Goal: Task Accomplishment & Management: Manage account settings

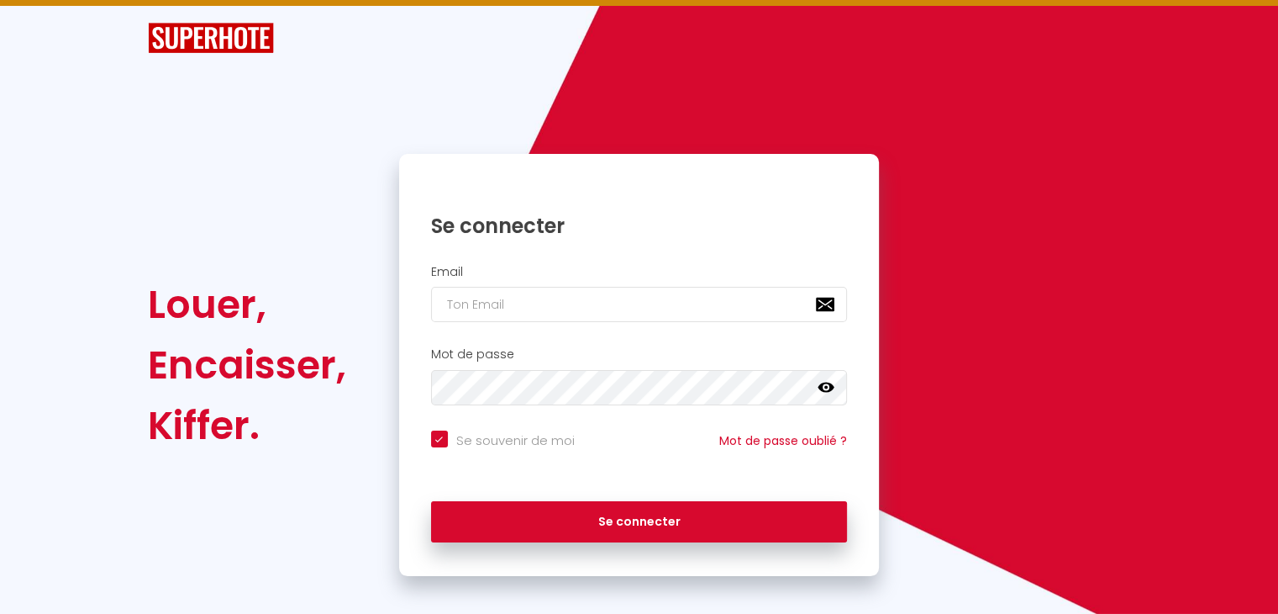
scroll to position [39, 0]
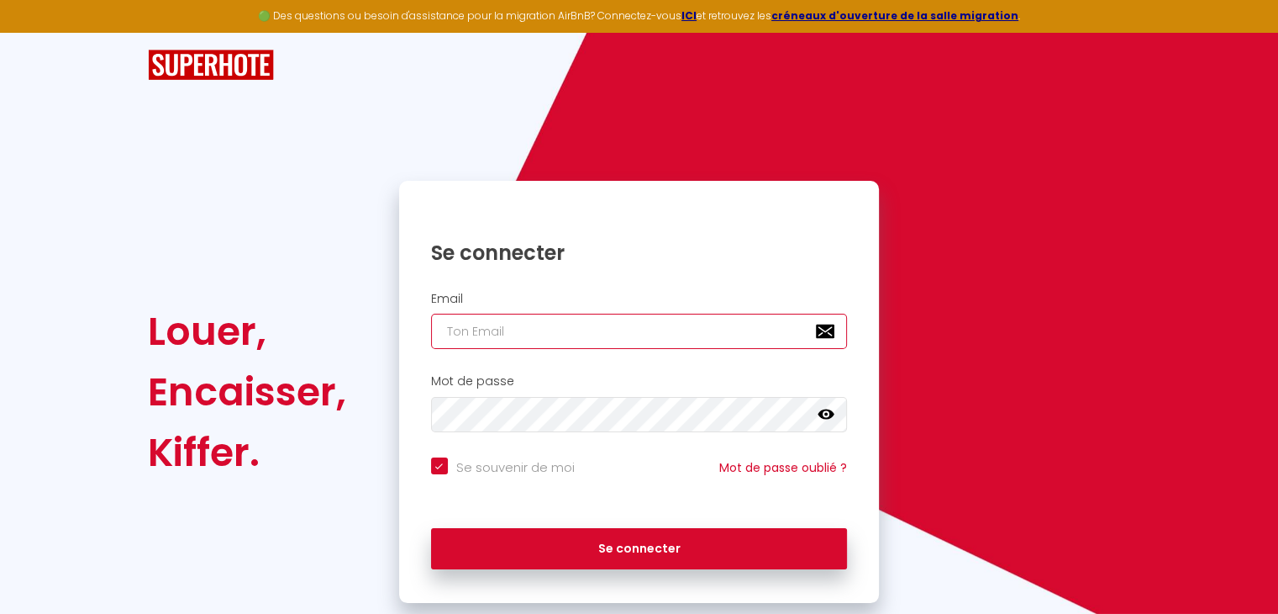
click at [518, 334] on input "email" at bounding box center [639, 331] width 417 height 35
type input "c"
checkbox input "true"
type input "co"
checkbox input "true"
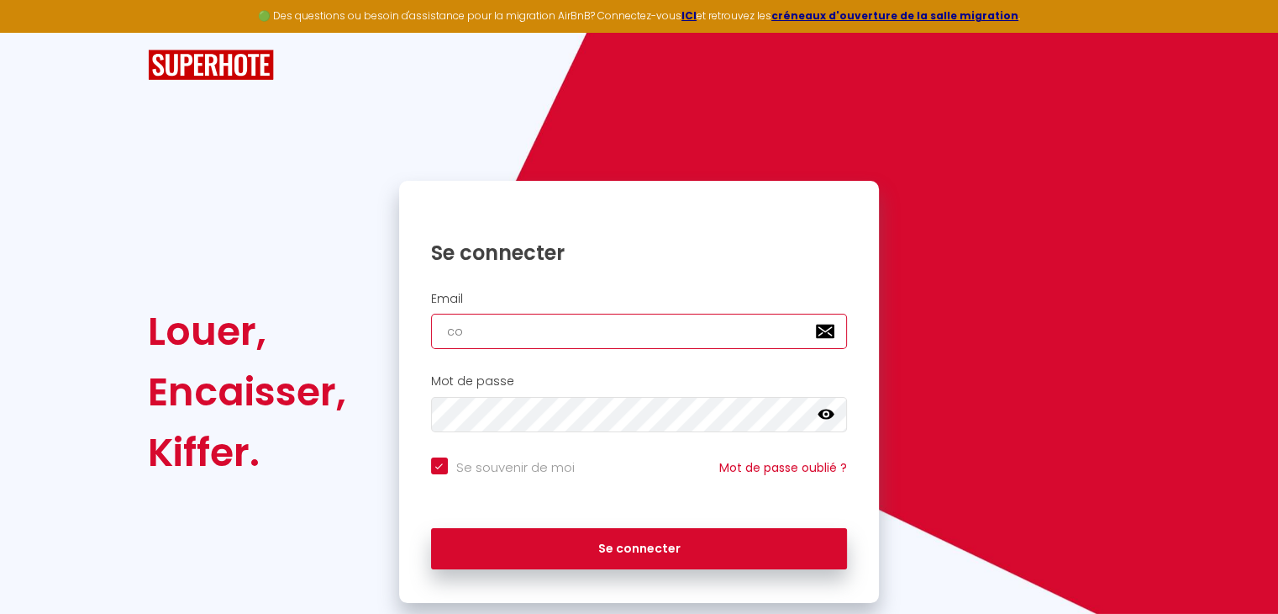
type input "con"
checkbox input "true"
type input "conc"
checkbox input "true"
type input "conci"
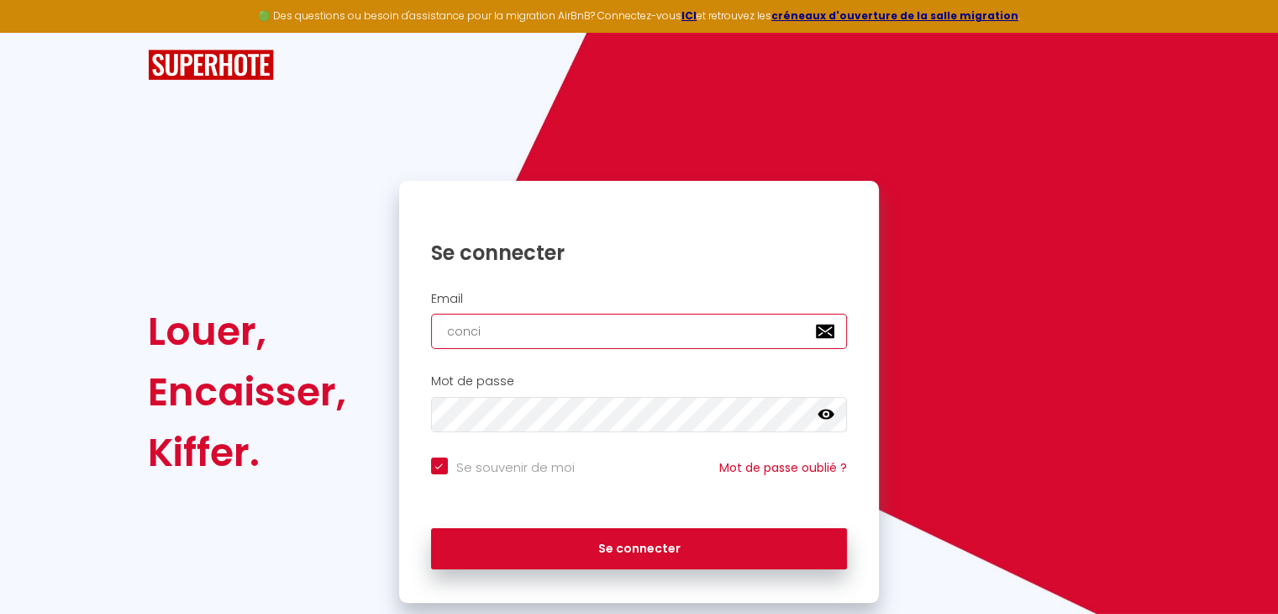
checkbox input "true"
type input "concie"
checkbox input "true"
type input "concier"
checkbox input "true"
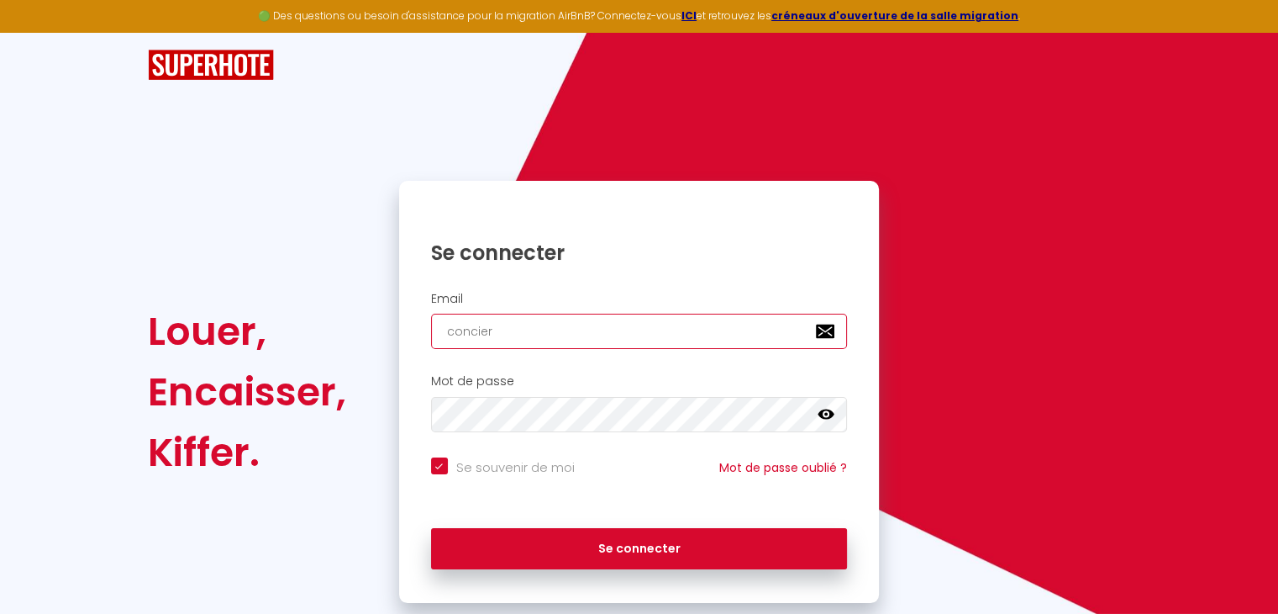
type input "concierg"
checkbox input "true"
type input "concierge"
checkbox input "true"
type input "concierger"
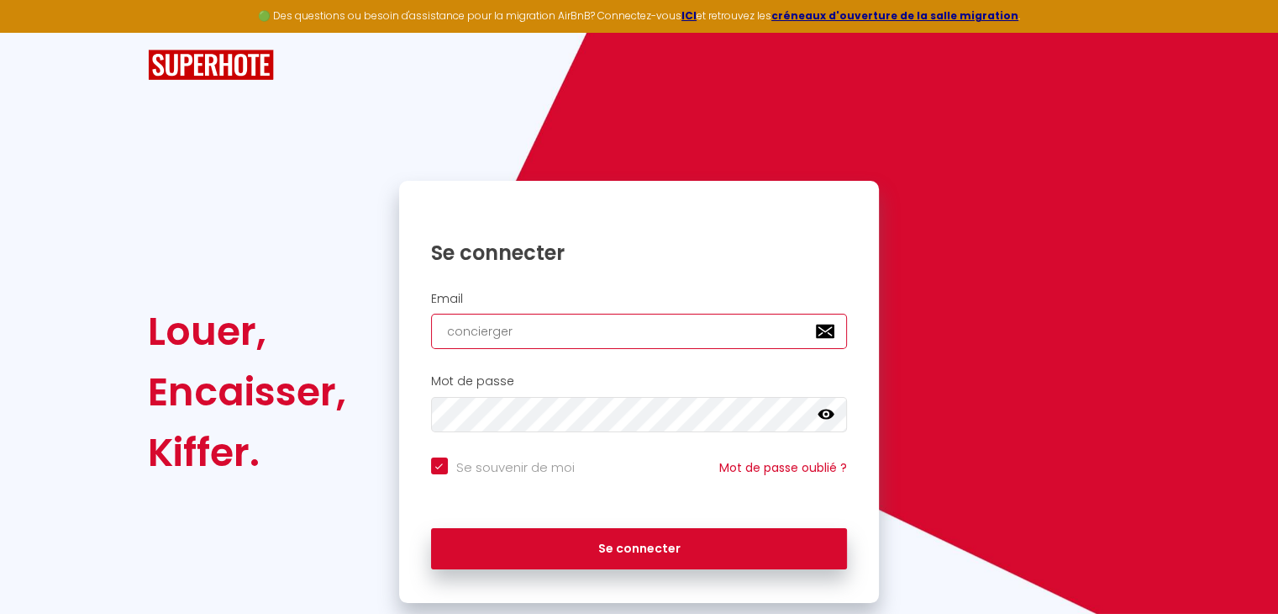
checkbox input "true"
type input "conciergeri"
checkbox input "true"
type input "conciergerie"
checkbox input "true"
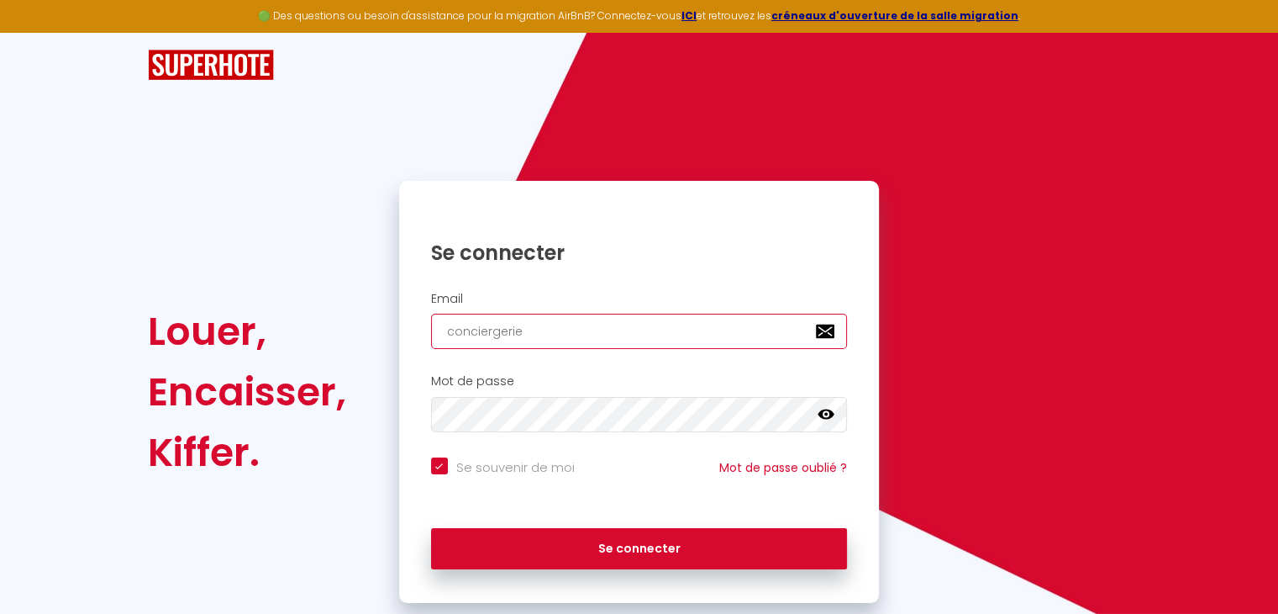
type input "conciergeried"
checkbox input "true"
type input "conciergerieda"
checkbox input "true"
type input "conciergeriedan"
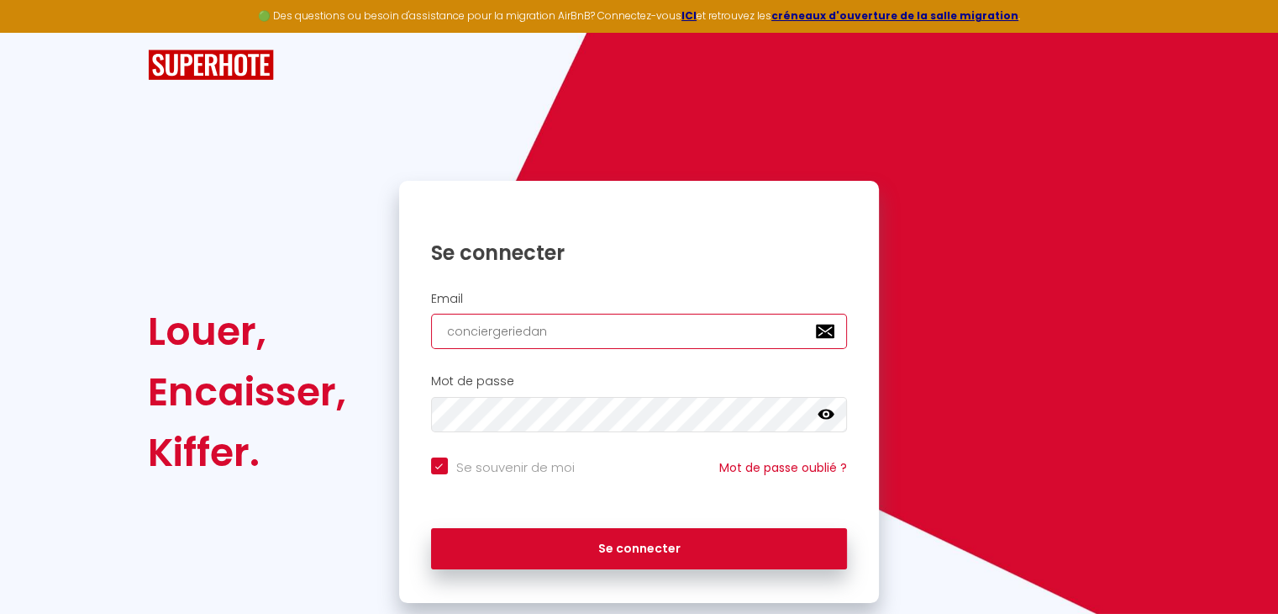
checkbox input "true"
type input "conciergeriedans"
checkbox input "true"
type input "conciergeriedansl"
checkbox input "true"
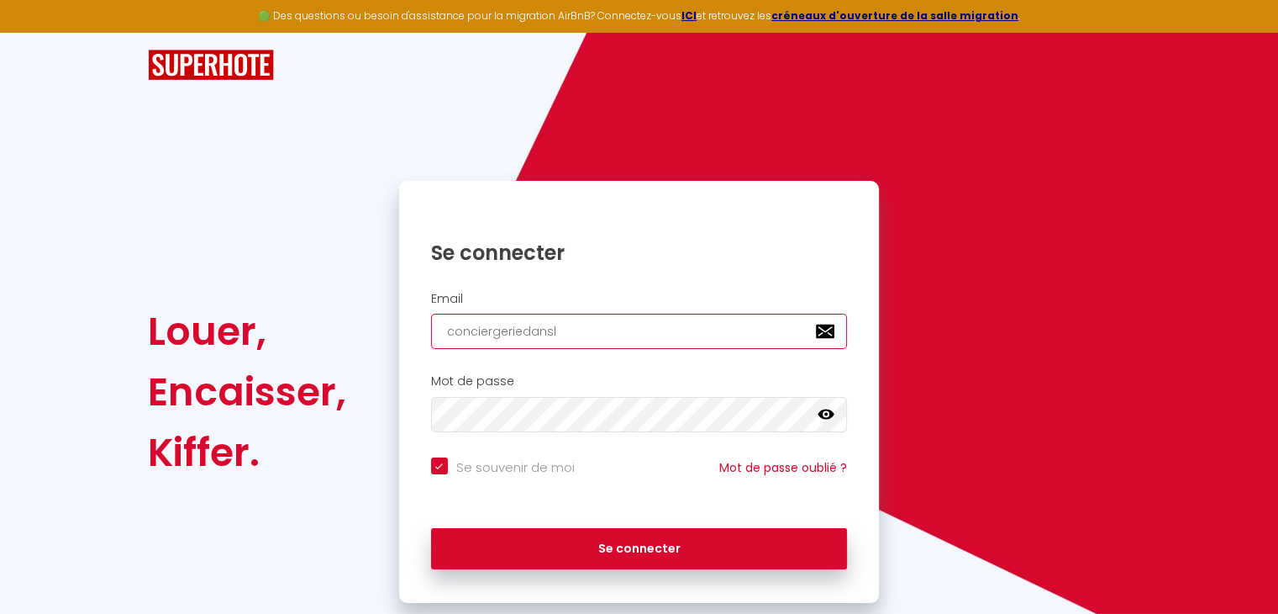
type input "conciergeriedansle"
checkbox input "true"
type input "conciergeriedanslet"
checkbox input "true"
type input "conciergeriedanslete"
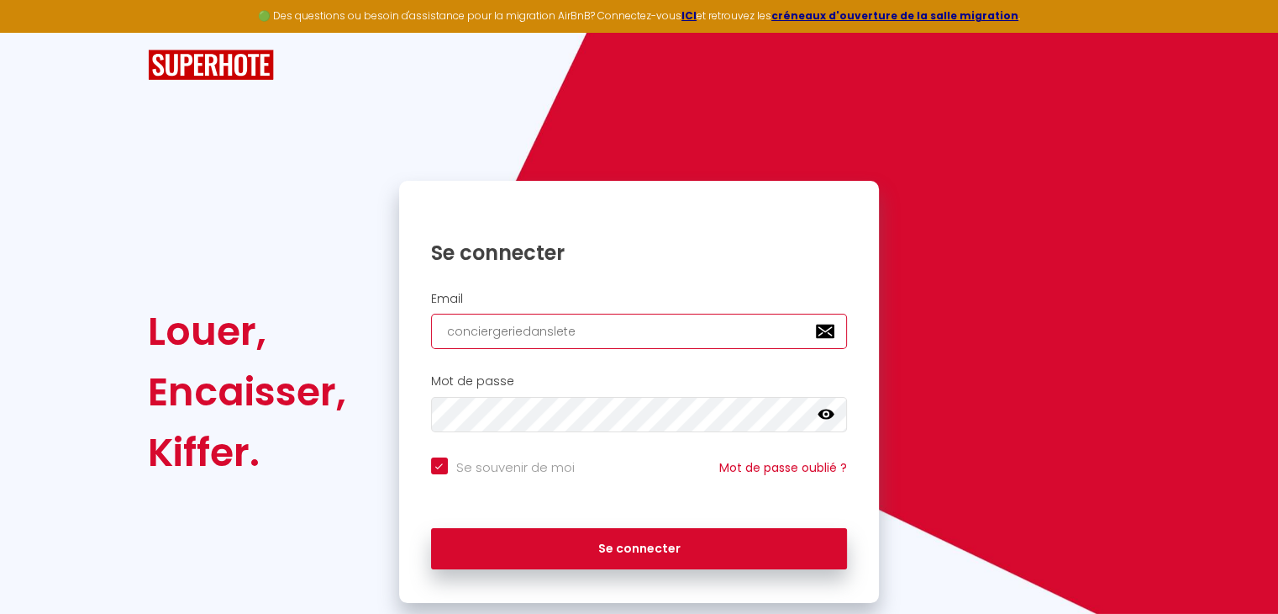
checkbox input "true"
type input "conciergeriedansletem"
checkbox input "true"
type input "conciergeriedansletemp"
checkbox input "true"
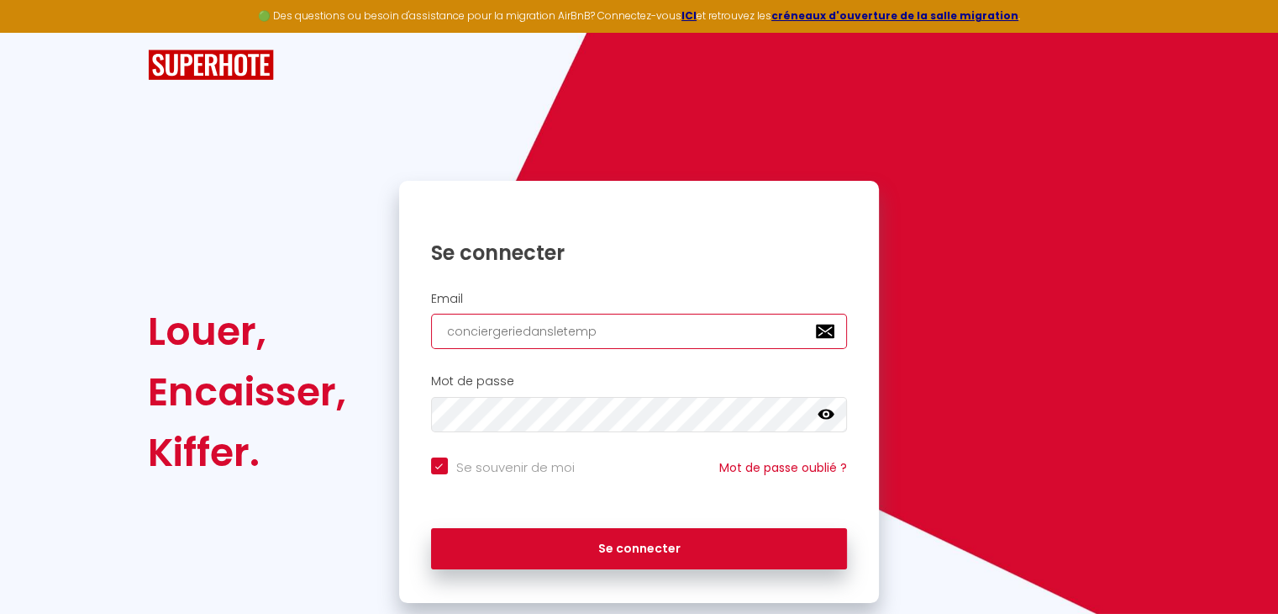
type input "conciergeriedansletemps"
checkbox input "true"
type input "conciergeriedansletemps@"
checkbox input "true"
type input "conciergeriedansletemps@g"
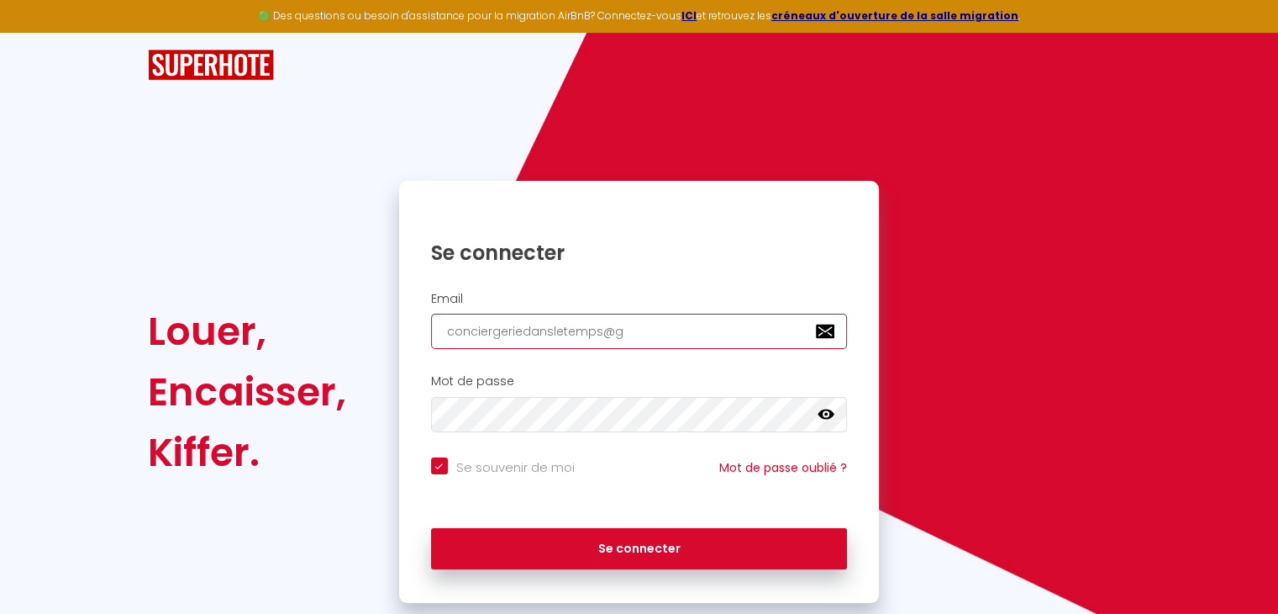
checkbox input "true"
type input "conciergeriedansletemps@gm"
checkbox input "true"
type input "conciergeriedansletemps@gma"
checkbox input "true"
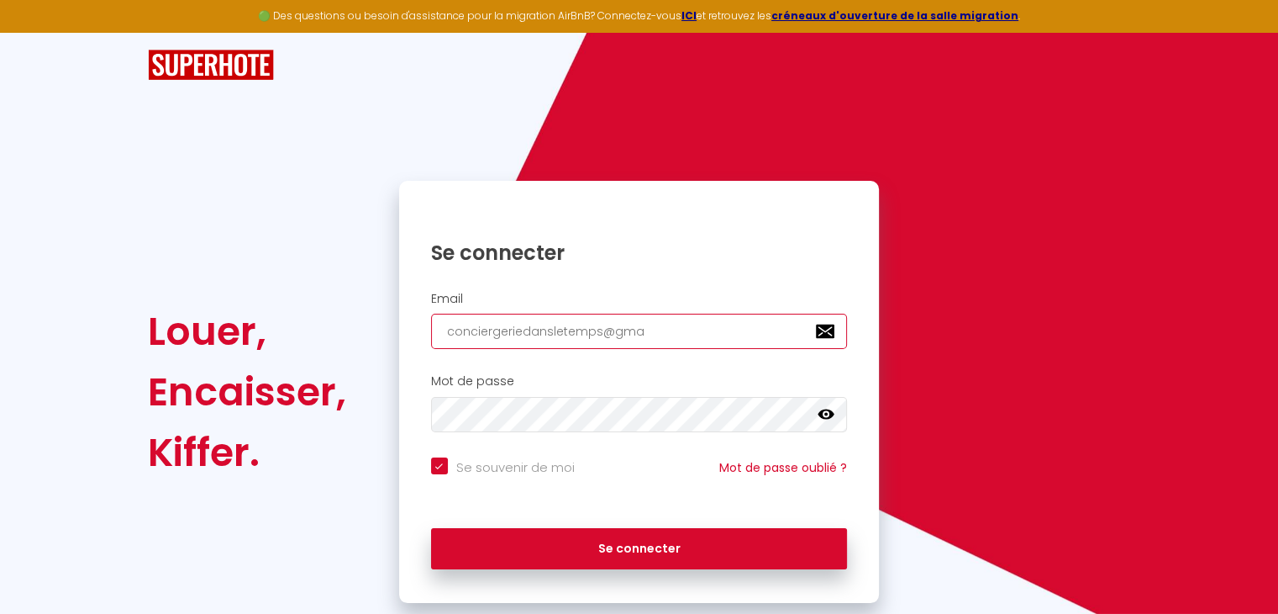
type input "conciergeriedansletemps@gmai"
checkbox input "true"
type input "conciergeriedansletemps@gmail"
checkbox input "true"
type input "conciergeriedansletemps@gmail."
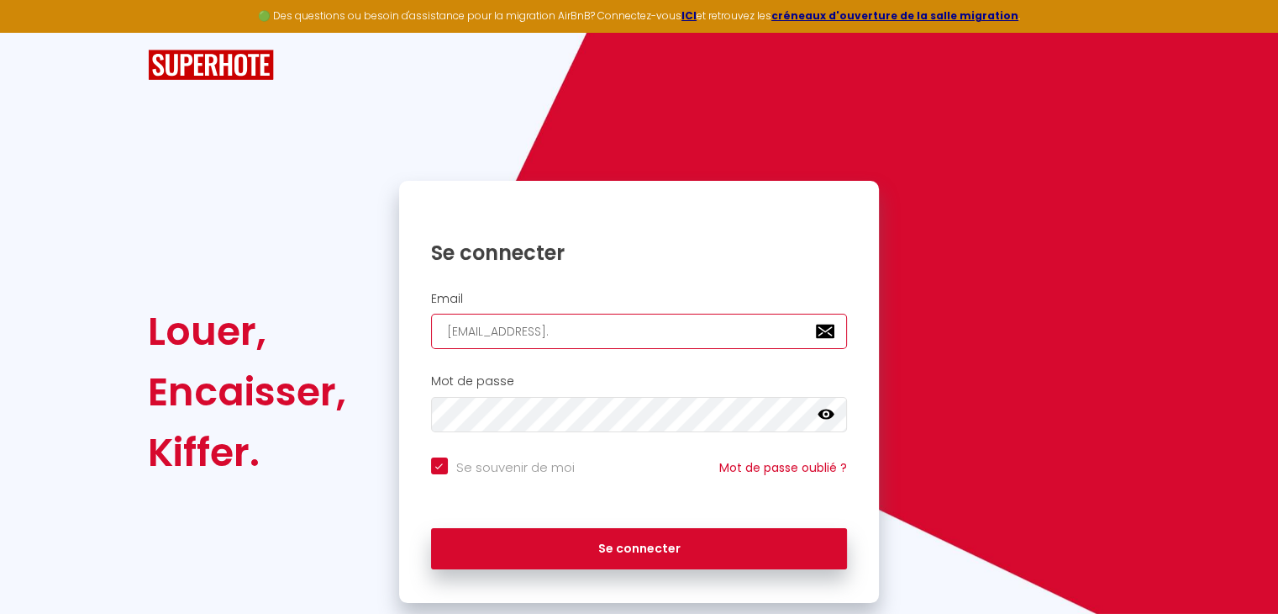
checkbox input "true"
type input "conciergeriedansletemps@gmail.c"
checkbox input "true"
type input "conciergeriedansletemps@gmail.co"
checkbox input "true"
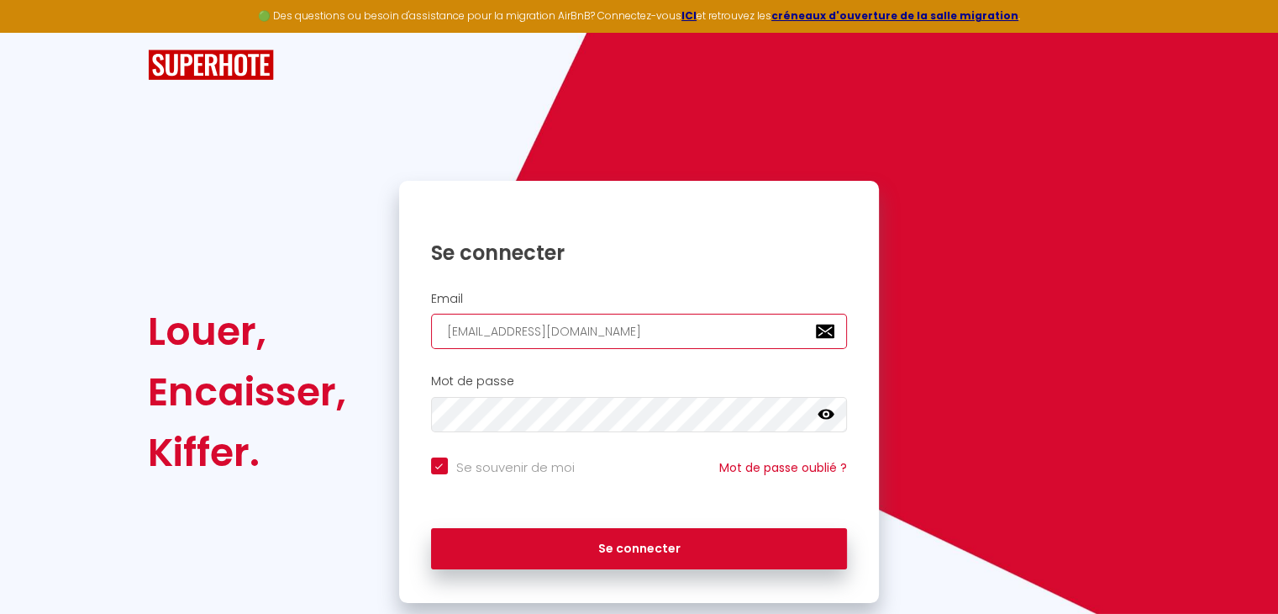
type input "[EMAIL_ADDRESS][DOMAIN_NAME]"
checkbox input "true"
type input "[EMAIL_ADDRESS][DOMAIN_NAME]"
click at [833, 408] on icon at bounding box center [826, 414] width 17 height 17
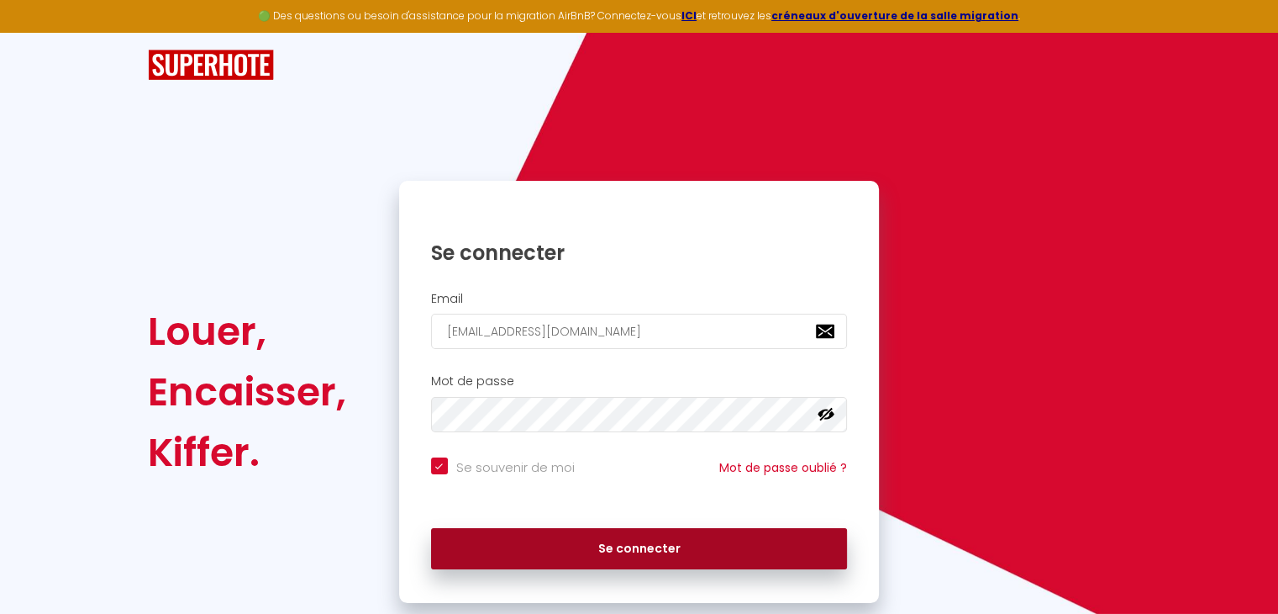
click at [699, 535] on button "Se connecter" at bounding box center [639, 549] width 417 height 42
click at [640, 547] on button "Se connecter" at bounding box center [639, 549] width 417 height 42
checkbox input "true"
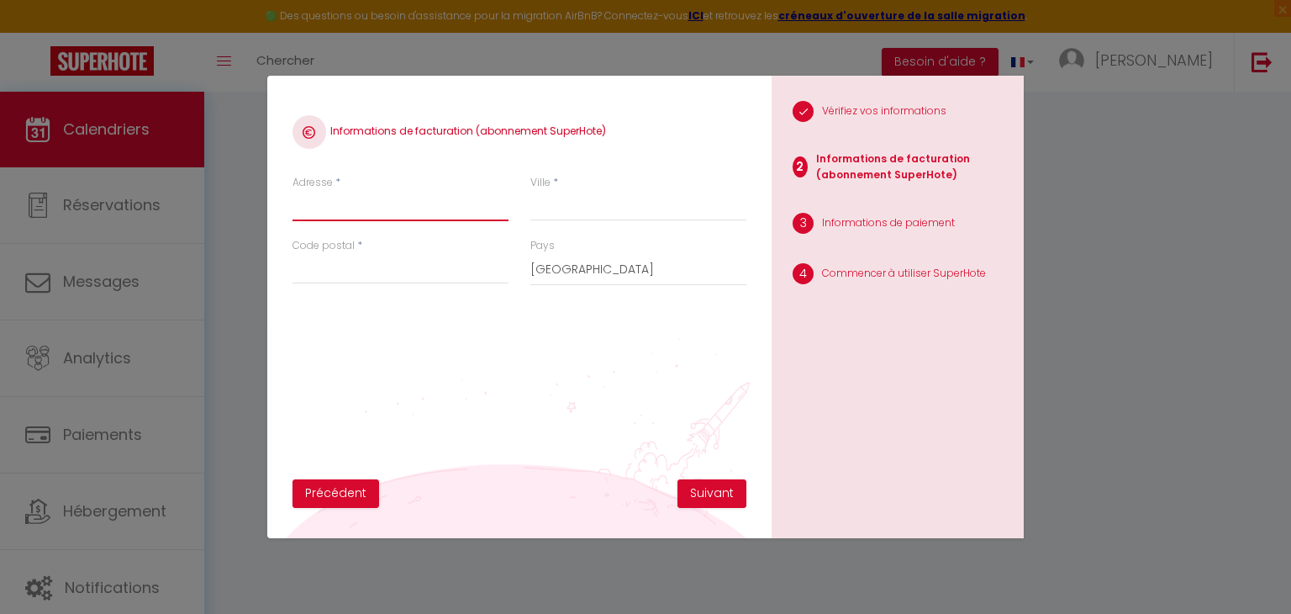
click at [353, 210] on input "Adresse" at bounding box center [400, 206] width 216 height 30
type input "5"
type input "523 Mangot vulcin"
click at [601, 204] on input "Ville" at bounding box center [638, 206] width 216 height 30
type input "lamentn"
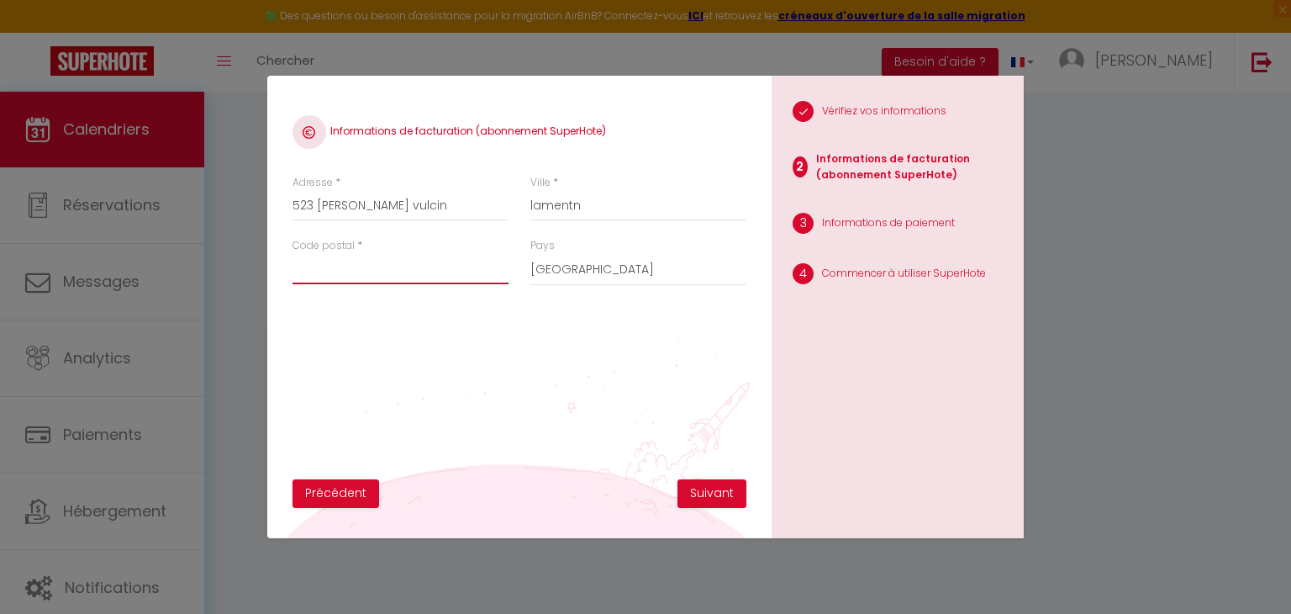
click at [448, 254] on input "Code postal" at bounding box center [400, 269] width 216 height 30
type input "97232"
click at [528, 204] on div "Ville * lamentn" at bounding box center [638, 206] width 238 height 63
click at [530, 206] on input "lamentn" at bounding box center [638, 206] width 216 height 30
click at [577, 208] on input "le lamentn" at bounding box center [638, 206] width 216 height 30
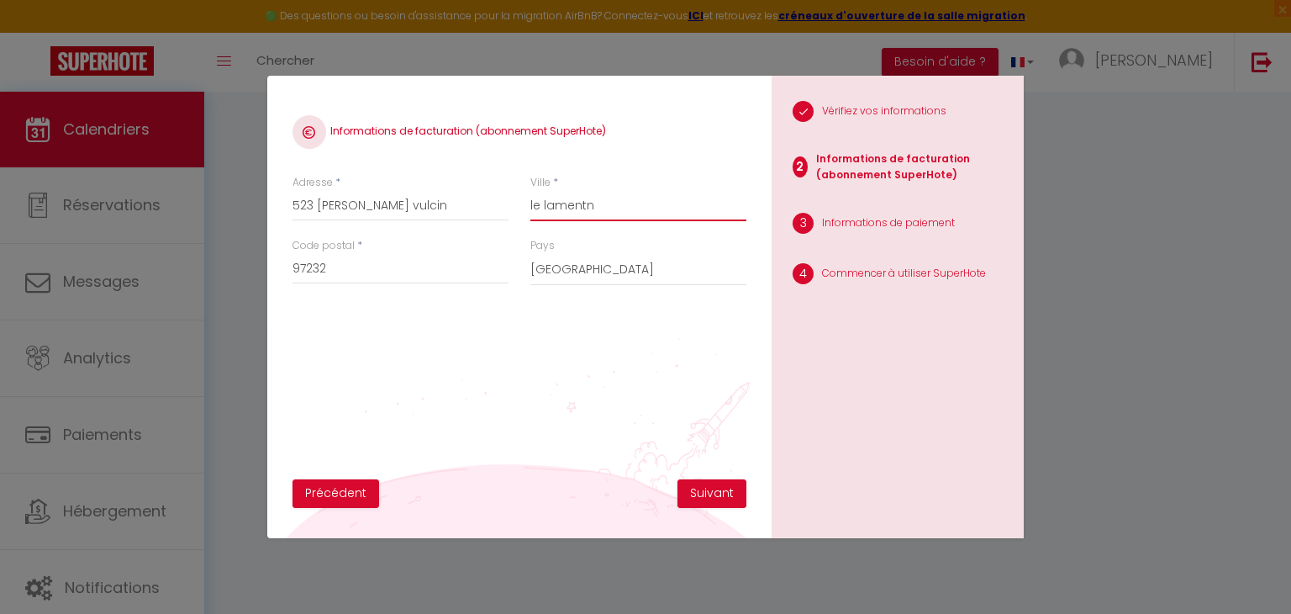
click at [605, 206] on input "le lamentn" at bounding box center [638, 206] width 216 height 30
type input "le lamentin"
click at [353, 278] on input "97232" at bounding box center [400, 269] width 216 height 30
click at [598, 268] on select "France Portugal Afghanistan Albania Algeria American Samoa Andorra Angola Angui…" at bounding box center [638, 270] width 216 height 32
select select "136"
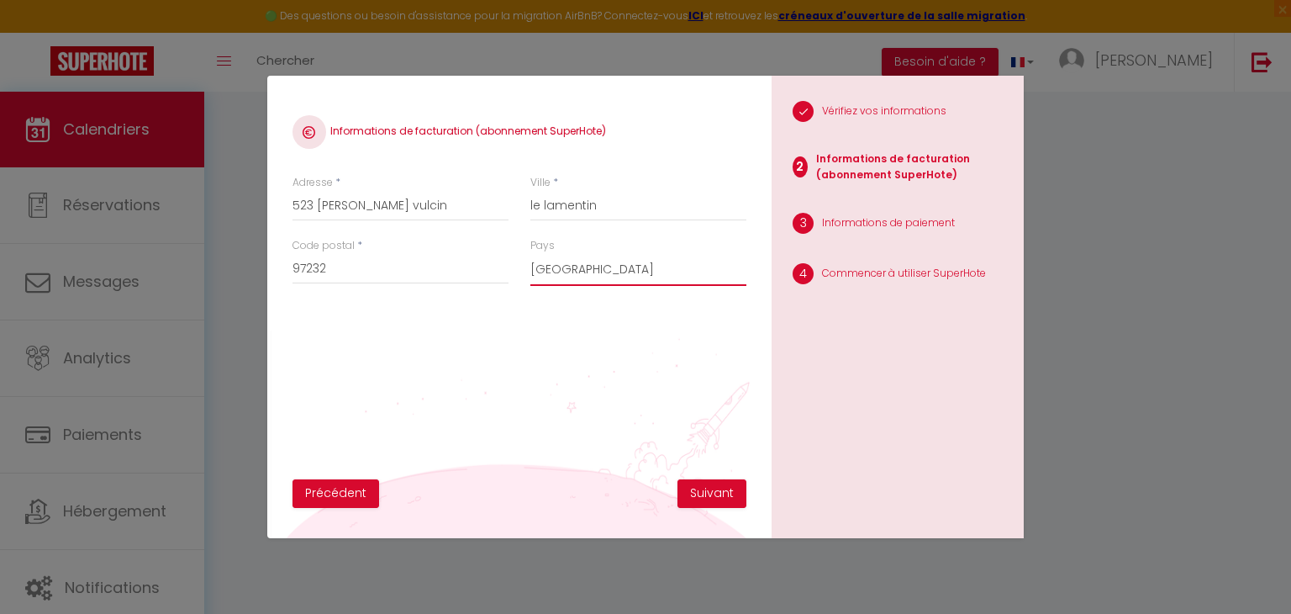
click at [530, 254] on select "France Portugal Afghanistan Albania Algeria American Samoa Andorra Angola Angui…" at bounding box center [638, 270] width 216 height 32
click at [721, 493] on button "Suivant" at bounding box center [711, 493] width 69 height 29
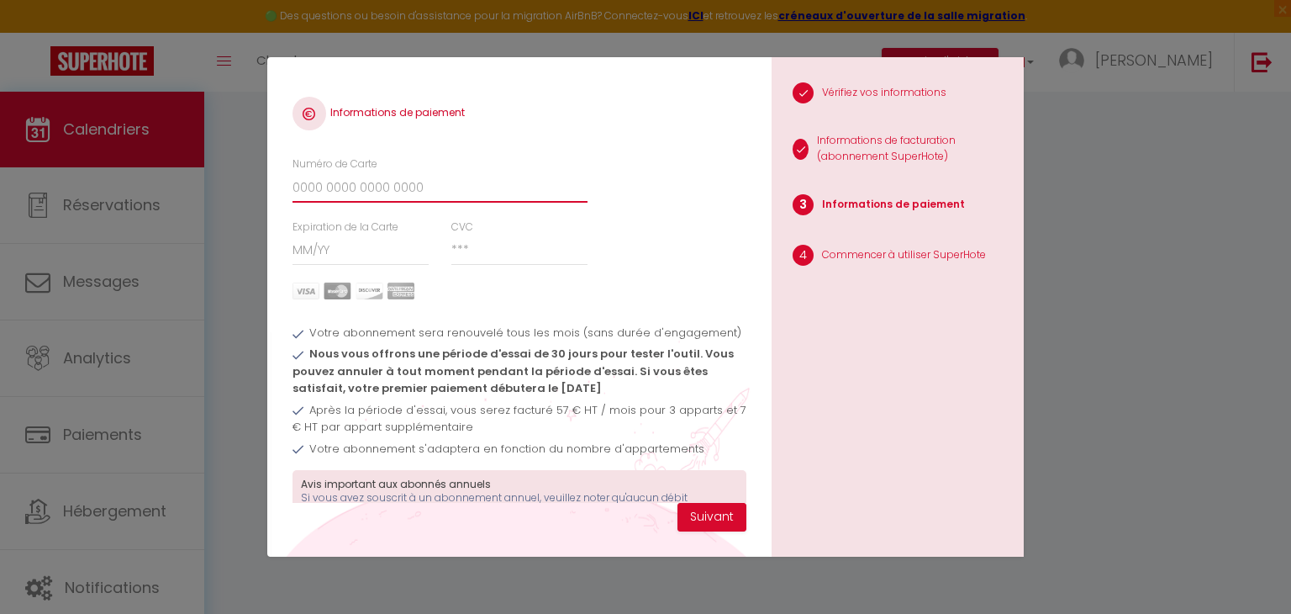
click at [454, 190] on input "Numéro de Carte" at bounding box center [439, 187] width 295 height 30
type input "5129772233215408"
click at [325, 245] on input "Expiration de la Carte" at bounding box center [360, 250] width 137 height 30
type input "03 / 28"
click at [501, 261] on input "CVC" at bounding box center [519, 250] width 137 height 30
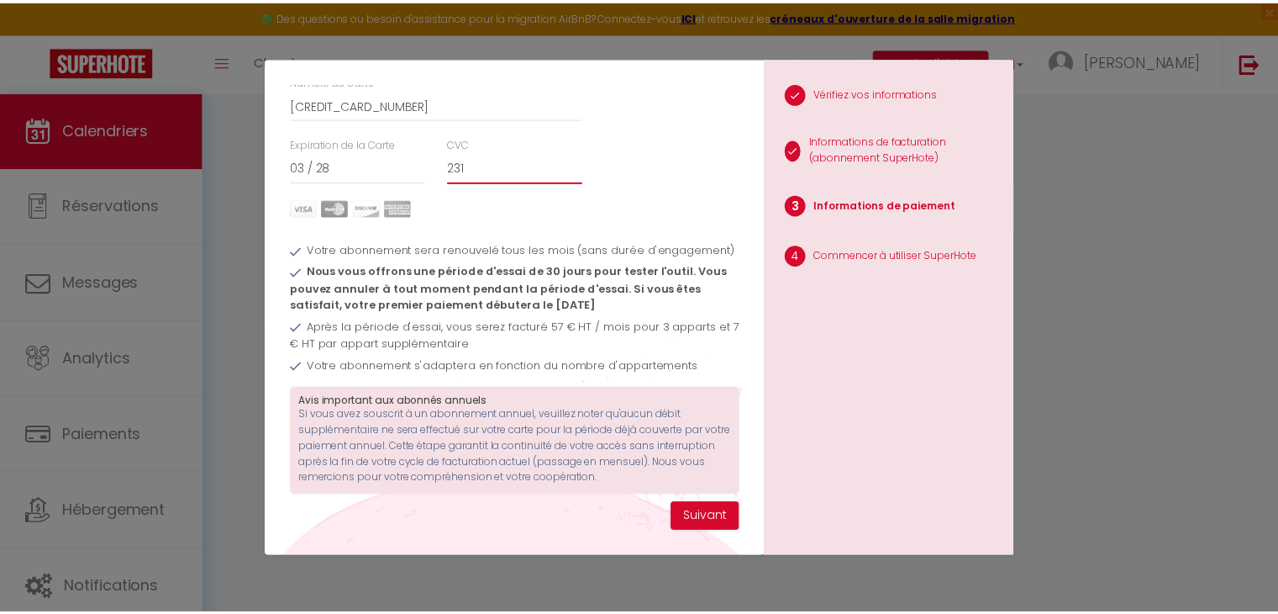
scroll to position [96, 0]
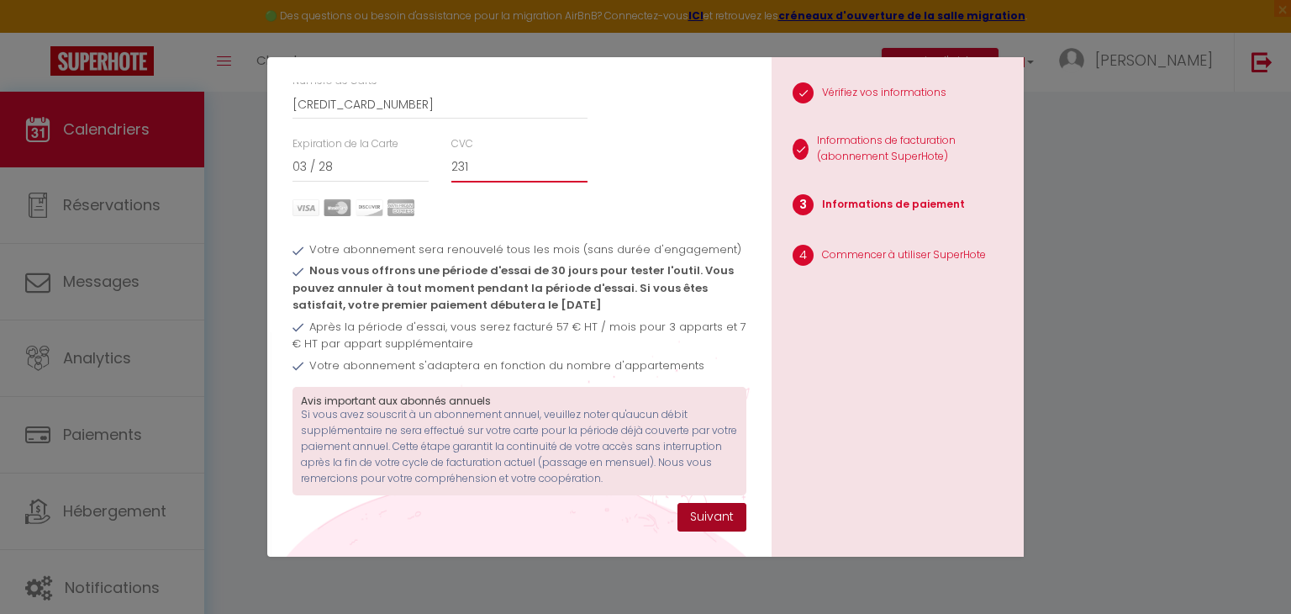
type input "231"
click at [726, 522] on button "Suivant" at bounding box center [711, 517] width 69 height 29
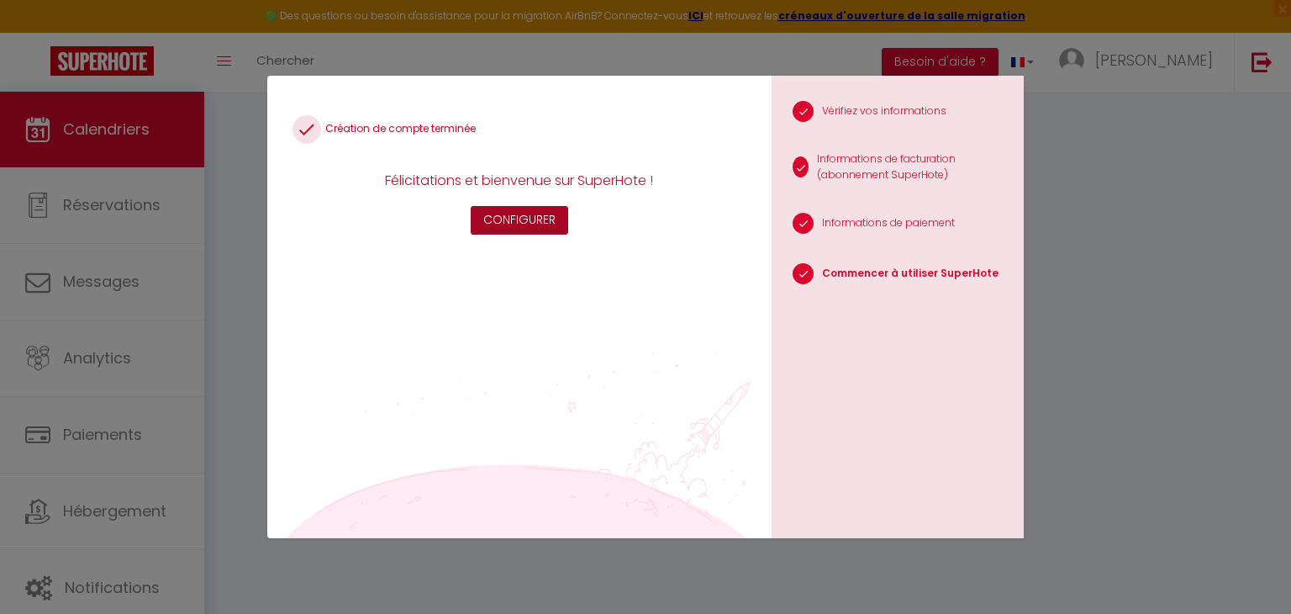
click at [536, 210] on button "Configurer" at bounding box center [519, 220] width 97 height 29
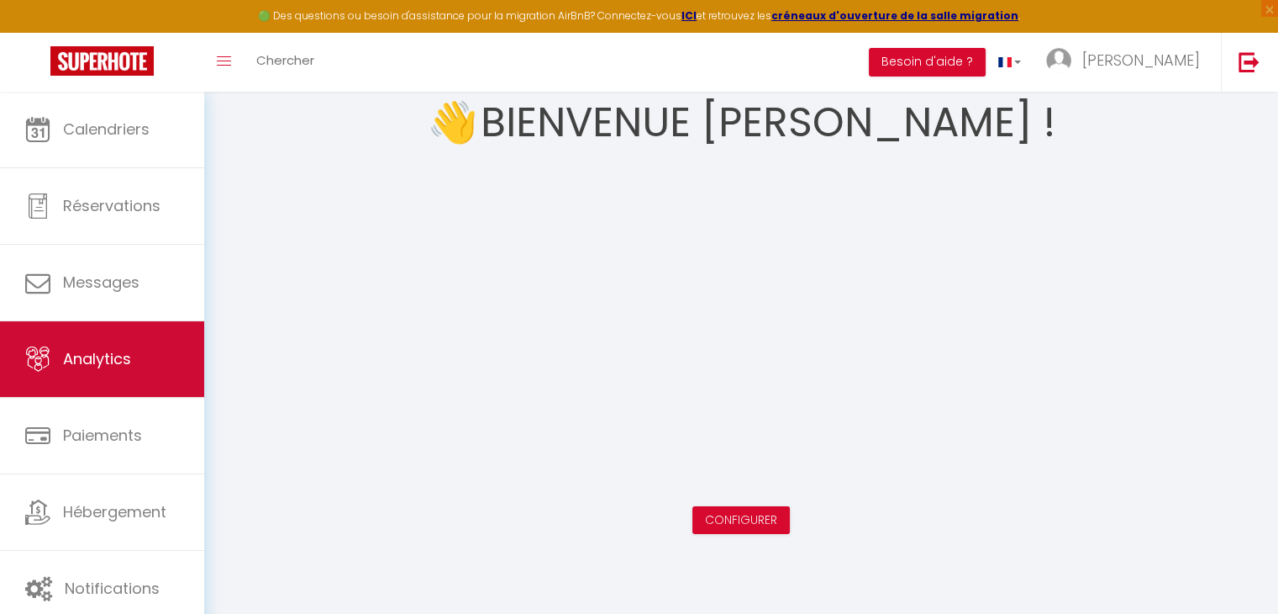
scroll to position [91, 0]
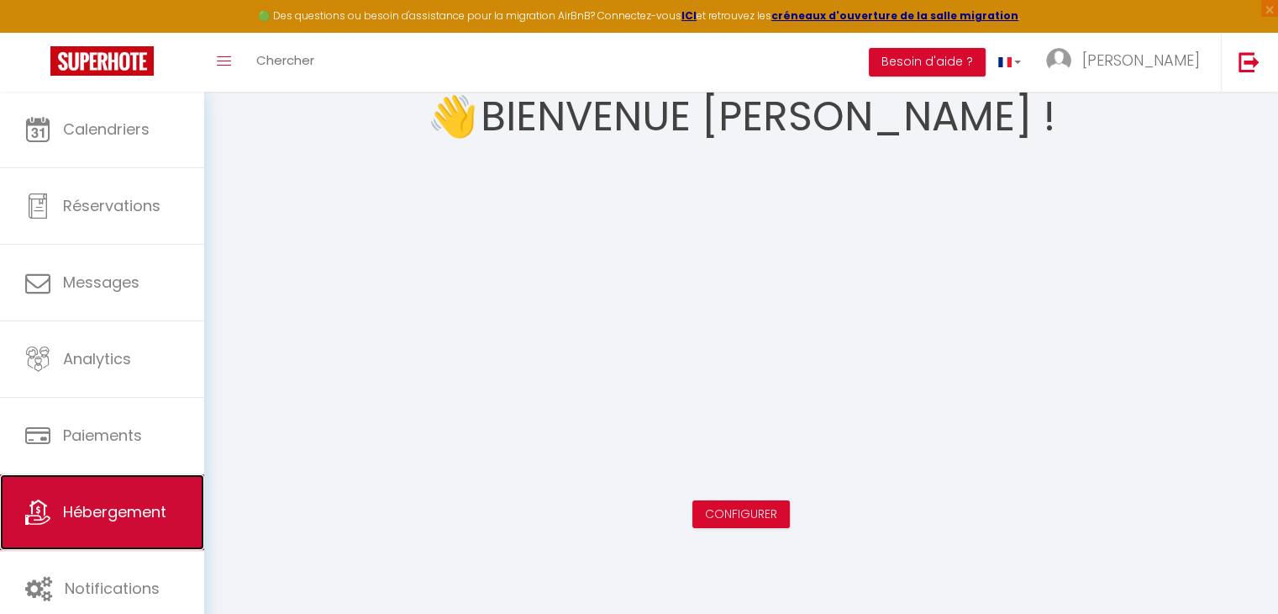
click at [113, 530] on link "Hébergement" at bounding box center [102, 512] width 204 height 76
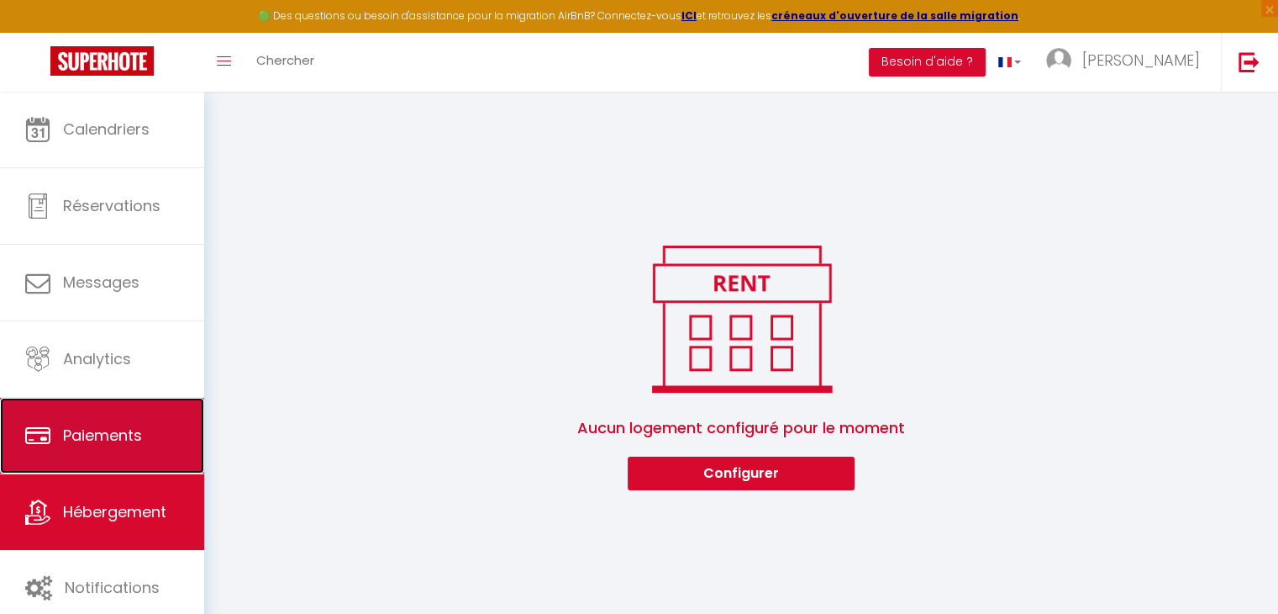
click at [113, 447] on link "Paiements" at bounding box center [102, 436] width 204 height 76
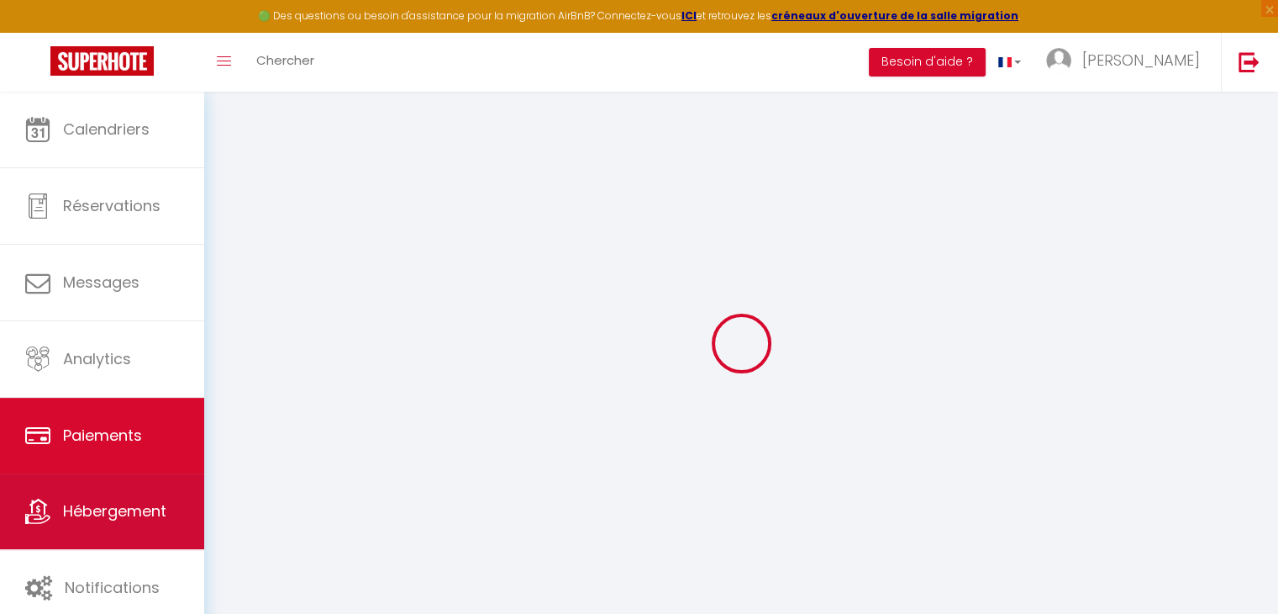
select select "2"
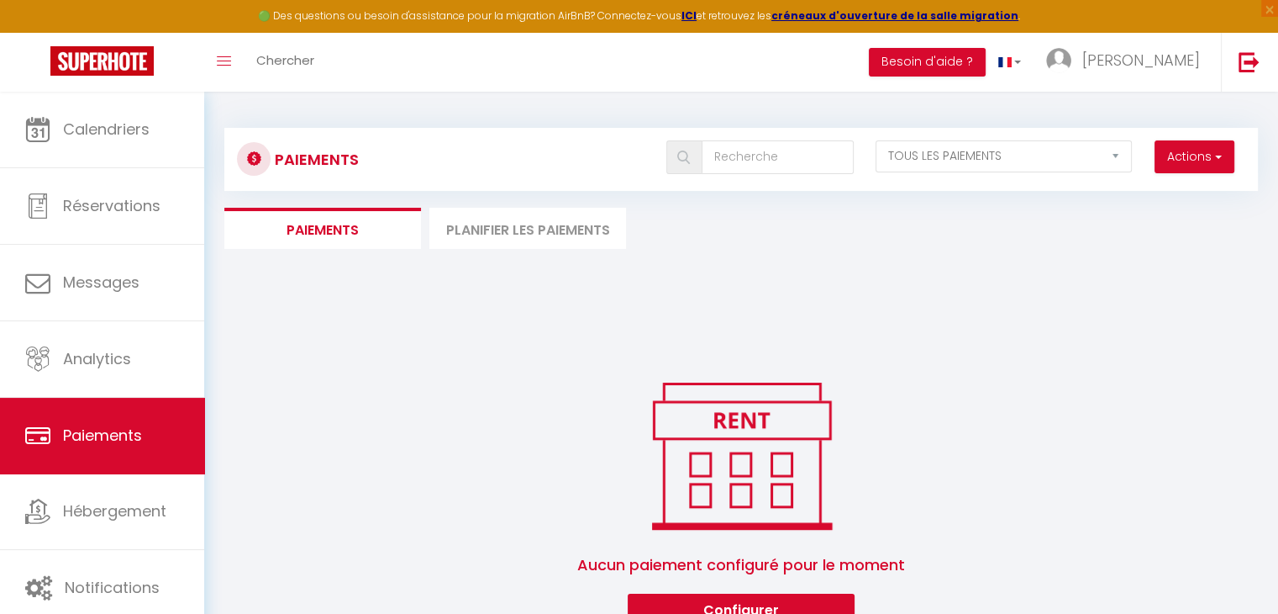
click at [519, 226] on li "Planifier les paiements" at bounding box center [528, 228] width 197 height 41
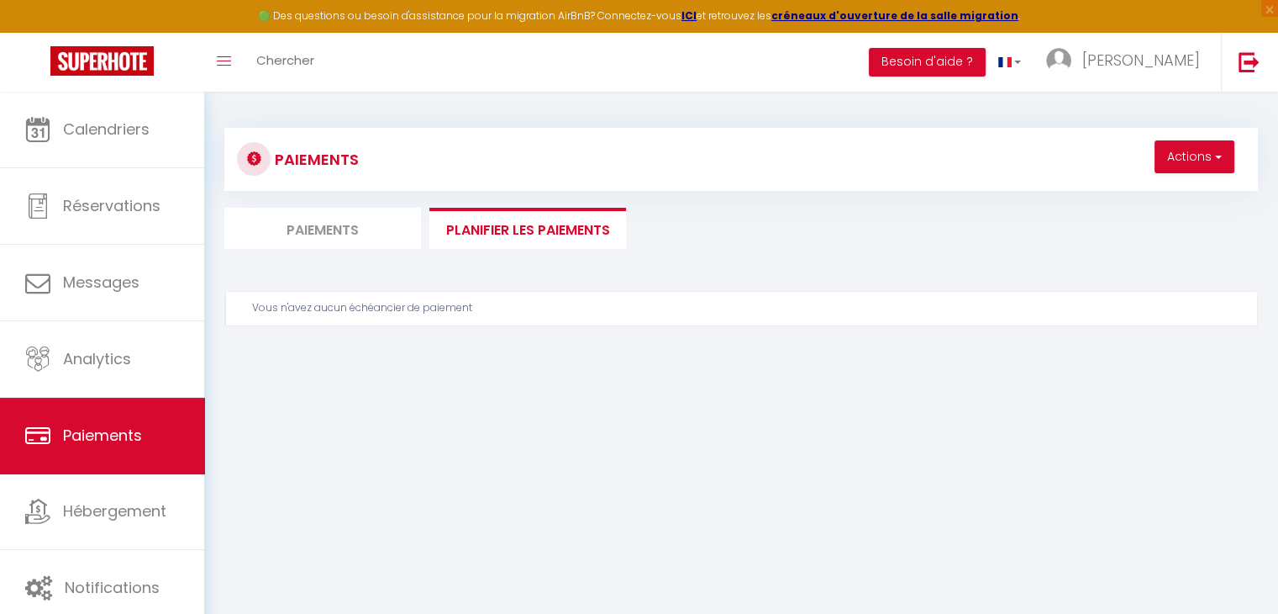
click at [316, 229] on li "Paiements" at bounding box center [322, 228] width 197 height 41
select select "2"
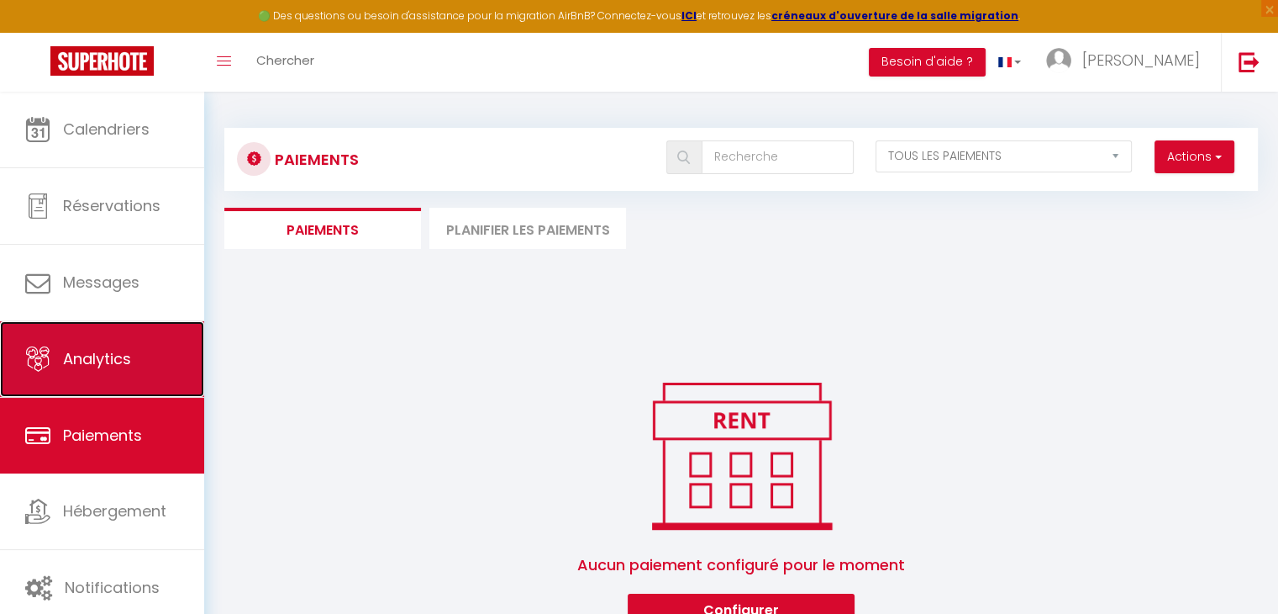
click at [100, 359] on span "Analytics" at bounding box center [97, 358] width 68 height 21
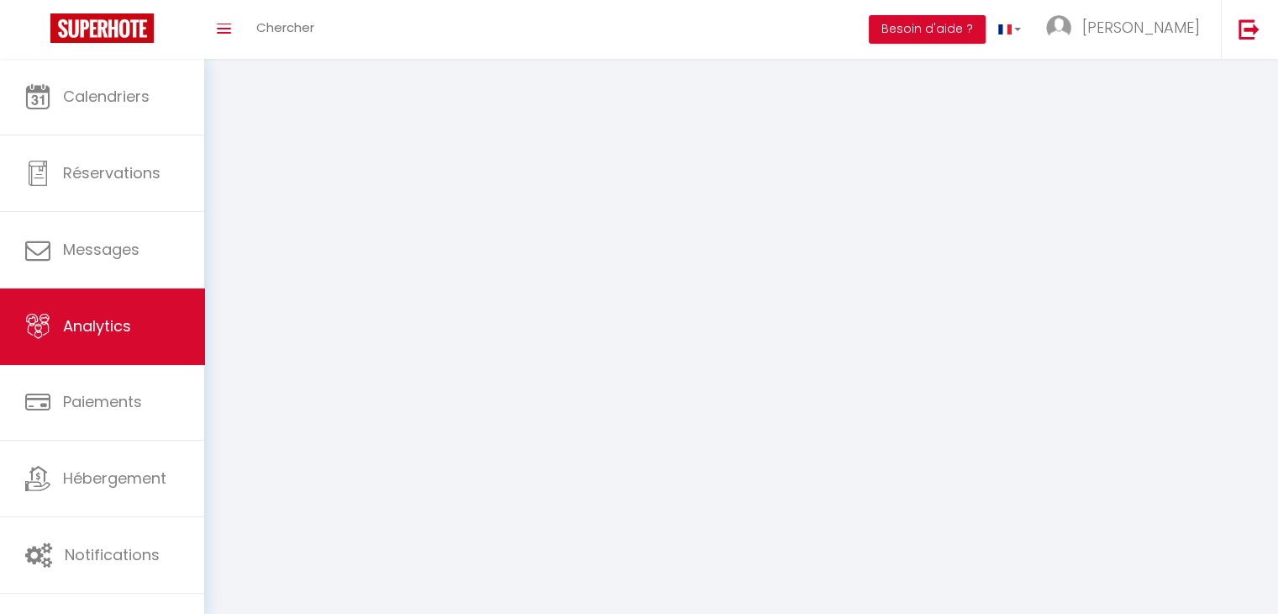
select select "2025"
select select "9"
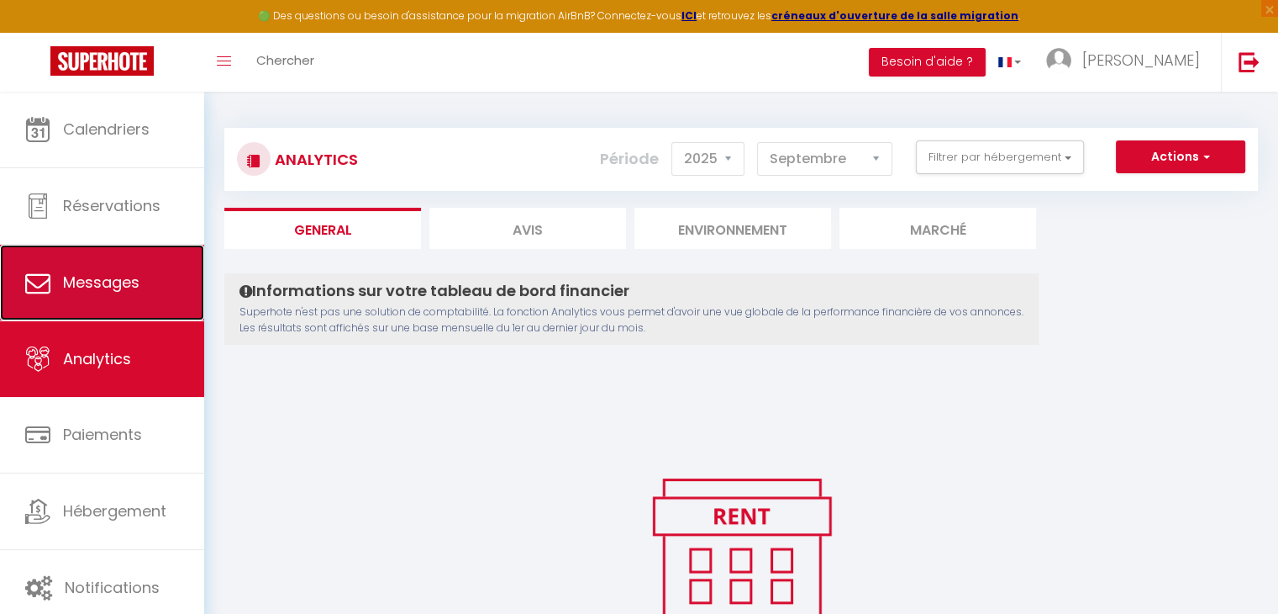
click at [115, 271] on span "Messages" at bounding box center [101, 281] width 76 height 21
select select "message"
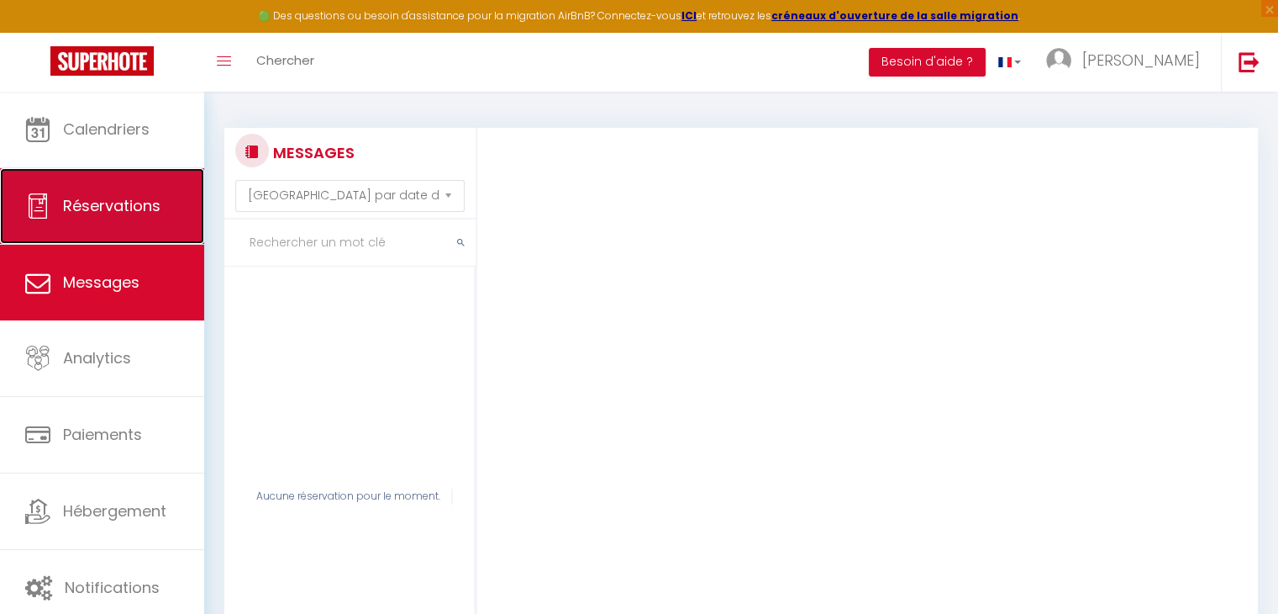
click at [128, 216] on span "Réservations" at bounding box center [111, 205] width 97 height 21
select select "not_cancelled"
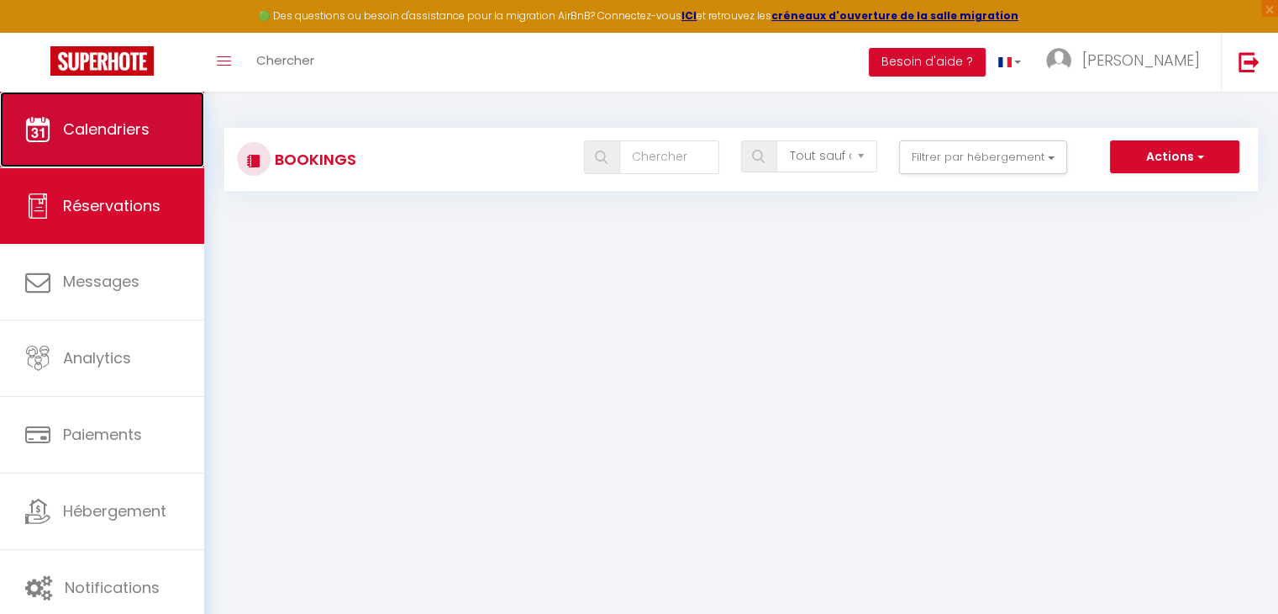
click at [141, 143] on link "Calendriers" at bounding box center [102, 130] width 204 height 76
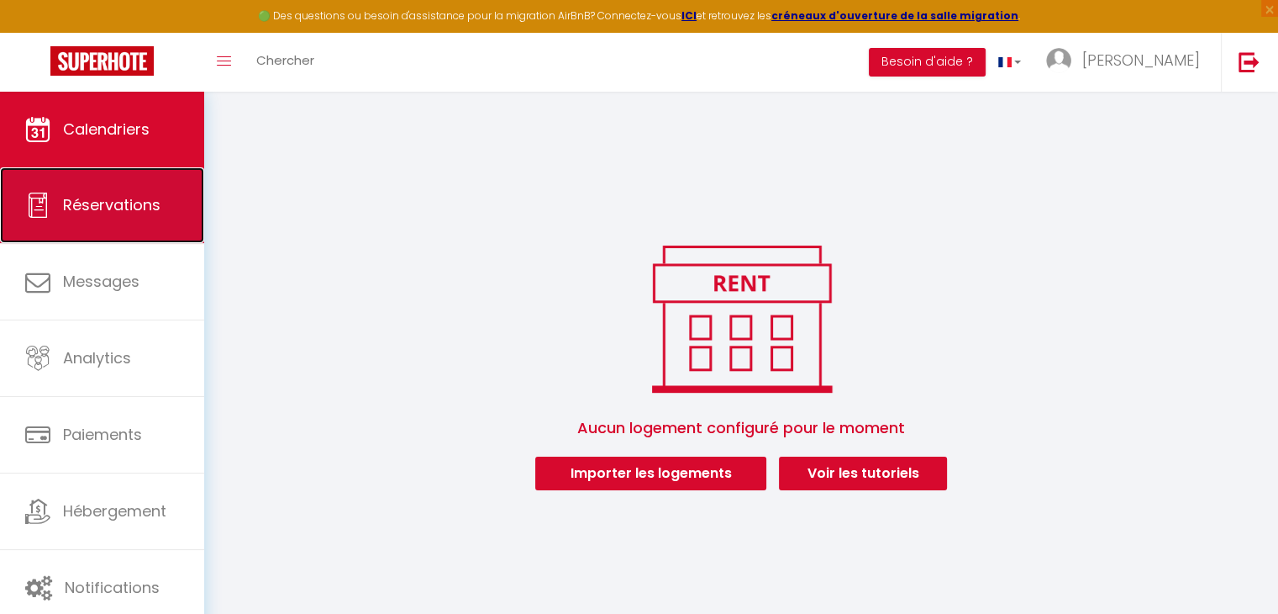
click at [120, 211] on span "Réservations" at bounding box center [111, 204] width 97 height 21
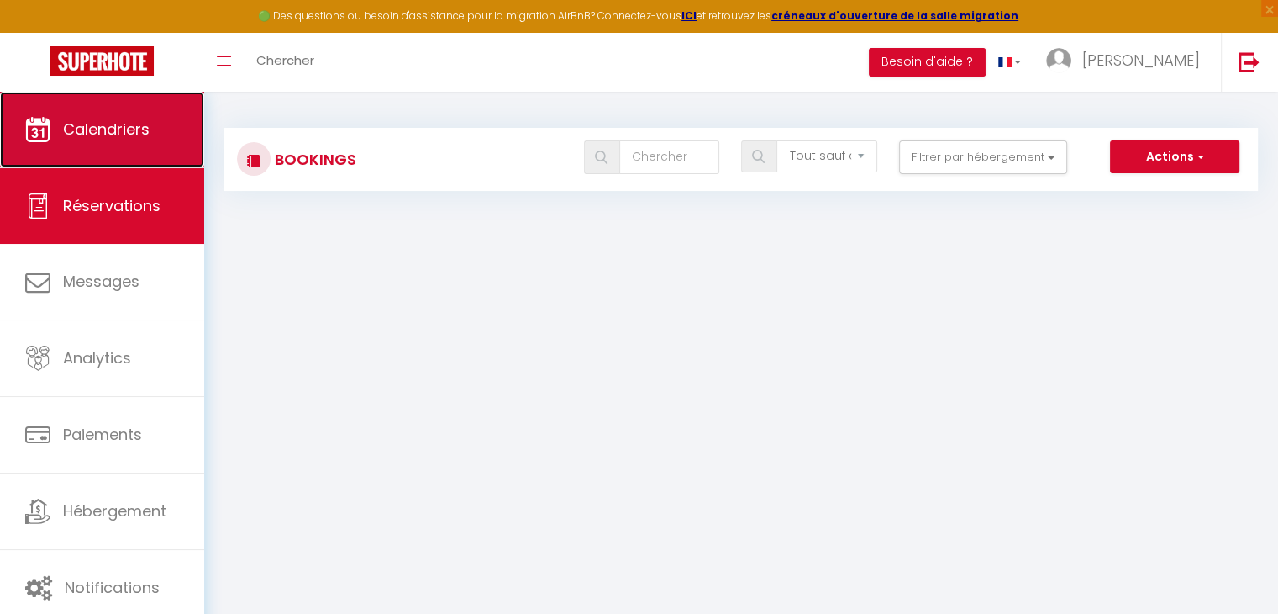
click at [78, 120] on span "Calendriers" at bounding box center [106, 129] width 87 height 21
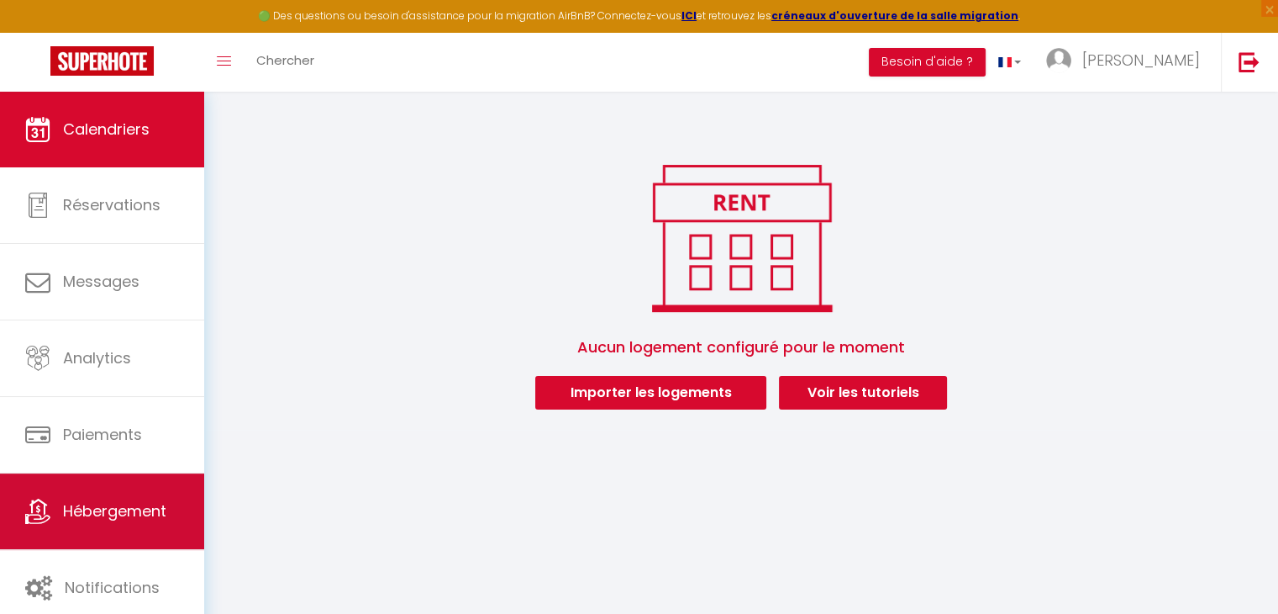
scroll to position [91, 0]
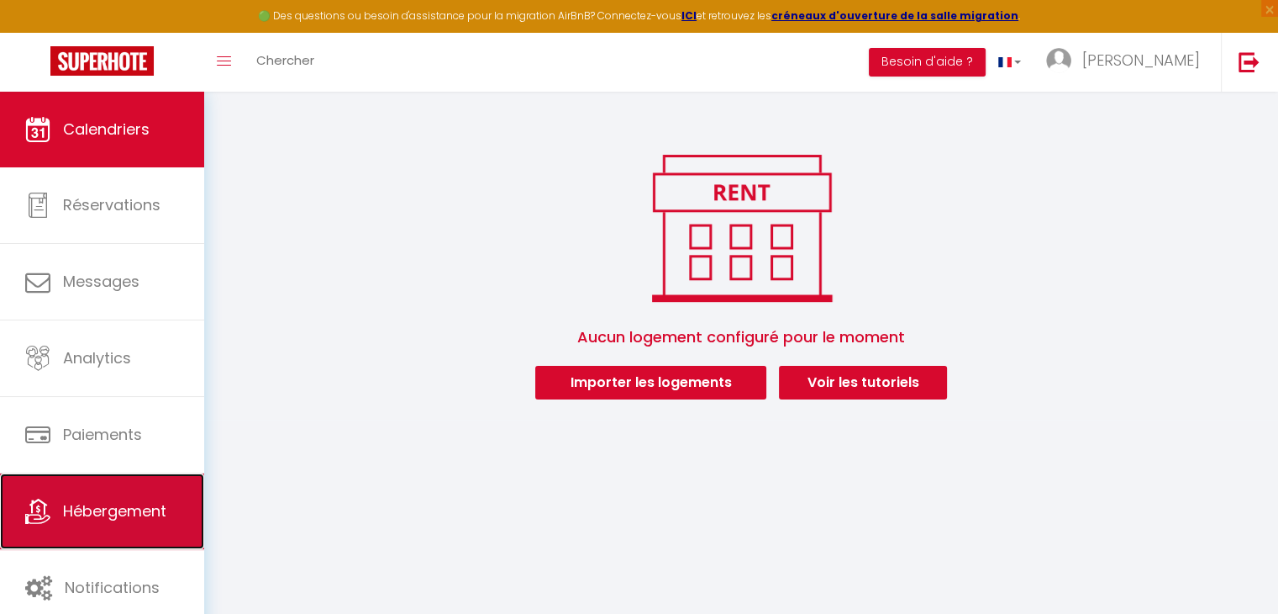
click at [117, 519] on span "Hébergement" at bounding box center [114, 510] width 103 height 21
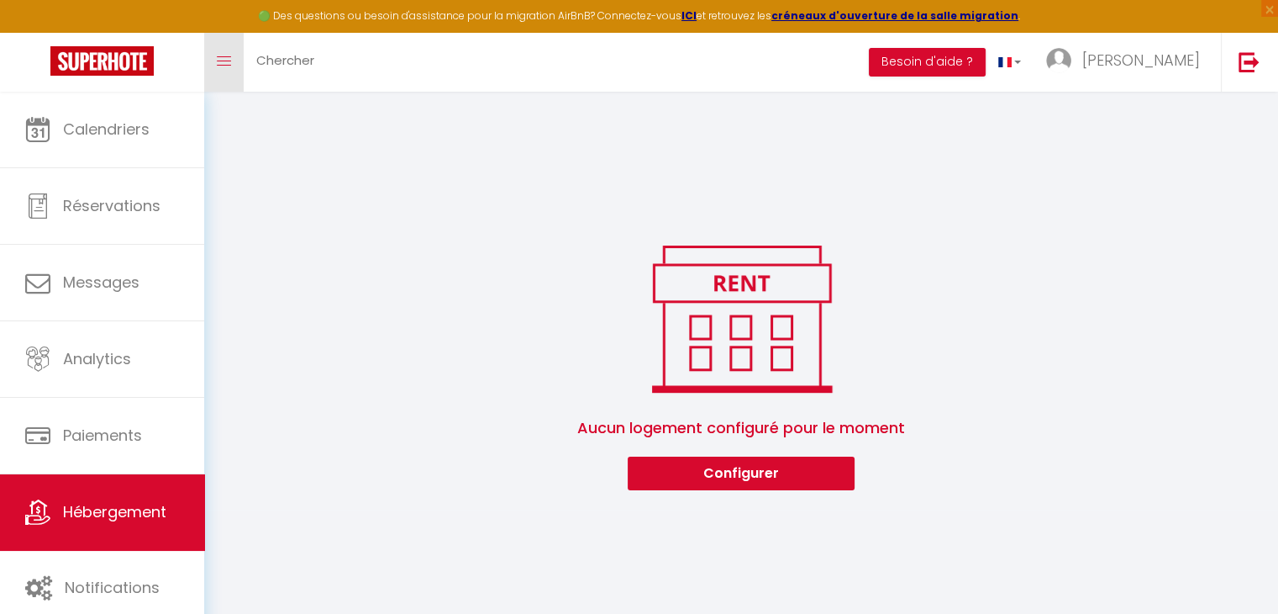
click at [229, 65] on icon "Toggle menubar" at bounding box center [224, 61] width 14 height 10
click at [145, 65] on img at bounding box center [101, 60] width 103 height 29
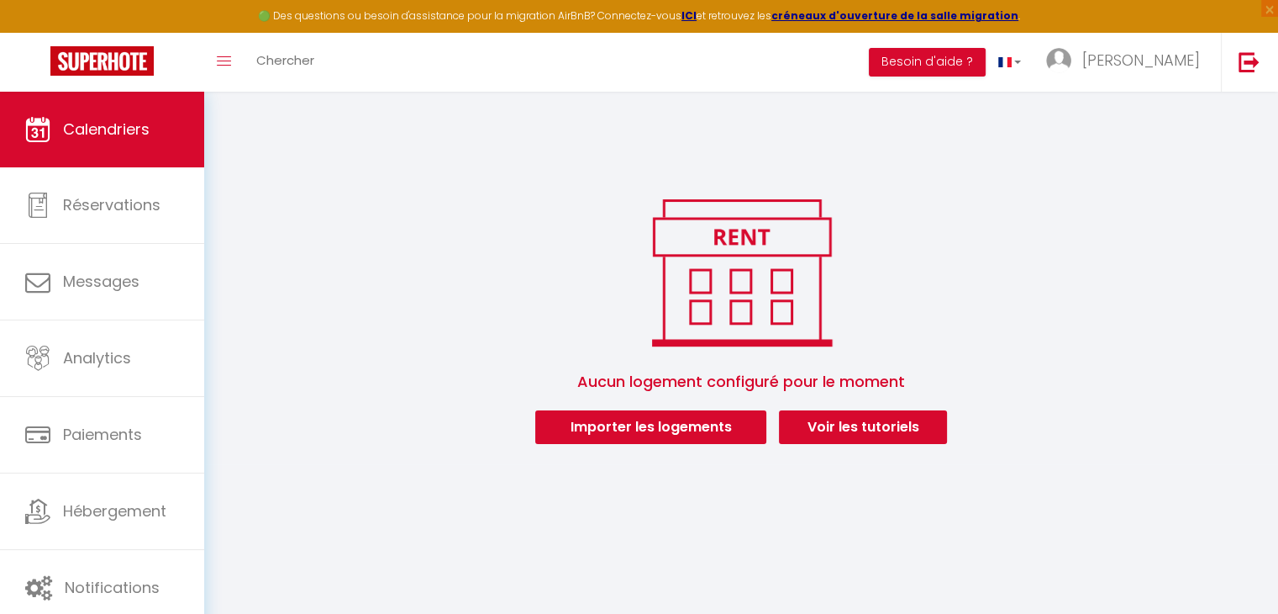
scroll to position [84, 0]
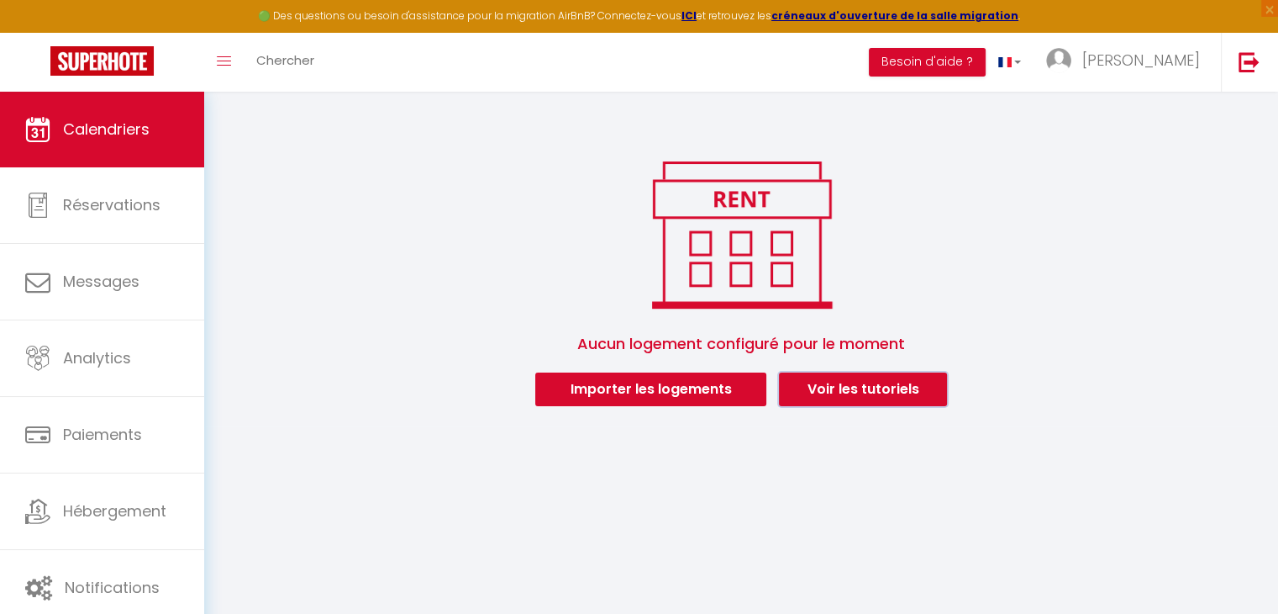
click at [880, 395] on link "Voir les tutoriels" at bounding box center [863, 389] width 168 height 34
click at [887, 390] on link "Voir les tutoriels" at bounding box center [863, 389] width 168 height 34
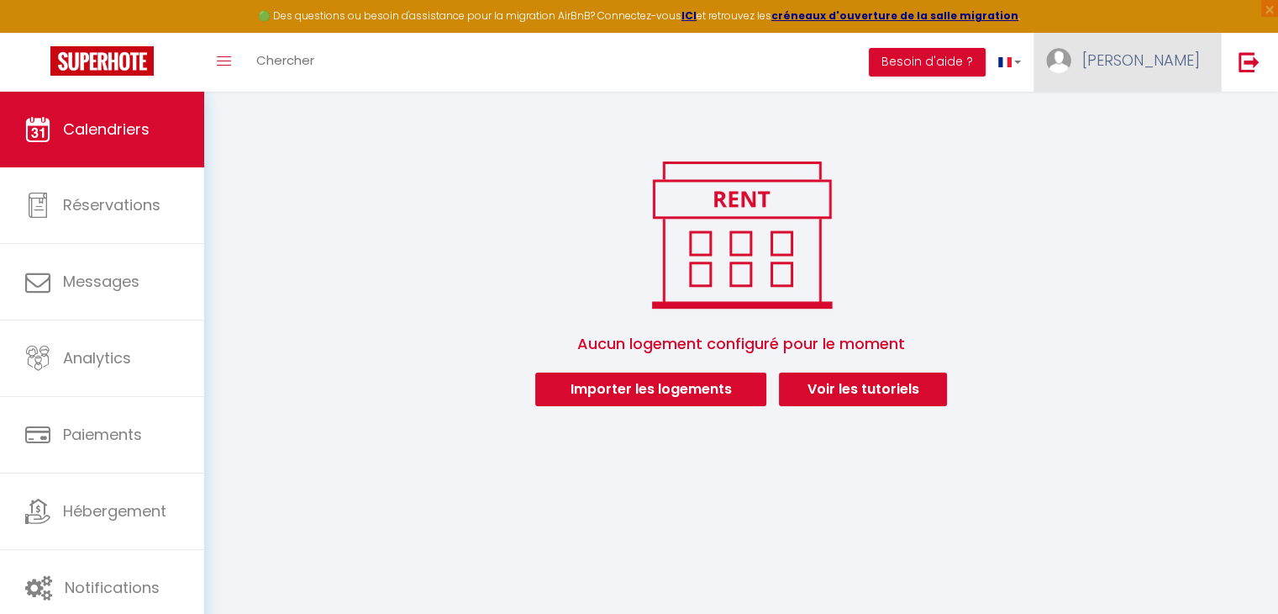
click at [1165, 67] on span "[PERSON_NAME]" at bounding box center [1142, 60] width 118 height 21
click at [1158, 120] on link "Paramètres" at bounding box center [1154, 117] width 124 height 29
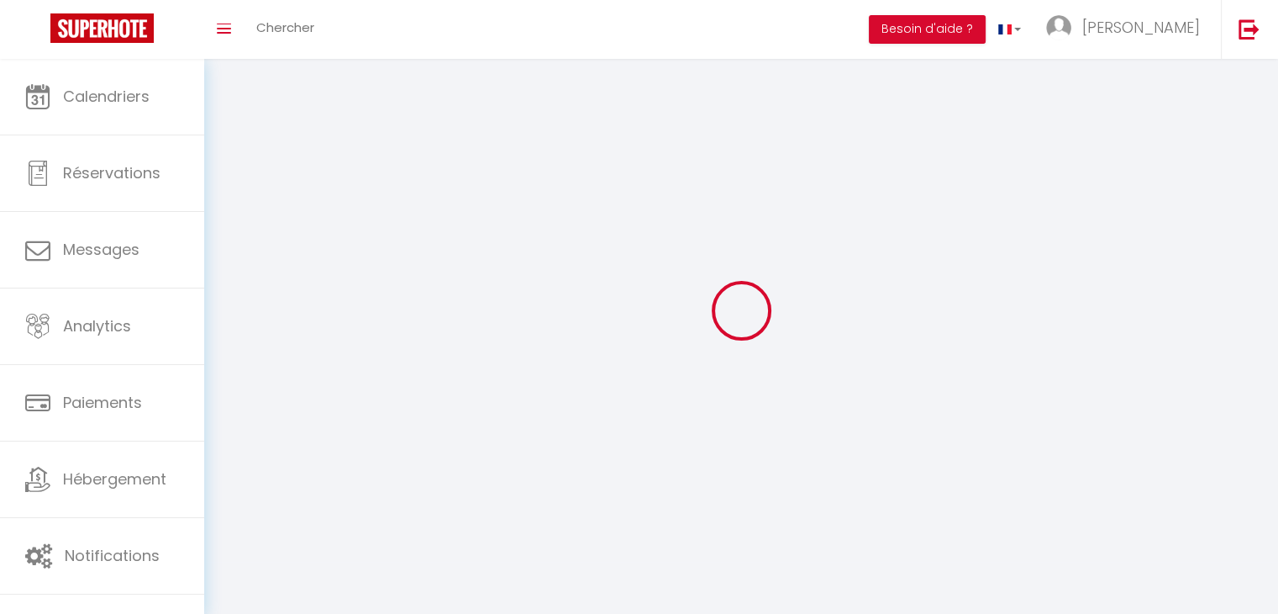
select select
type input "[PERSON_NAME]"
type input "Jean"
type input "+596696076407"
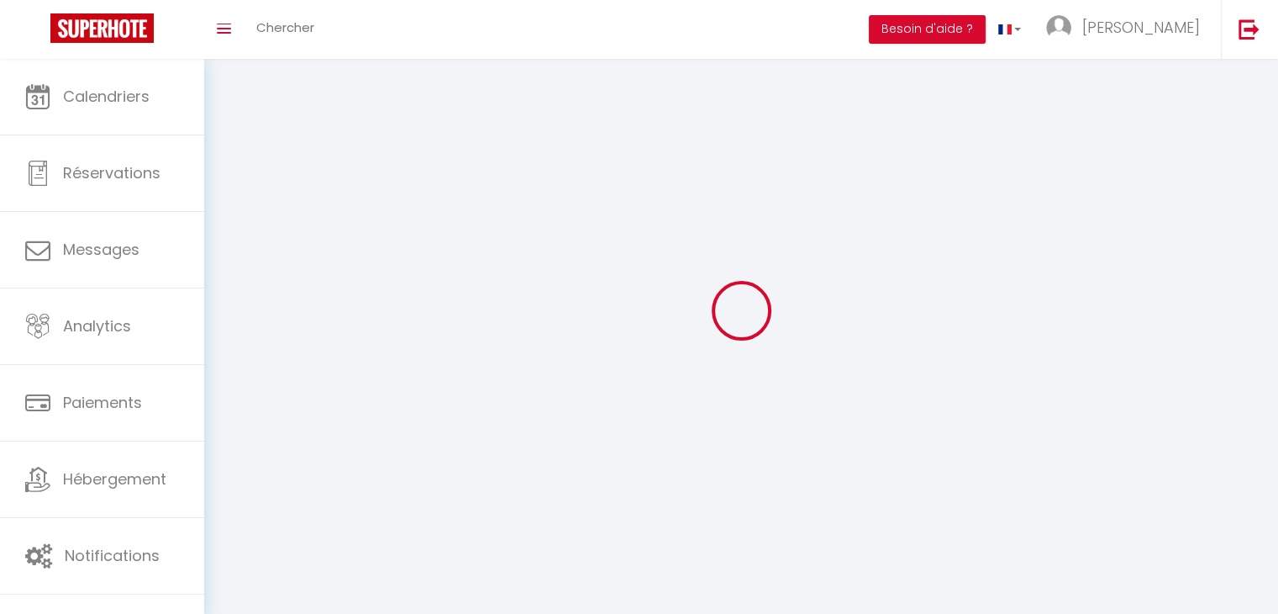
type input "523 Mangot vulcin"
type input "97232"
type input "le lamentin"
type input "huWo0dsAbx10DYrRK8rwptGsC"
type input "NV1ewzFECVCHSh7VXKWU4mawW"
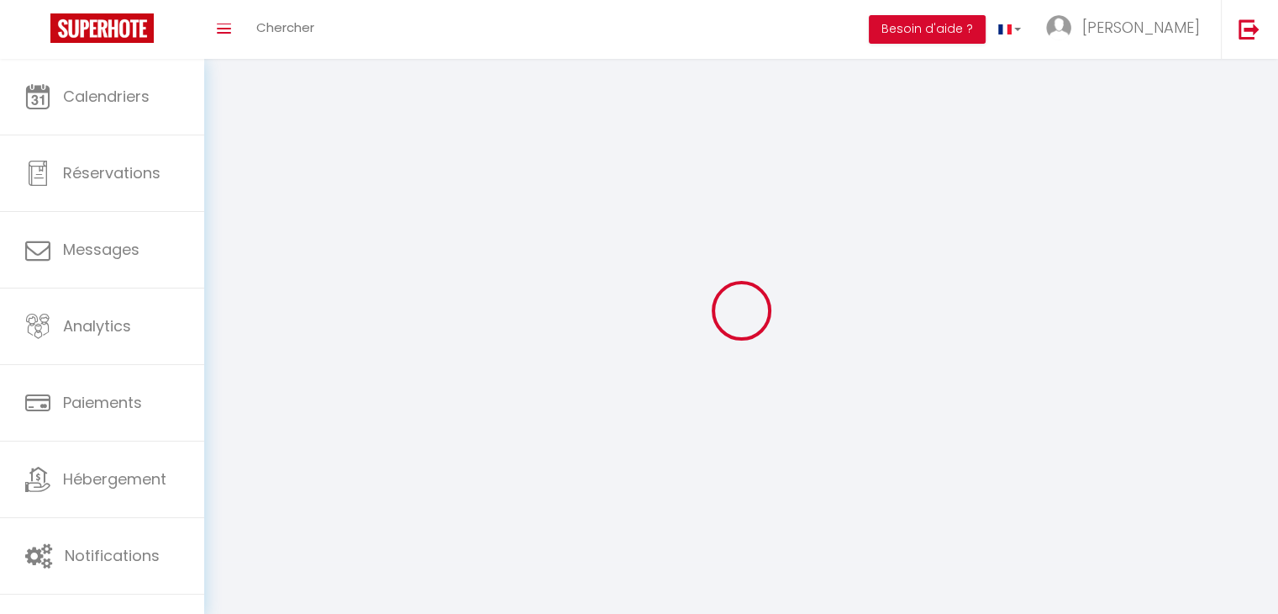
type input "huWo0dsAbx10DYrRK8rwptGsC"
type input "NV1ewzFECVCHSh7VXKWU4mawW"
type input "https://app.superhote.com/#/get-available-rentals/NV1ewzFECVCHSh7VXKWU4mawW"
select select "136"
select select "28"
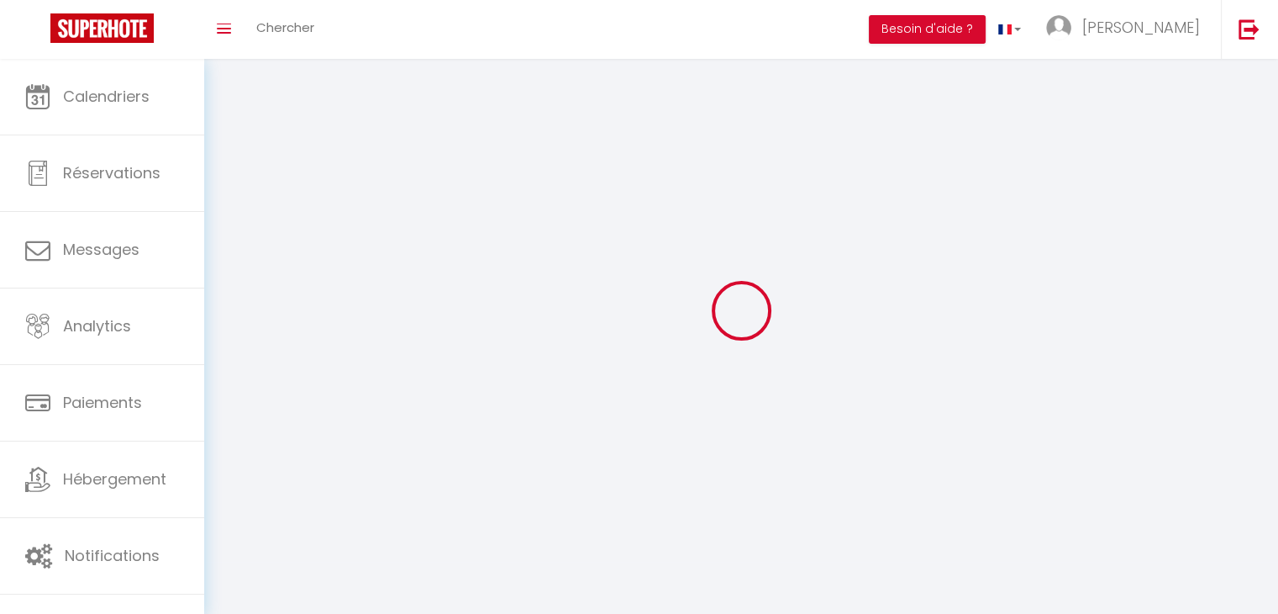
select select "fr"
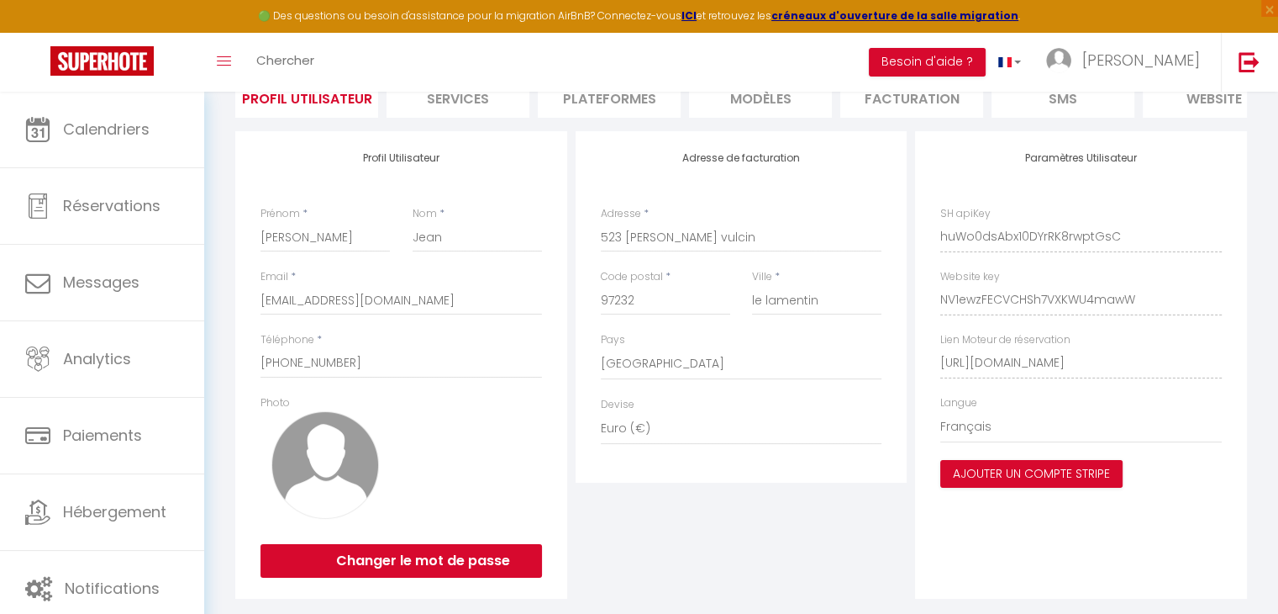
scroll to position [168, 0]
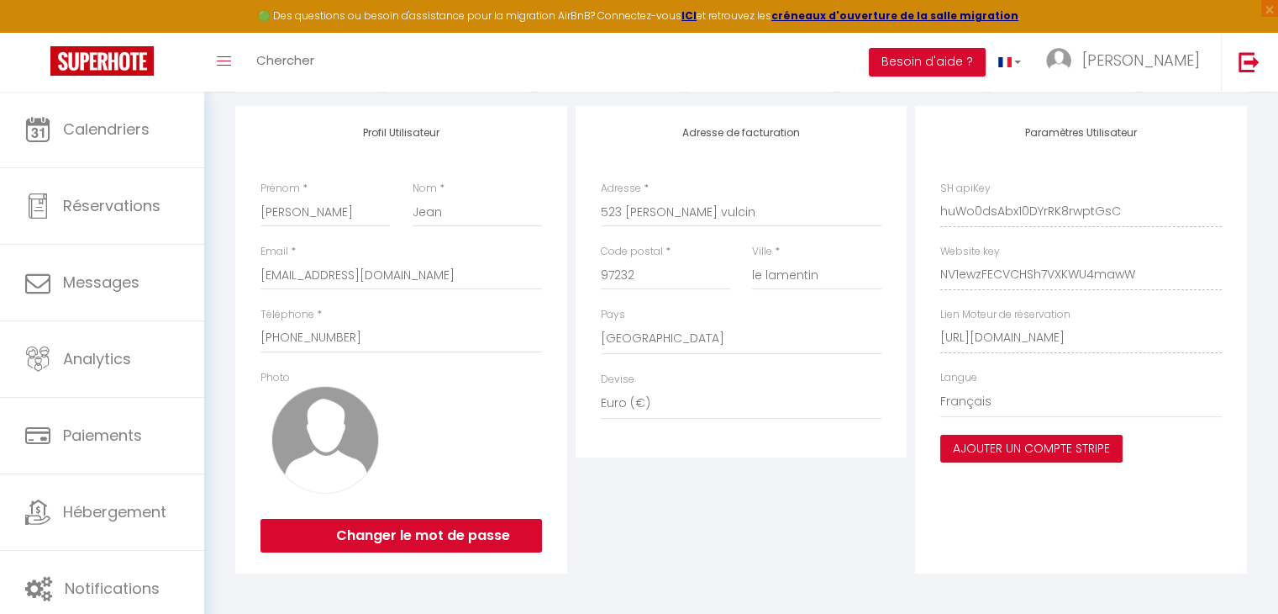
drag, startPoint x: 258, startPoint y: 286, endPoint x: 401, endPoint y: 286, distance: 142.9
click at [392, 287] on div "Profil Utilisateur Prénom * Garcia Nom * Jean Email * conciergeriedansletemps@g…" at bounding box center [401, 339] width 332 height 467
click at [261, 284] on input "[EMAIL_ADDRESS][DOMAIN_NAME]" at bounding box center [402, 275] width 282 height 30
drag, startPoint x: 261, startPoint y: 284, endPoint x: 400, endPoint y: 283, distance: 139.5
click at [400, 283] on input "[EMAIL_ADDRESS][DOMAIN_NAME]" at bounding box center [402, 275] width 282 height 30
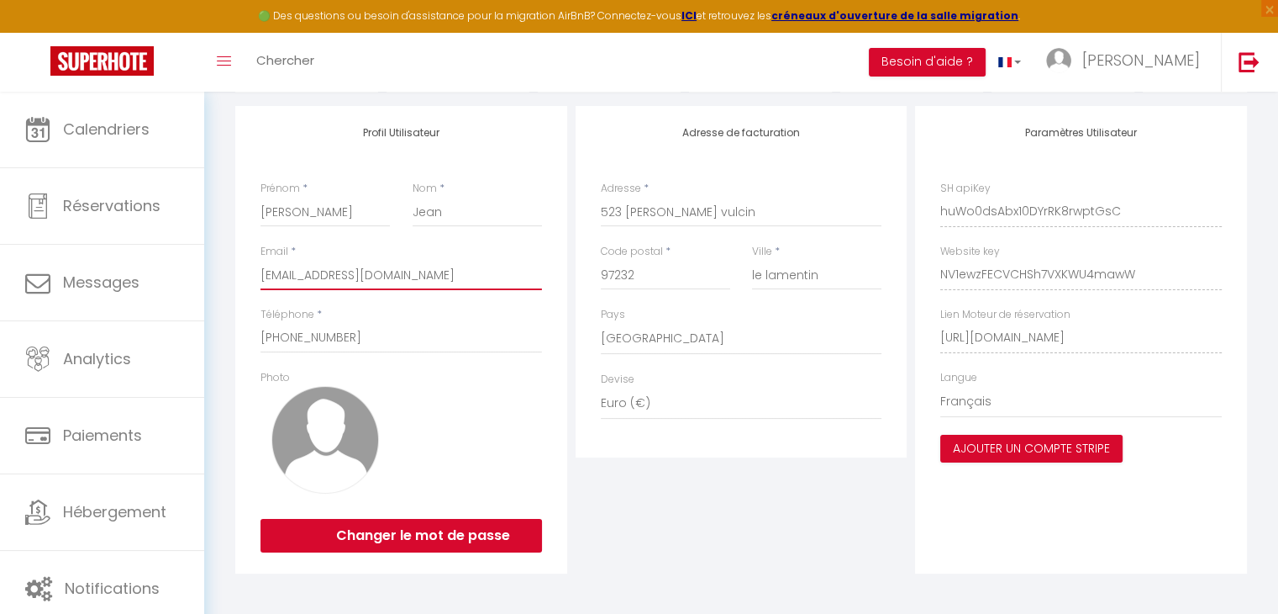
click at [492, 287] on input "[EMAIL_ADDRESS][DOMAIN_NAME]" at bounding box center [402, 275] width 282 height 30
drag, startPoint x: 476, startPoint y: 288, endPoint x: 264, endPoint y: 297, distance: 212.0
click at [264, 290] on input "[EMAIL_ADDRESS][DOMAIN_NAME]" at bounding box center [402, 275] width 282 height 30
click at [440, 550] on button "Changer le mot de passe" at bounding box center [402, 536] width 282 height 34
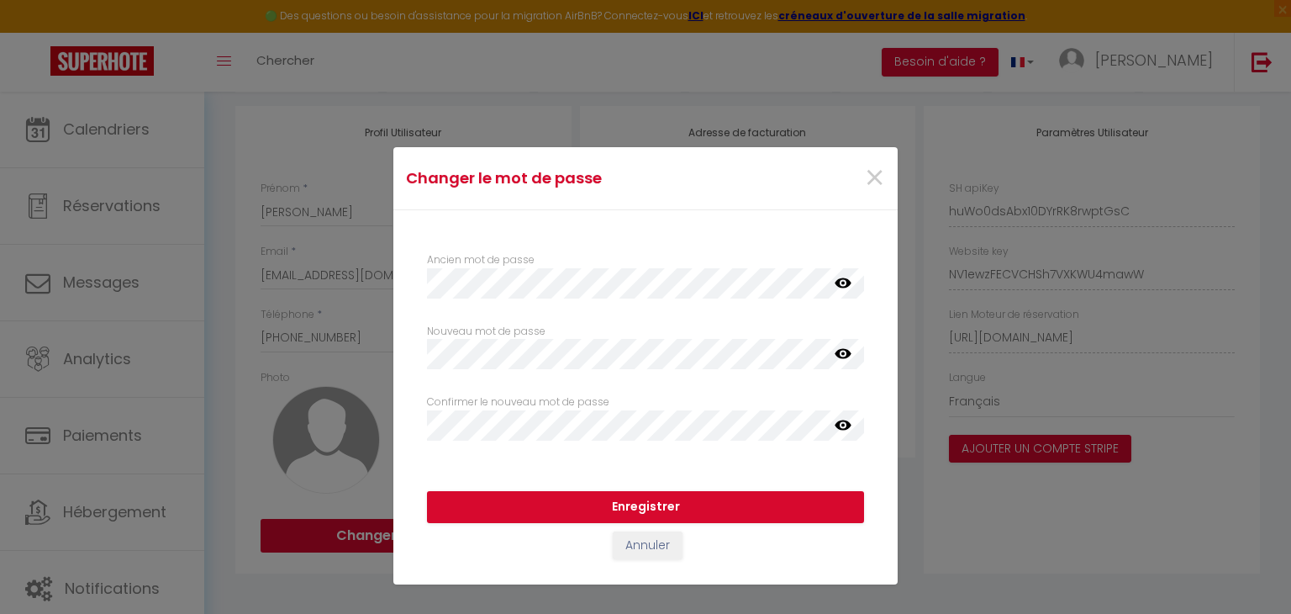
click at [837, 283] on icon at bounding box center [843, 282] width 17 height 10
drag, startPoint x: 849, startPoint y: 353, endPoint x: 838, endPoint y: 353, distance: 10.9
click at [848, 353] on icon at bounding box center [843, 354] width 17 height 10
click at [837, 424] on icon at bounding box center [843, 425] width 17 height 10
click at [622, 499] on button "Enregistrer" at bounding box center [645, 507] width 437 height 32
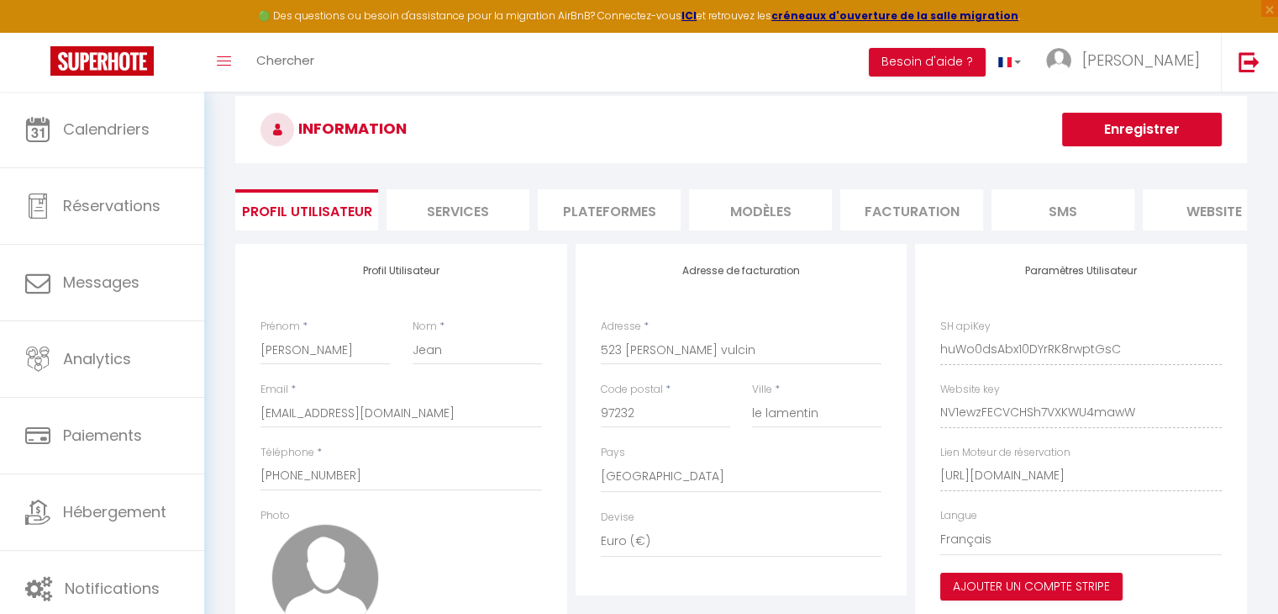
scroll to position [0, 0]
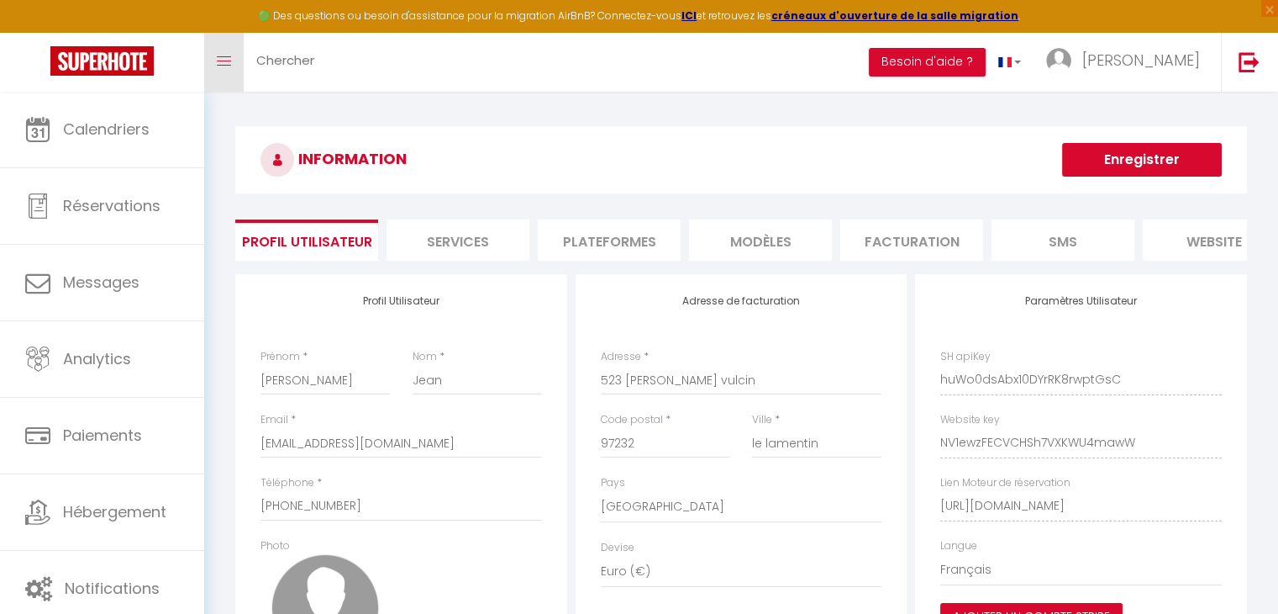
click at [226, 61] on span at bounding box center [224, 62] width 14 height 2
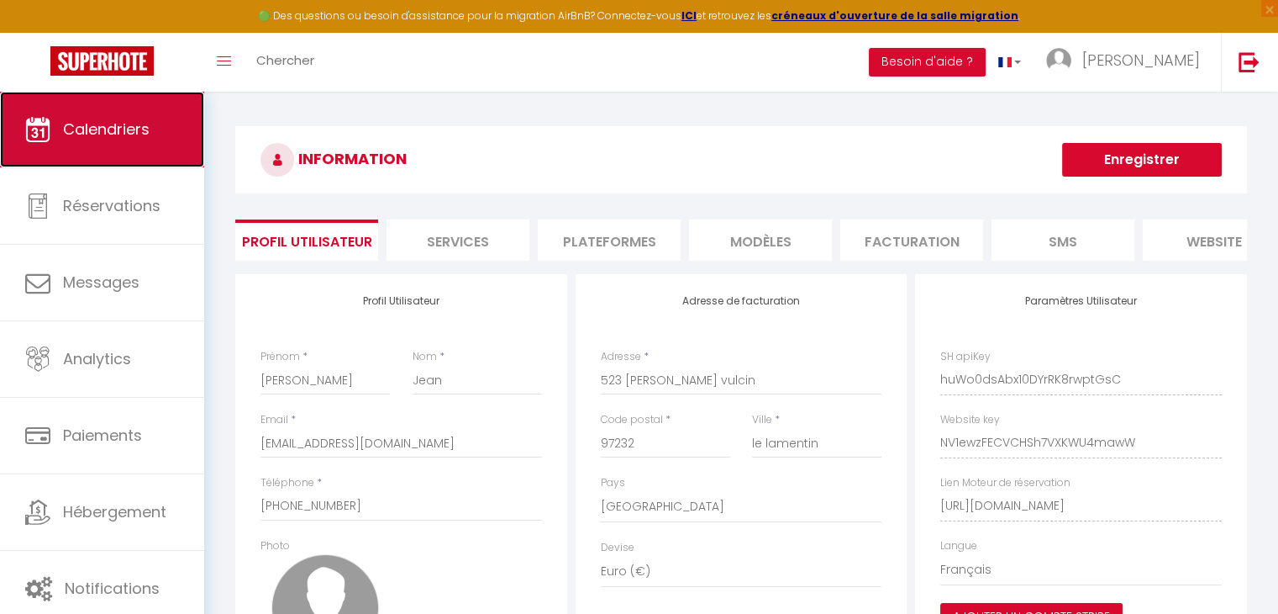
click at [81, 124] on span "Calendriers" at bounding box center [106, 129] width 87 height 21
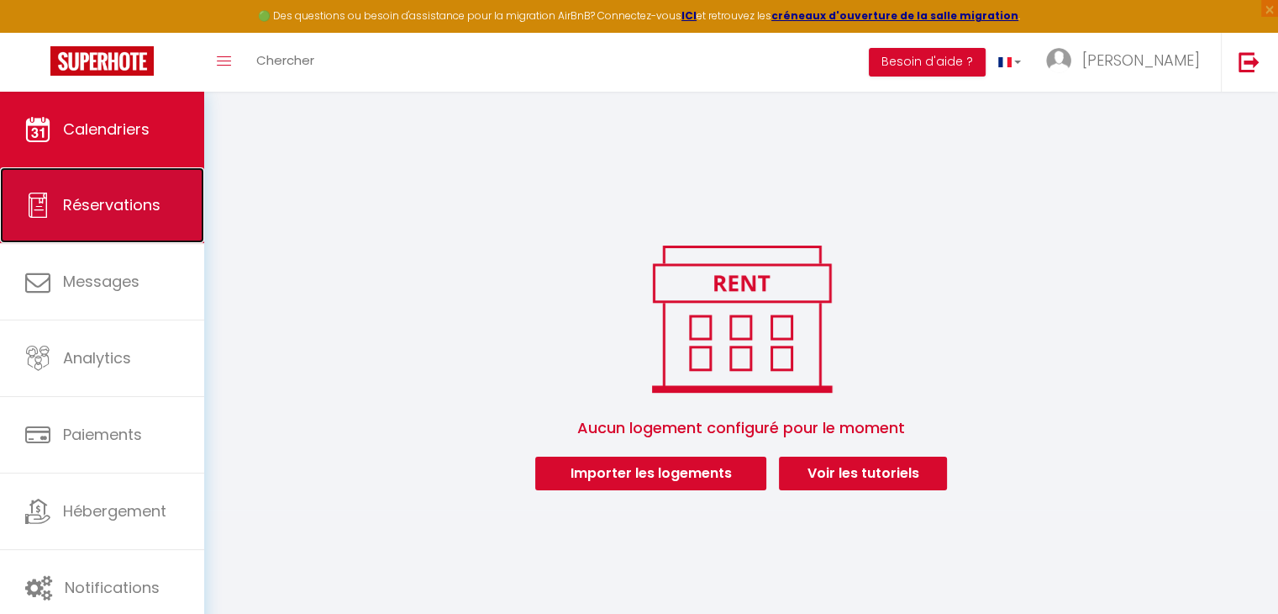
click at [128, 226] on link "Réservations" at bounding box center [102, 205] width 204 height 76
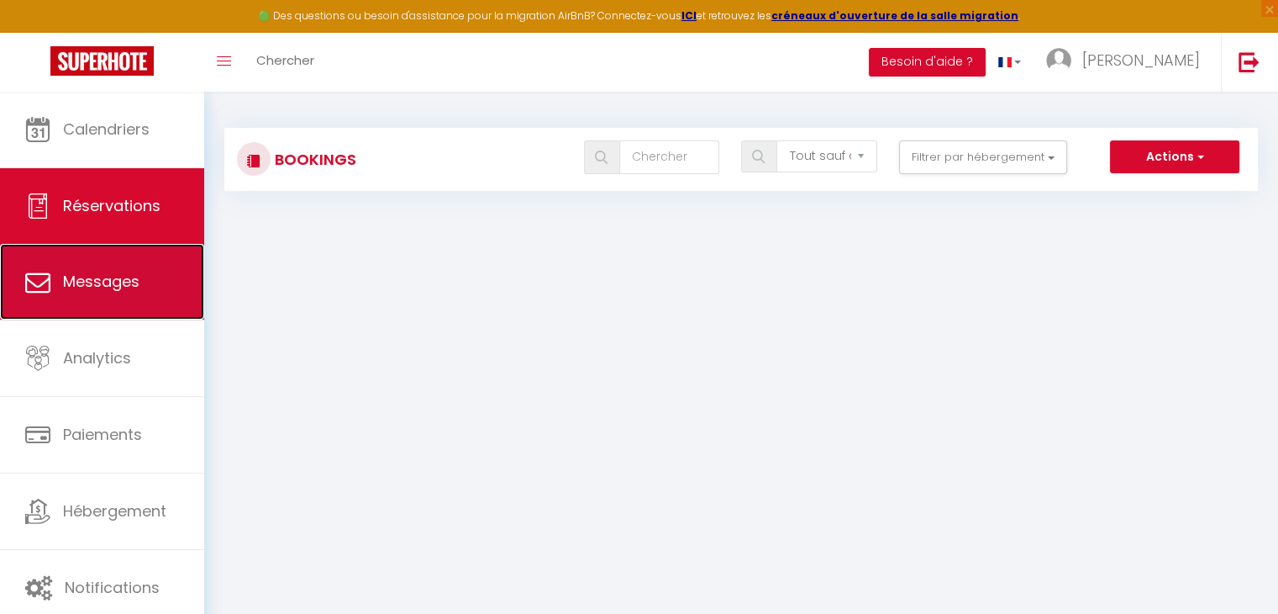
click at [103, 285] on span "Messages" at bounding box center [101, 281] width 76 height 21
select select "message"
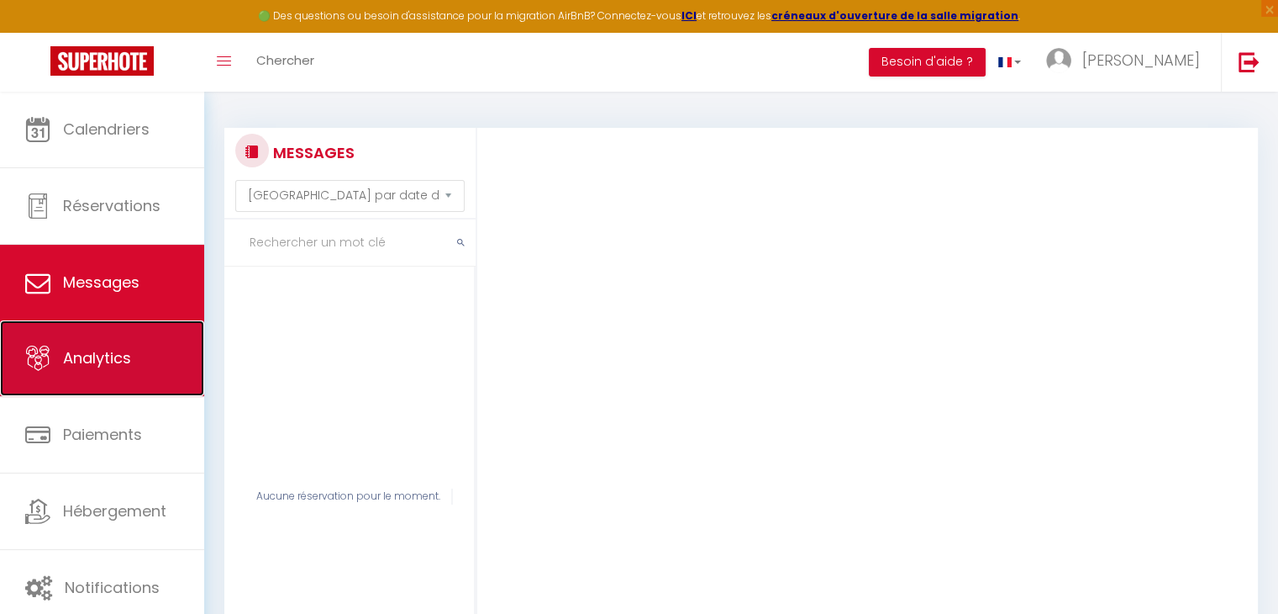
click at [115, 335] on link "Analytics" at bounding box center [102, 358] width 204 height 76
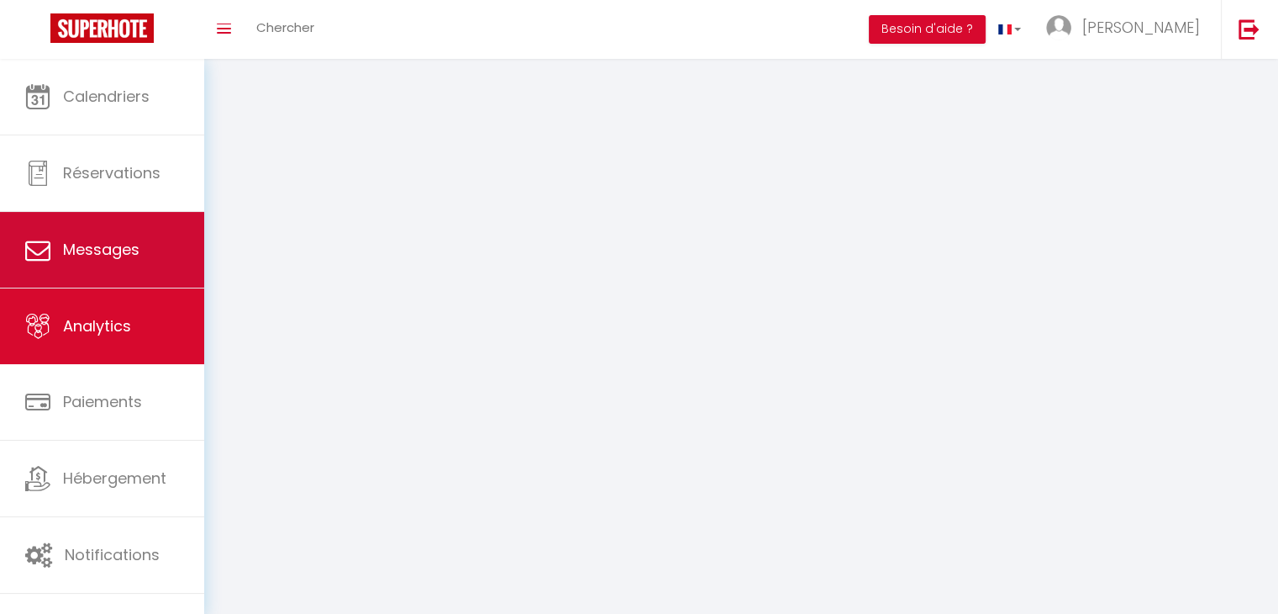
select select "2025"
select select "9"
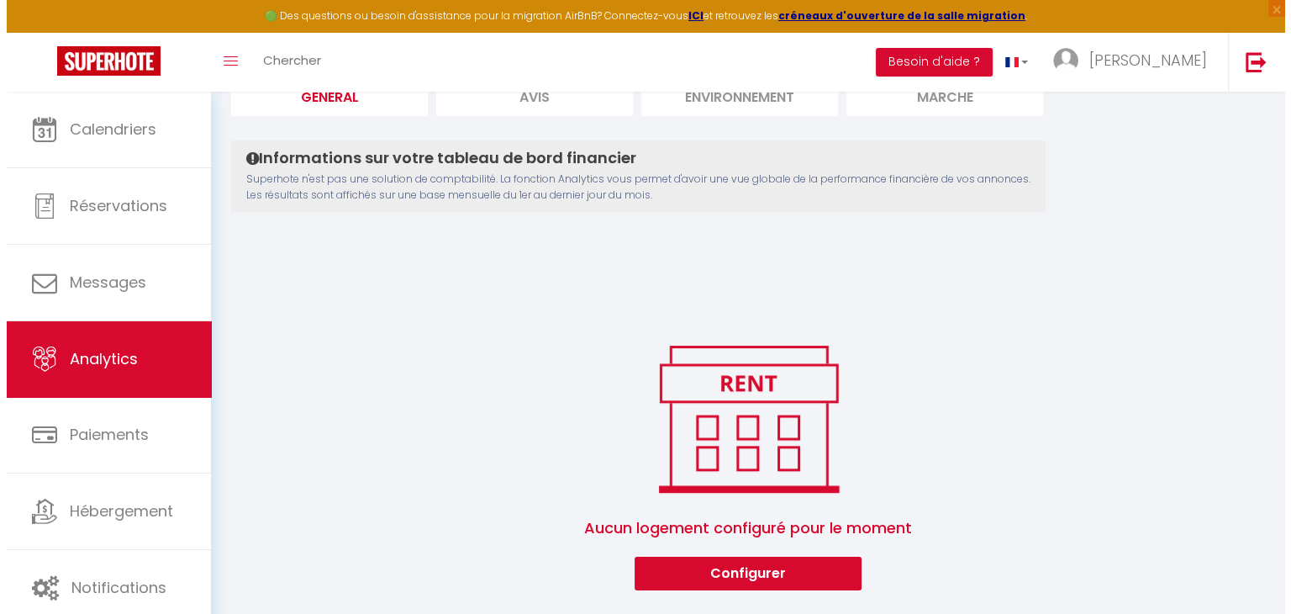
scroll to position [142, 0]
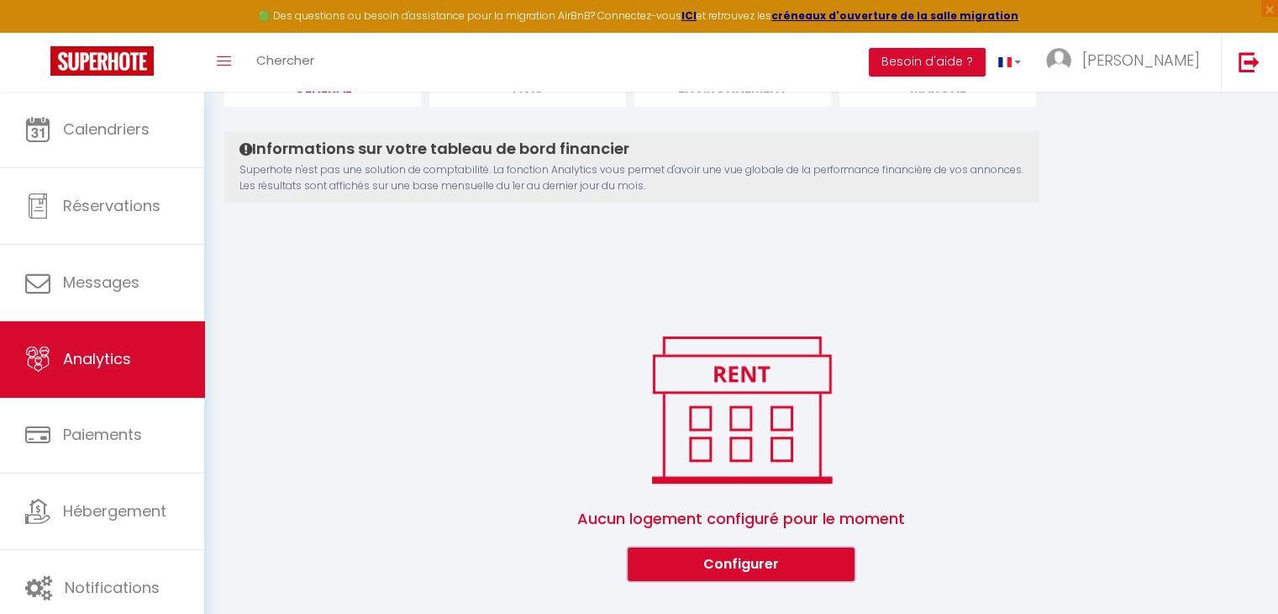
click at [756, 570] on button "Configurer" at bounding box center [741, 564] width 227 height 34
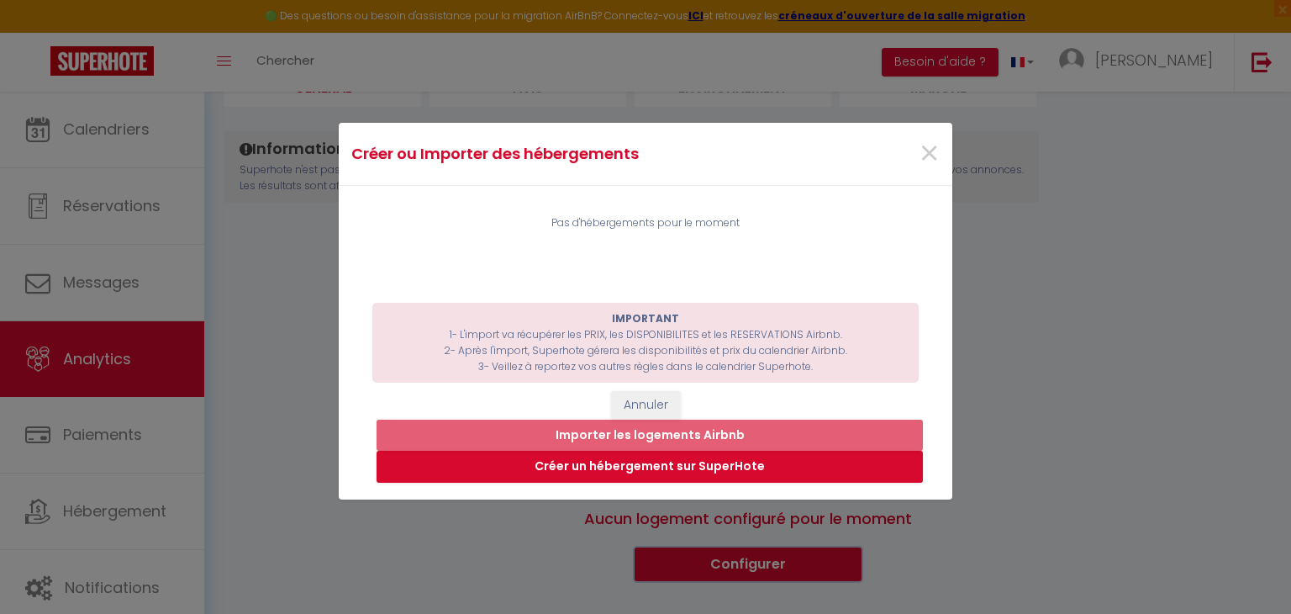
scroll to position [84, 0]
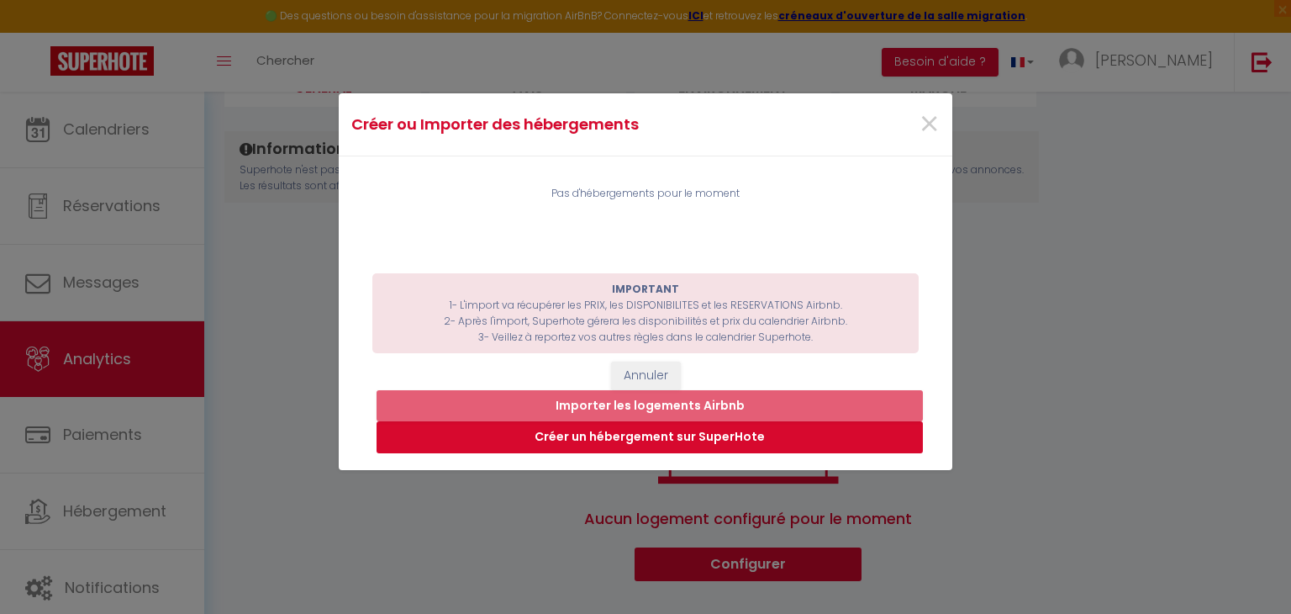
click at [625, 430] on button "Créer un hébergement sur SuperHote" at bounding box center [650, 437] width 546 height 32
select select "3"
select select "2"
select select "1"
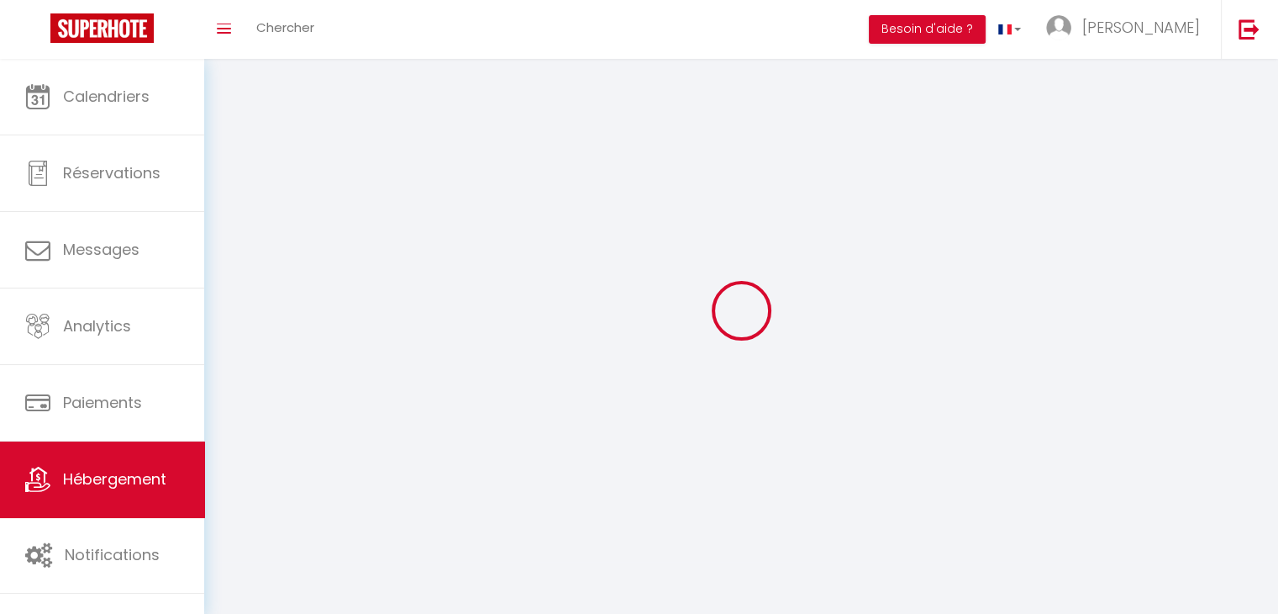
select select
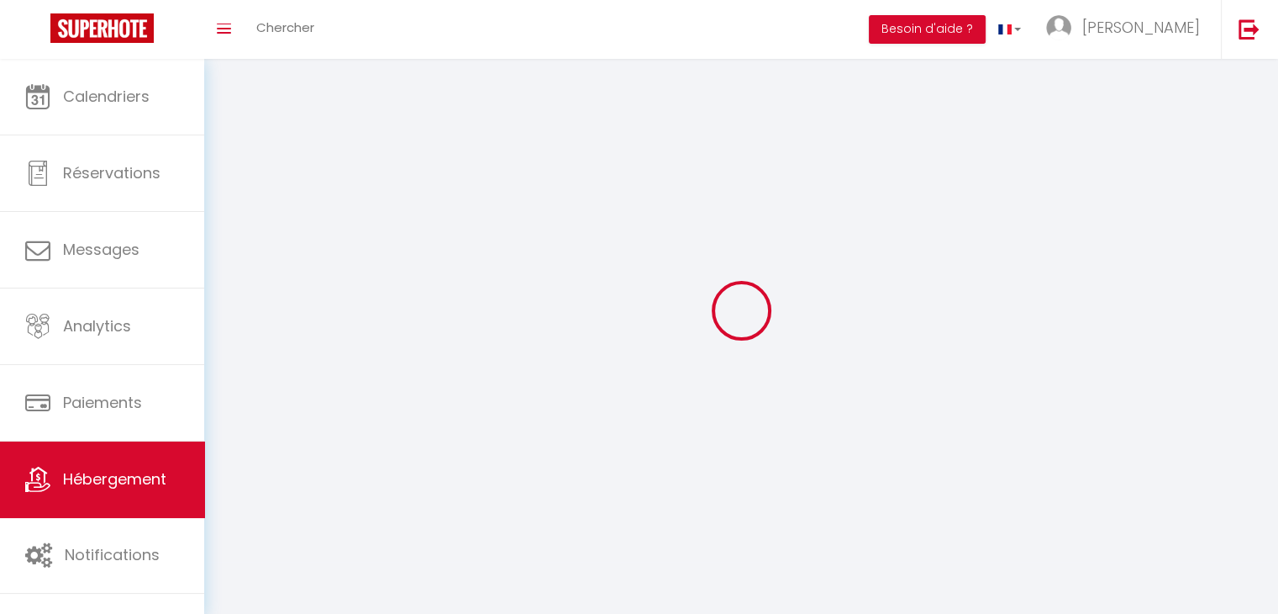
select select
checkbox input "false"
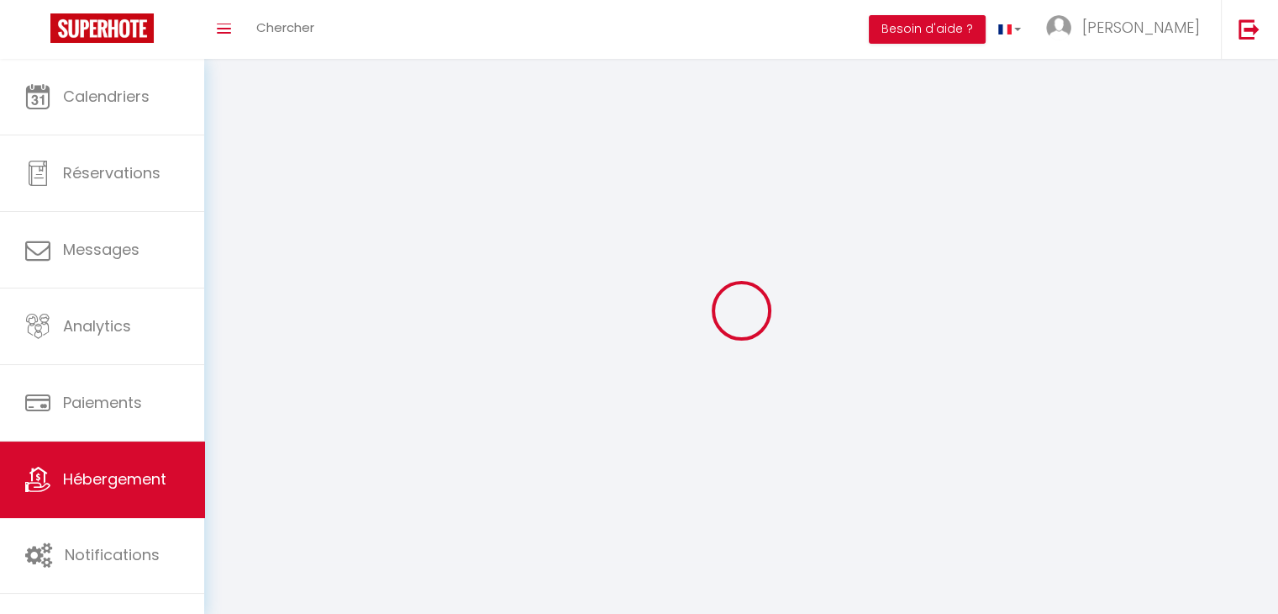
checkbox input "false"
select select
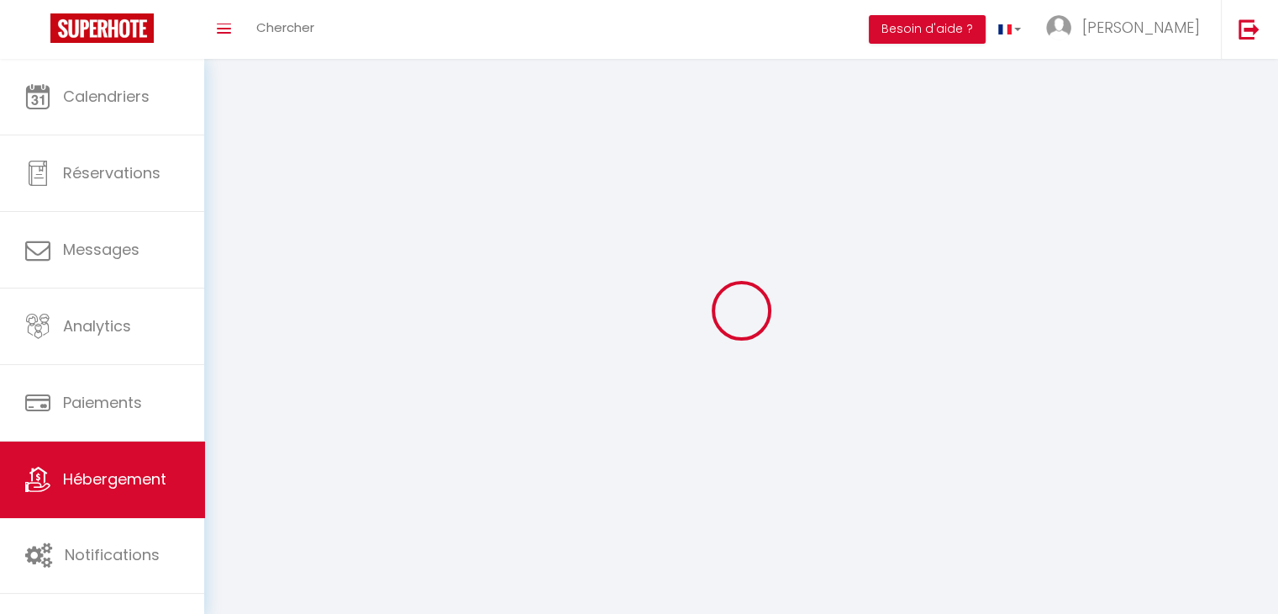
select select
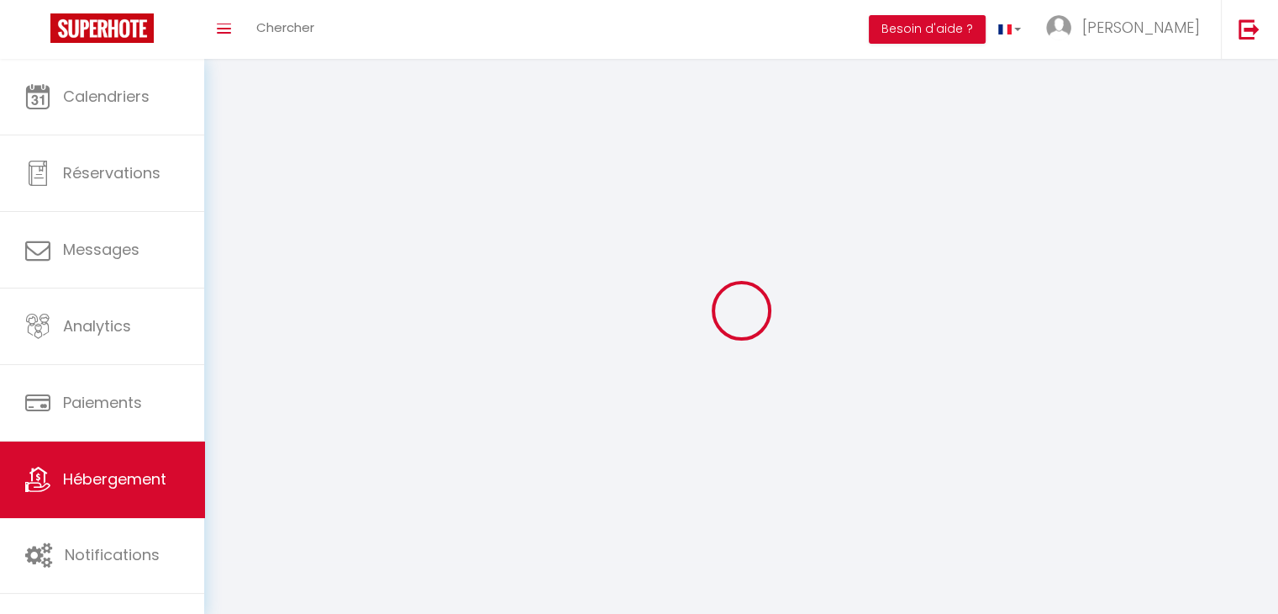
checkbox input "false"
select select
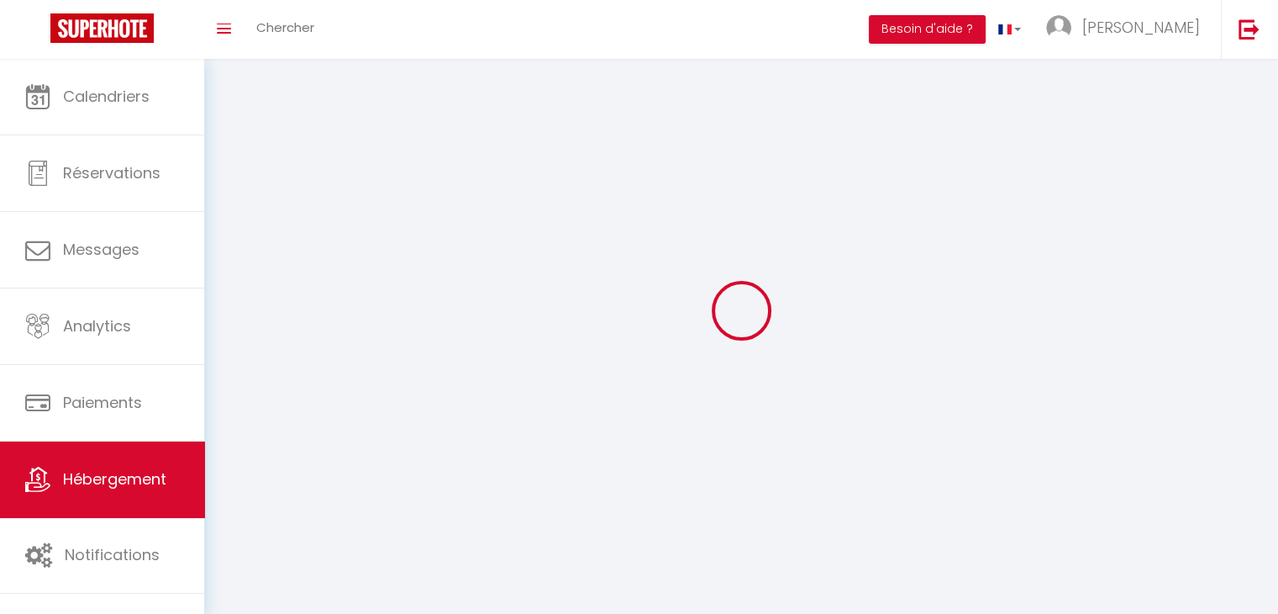
select select
select select "28"
select select
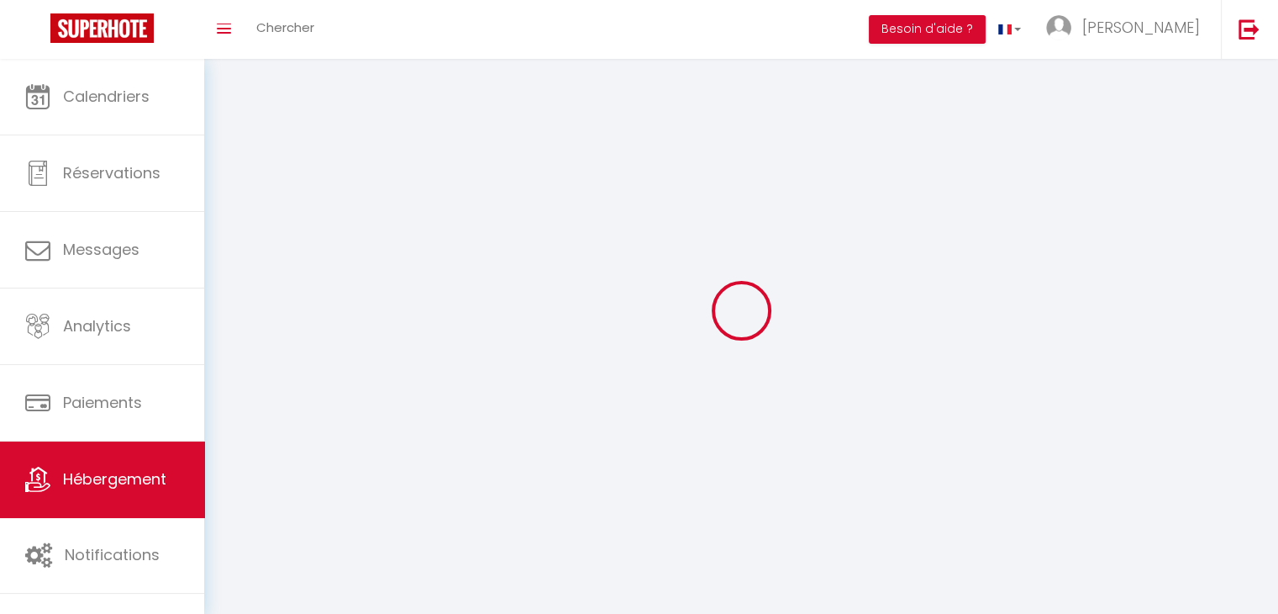
select select
checkbox input "false"
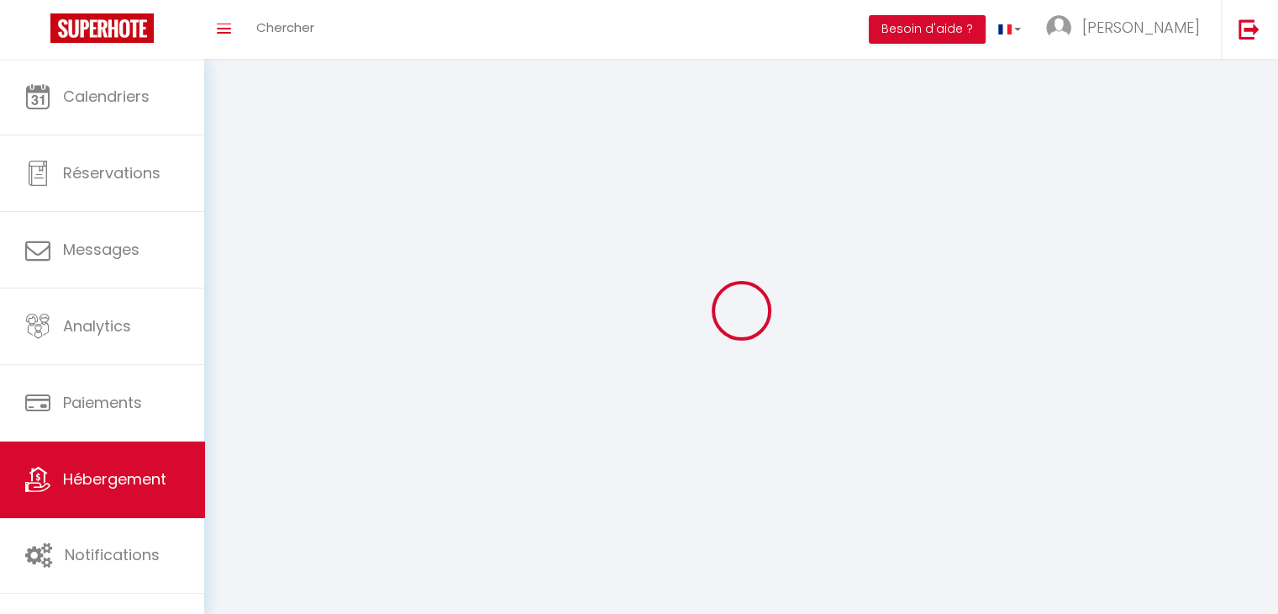
checkbox input "false"
select select
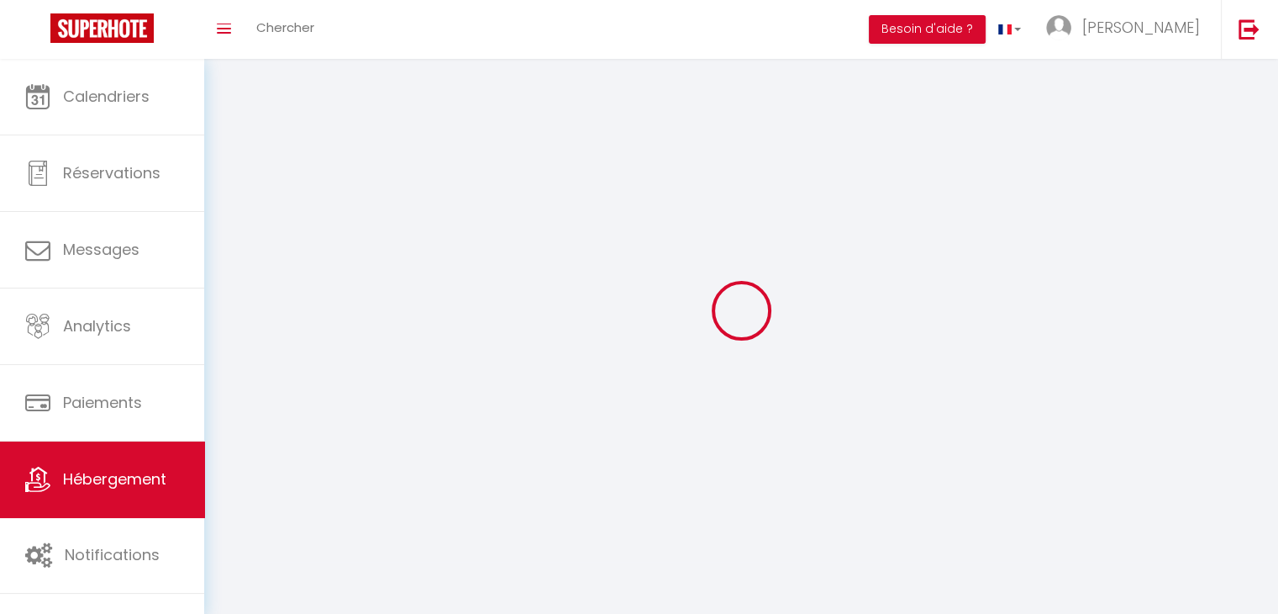
select select
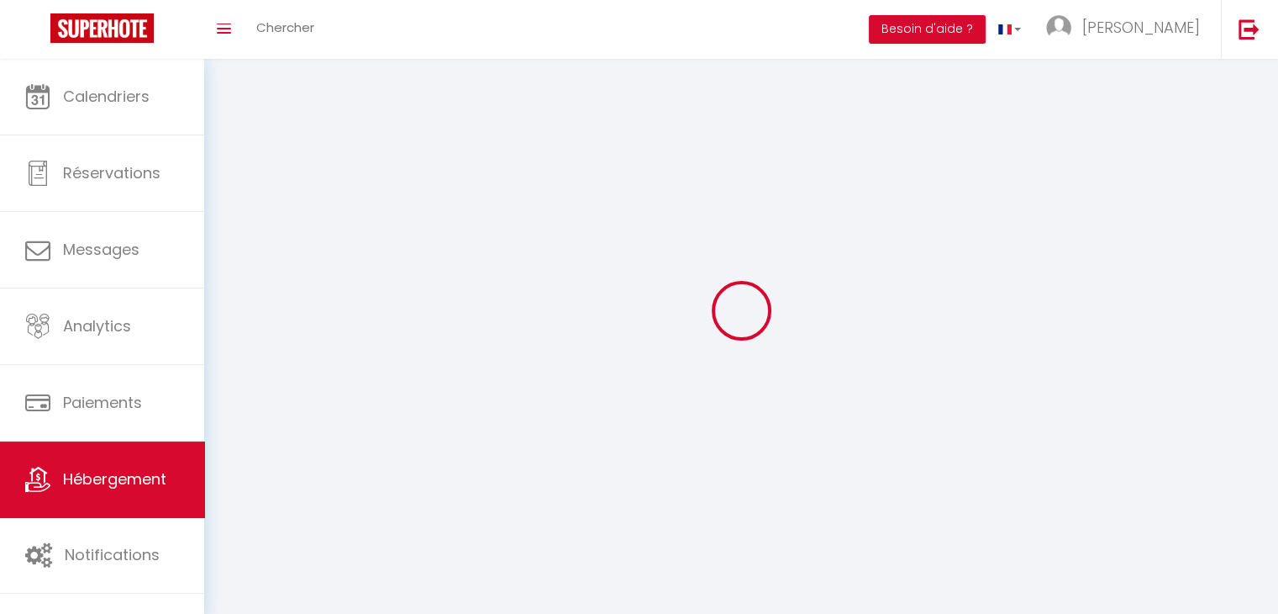
select select
checkbox input "false"
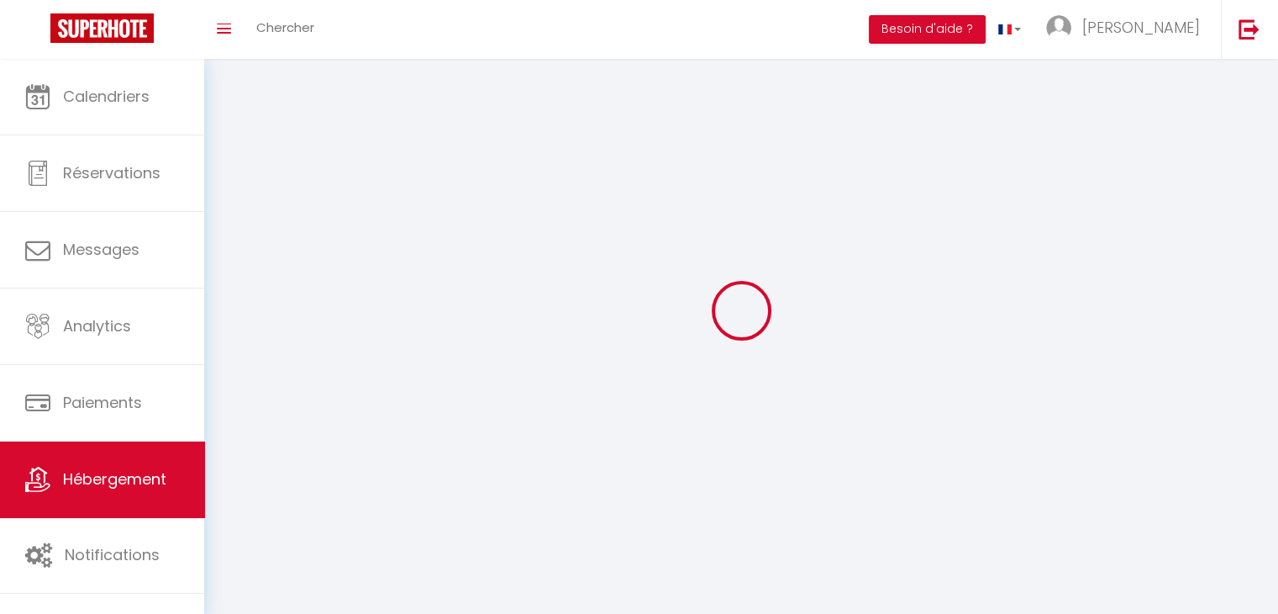
select select
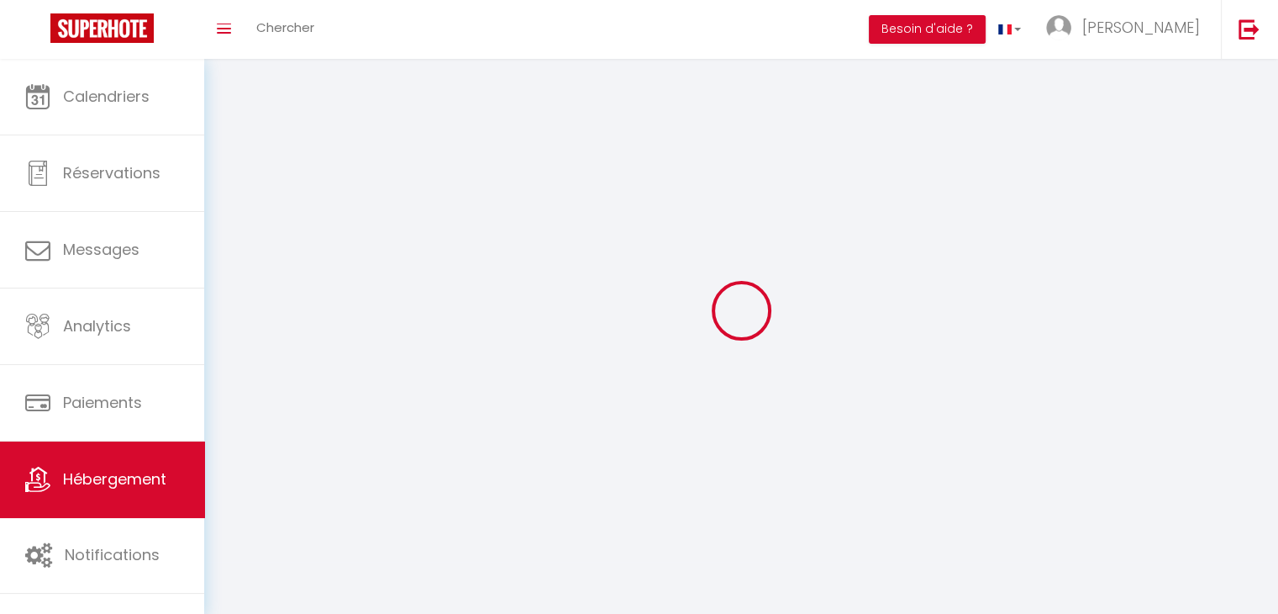
select select
checkbox input "false"
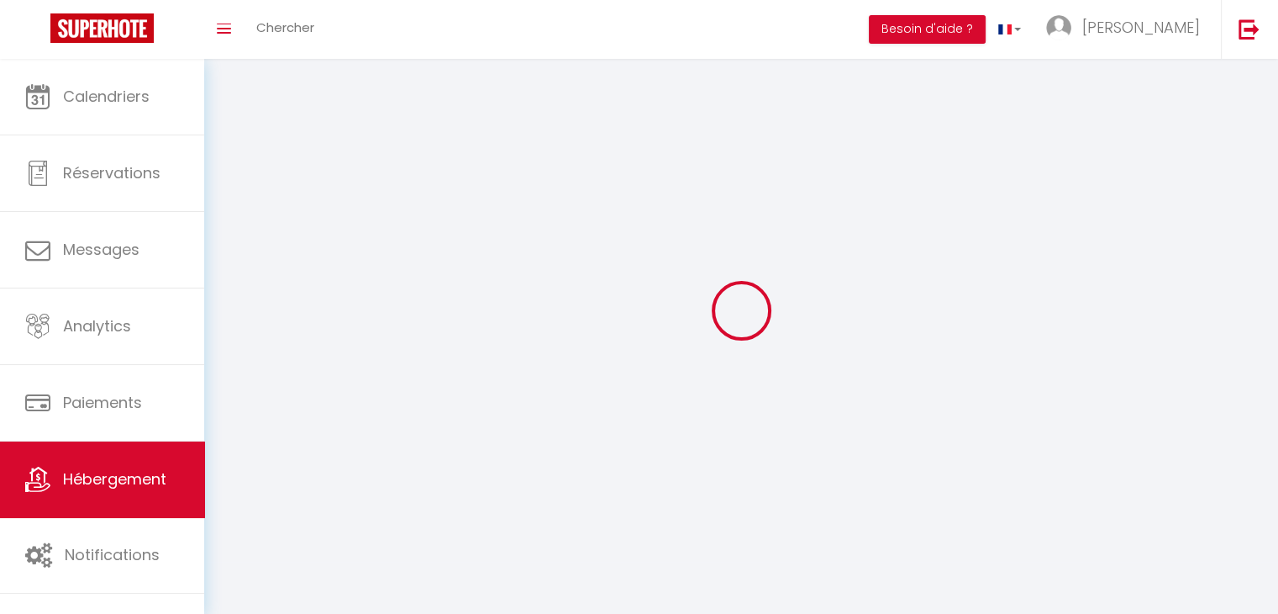
checkbox input "false"
select select
select select "1"
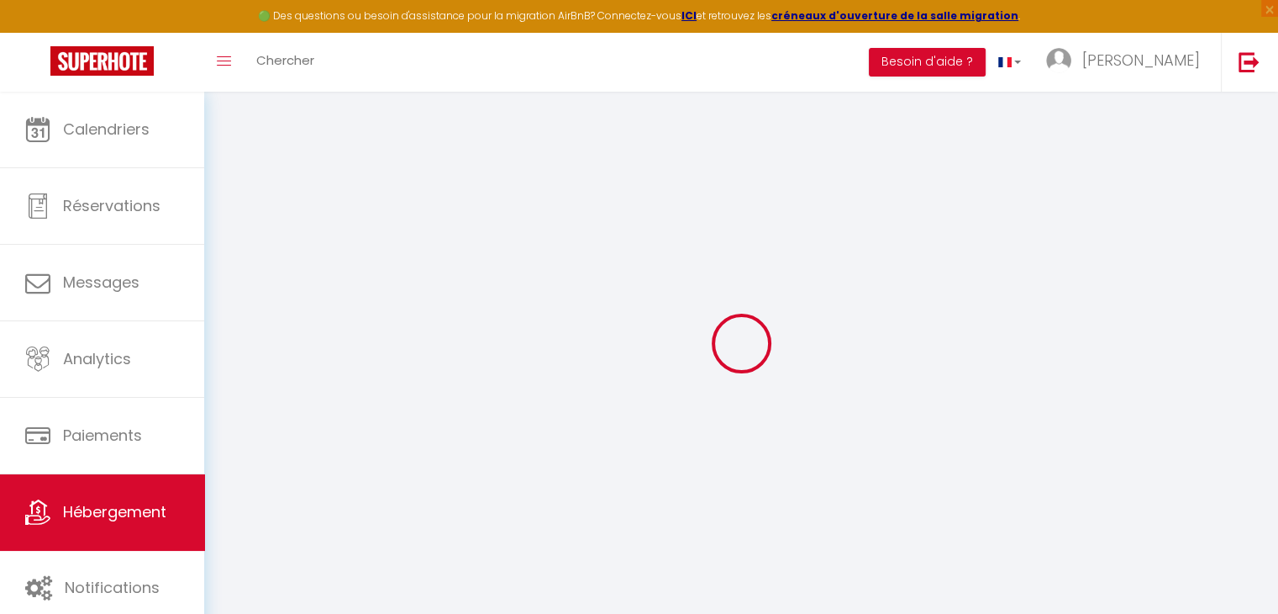
select select
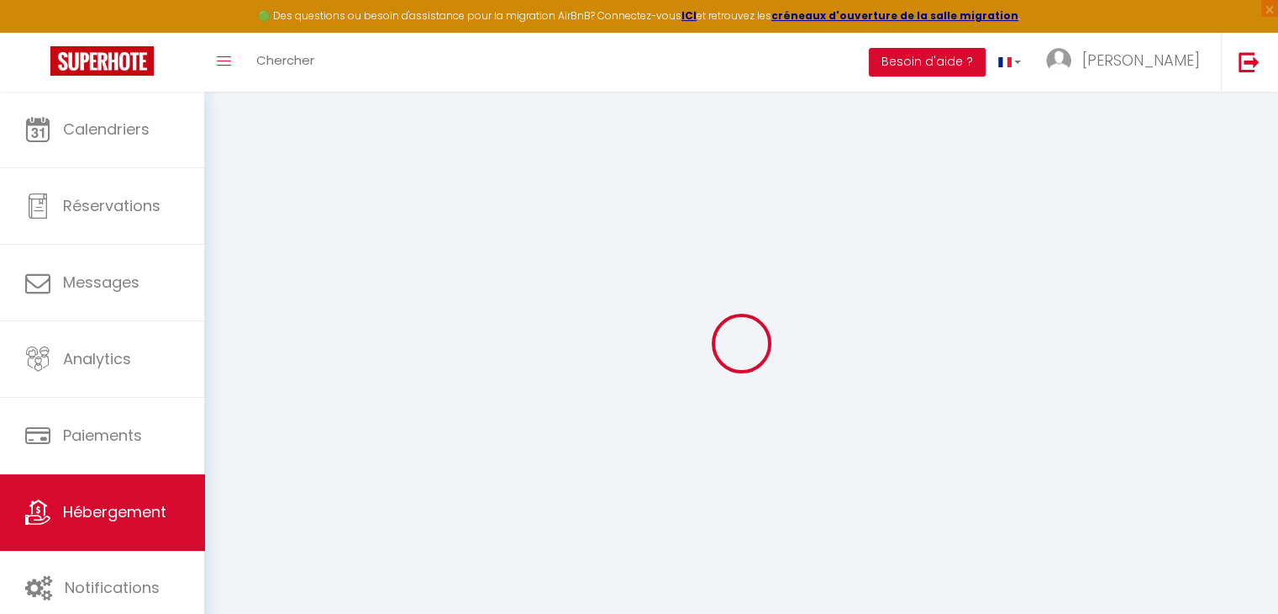
select select
checkbox input "false"
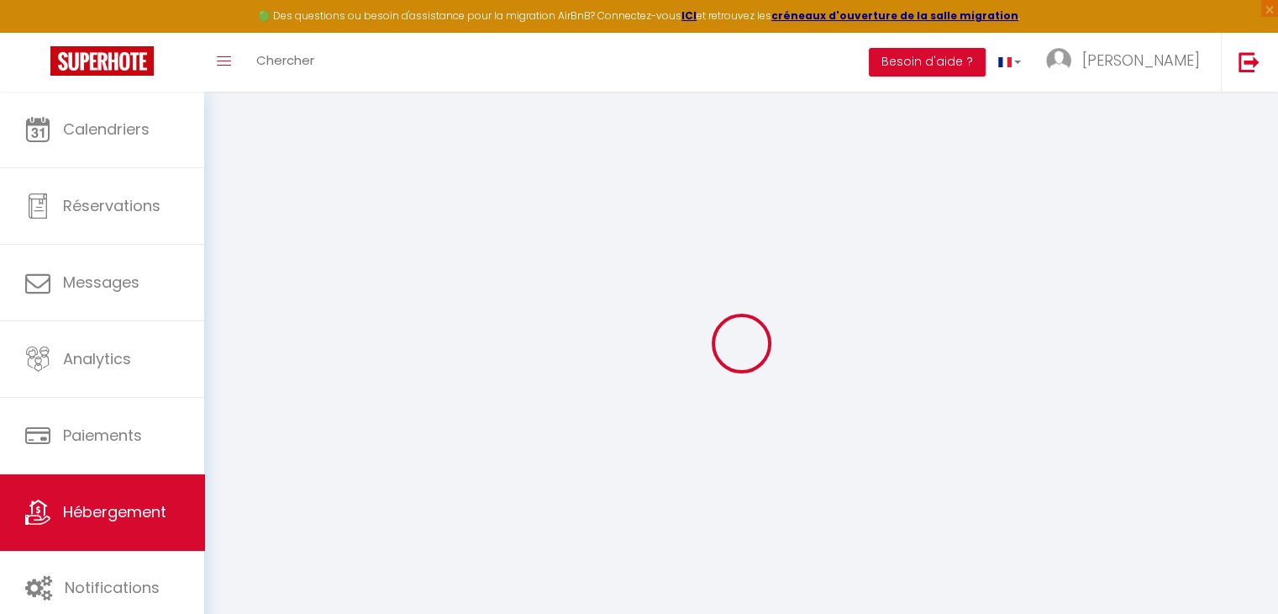
select select
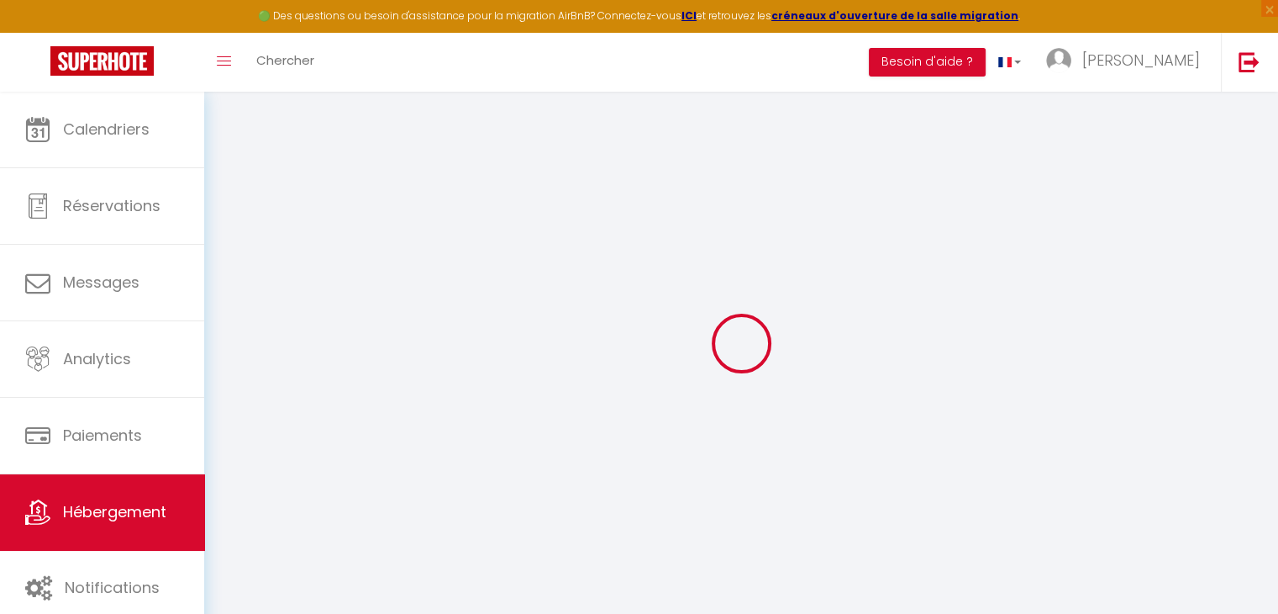
select select
checkbox input "false"
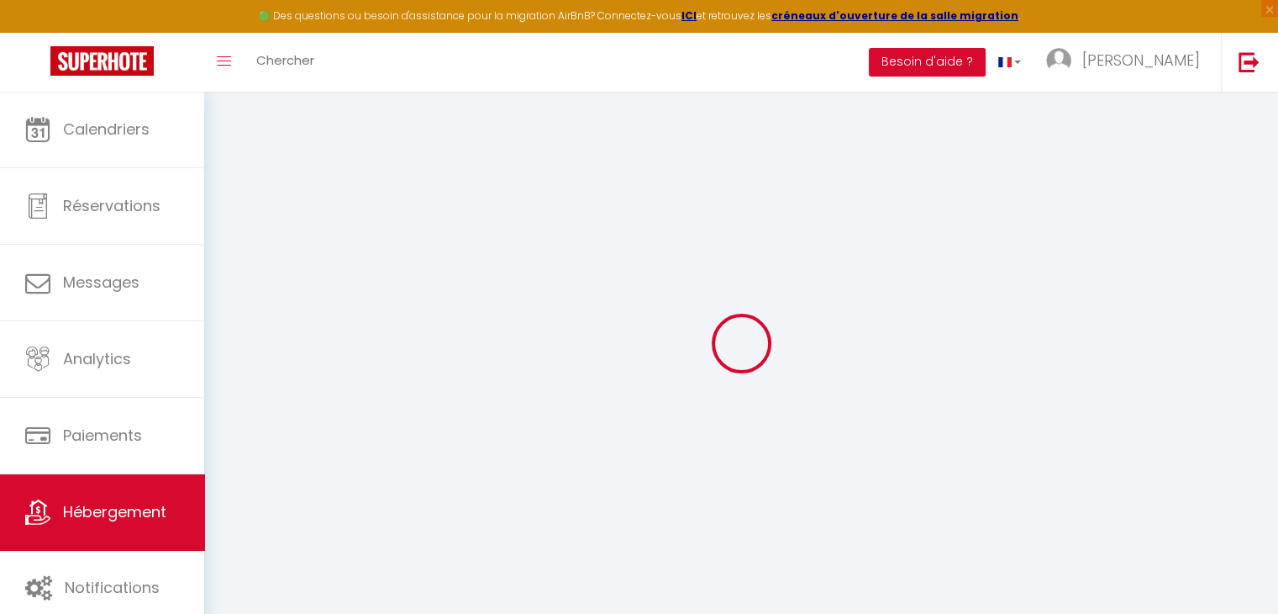
checkbox input "false"
select select
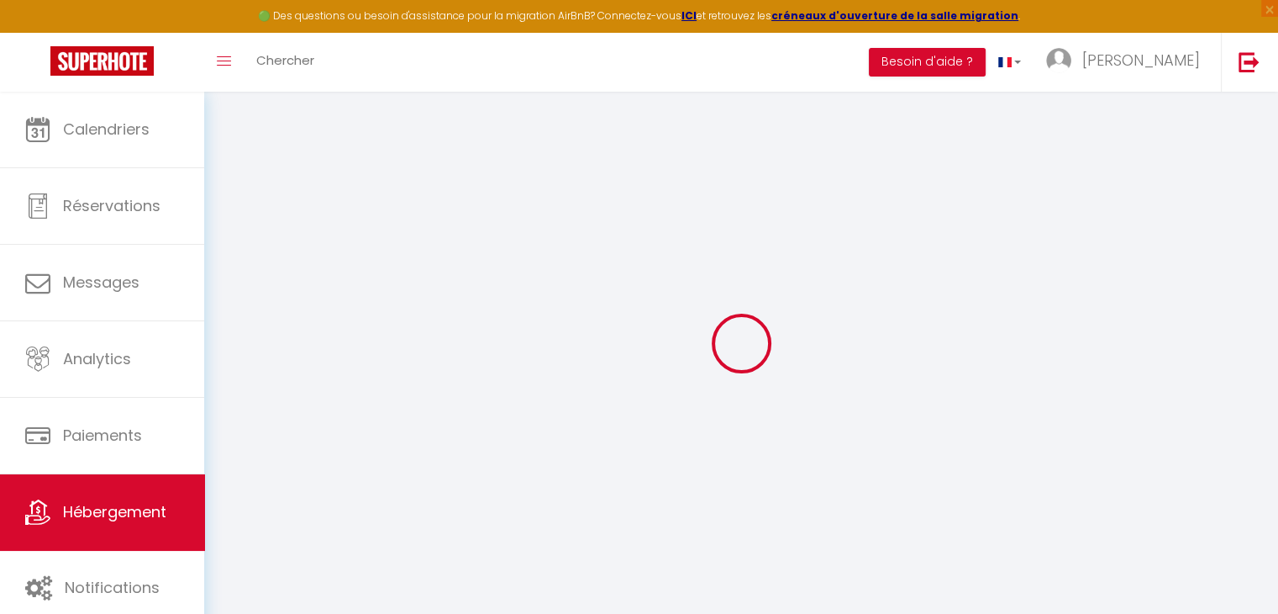
select select
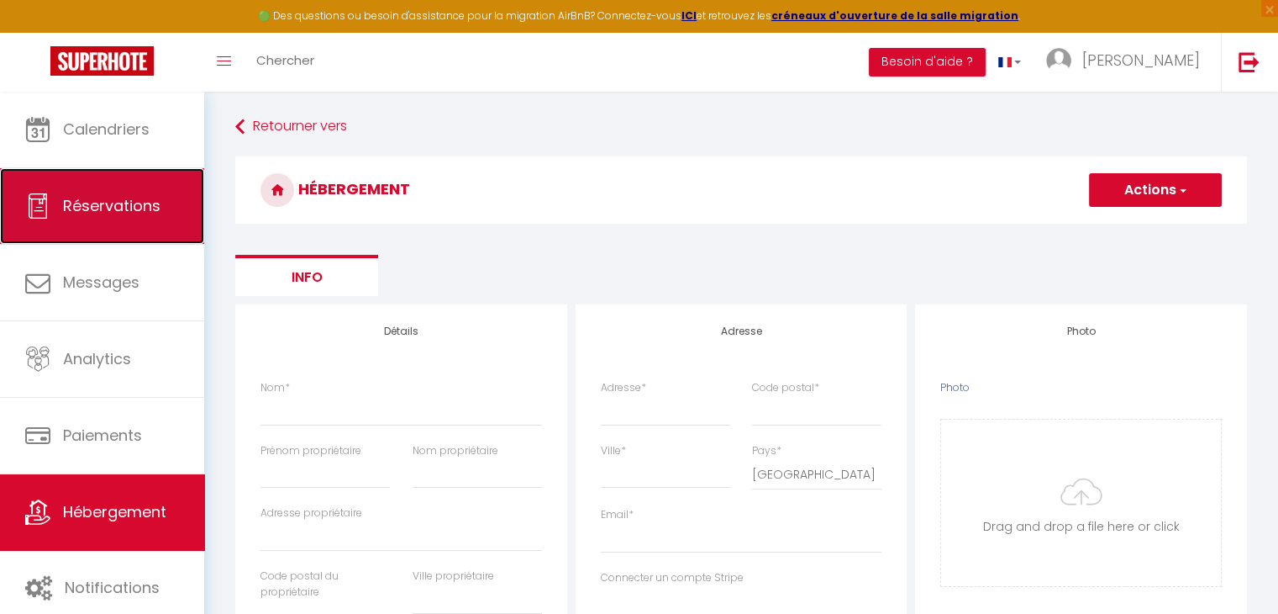
click at [115, 179] on link "Réservations" at bounding box center [102, 206] width 204 height 76
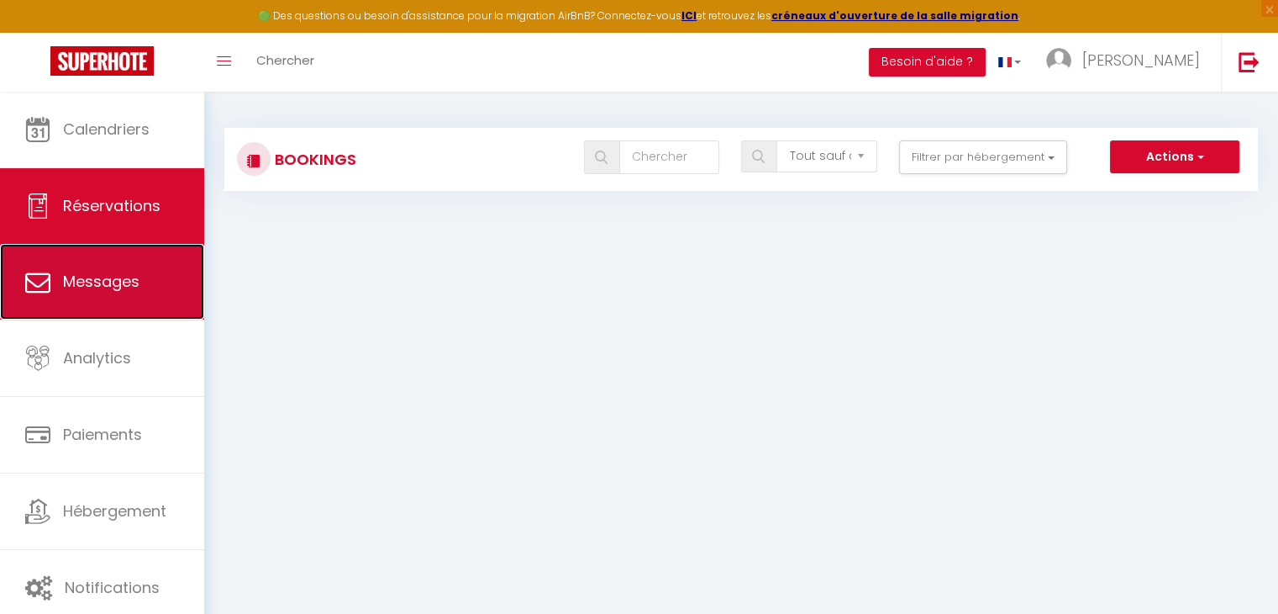
click at [123, 272] on span "Messages" at bounding box center [101, 281] width 76 height 21
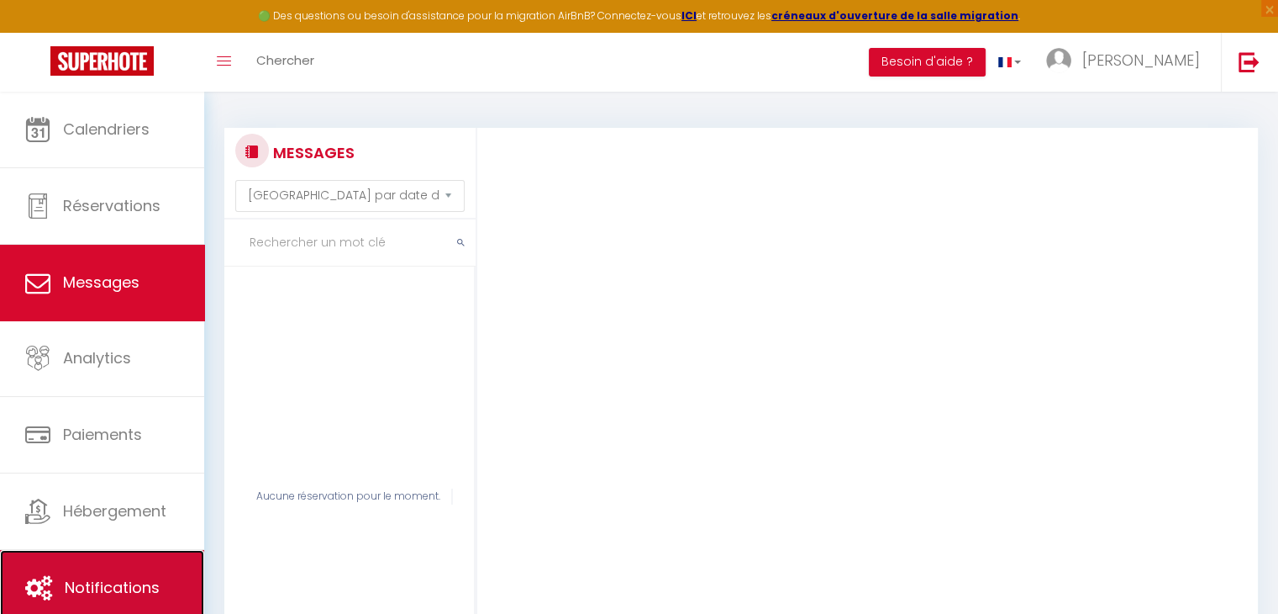
click at [133, 569] on link "Notifications" at bounding box center [102, 588] width 204 height 76
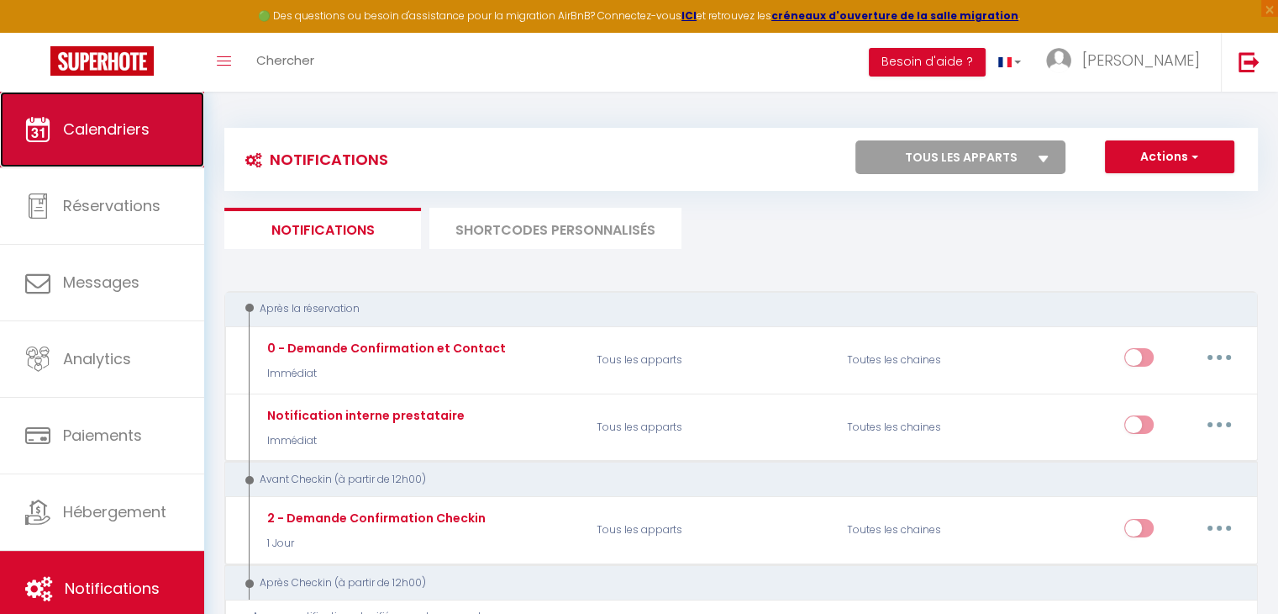
click at [139, 119] on span "Calendriers" at bounding box center [106, 129] width 87 height 21
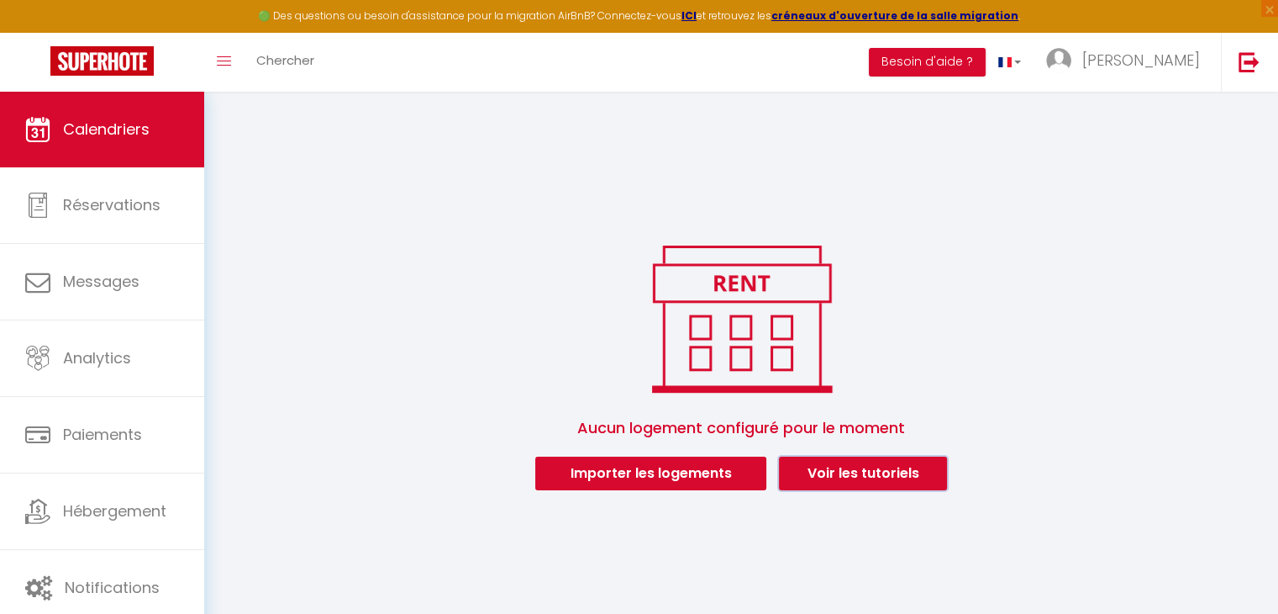
click at [841, 468] on link "Voir les tutoriels" at bounding box center [863, 473] width 168 height 34
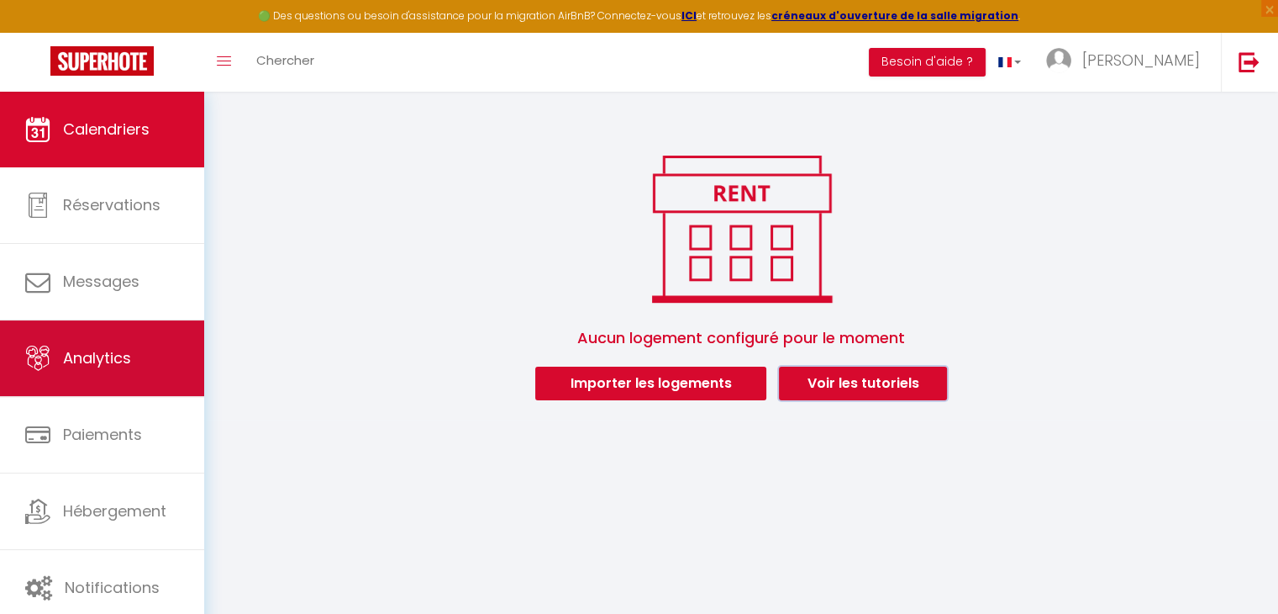
scroll to position [91, 0]
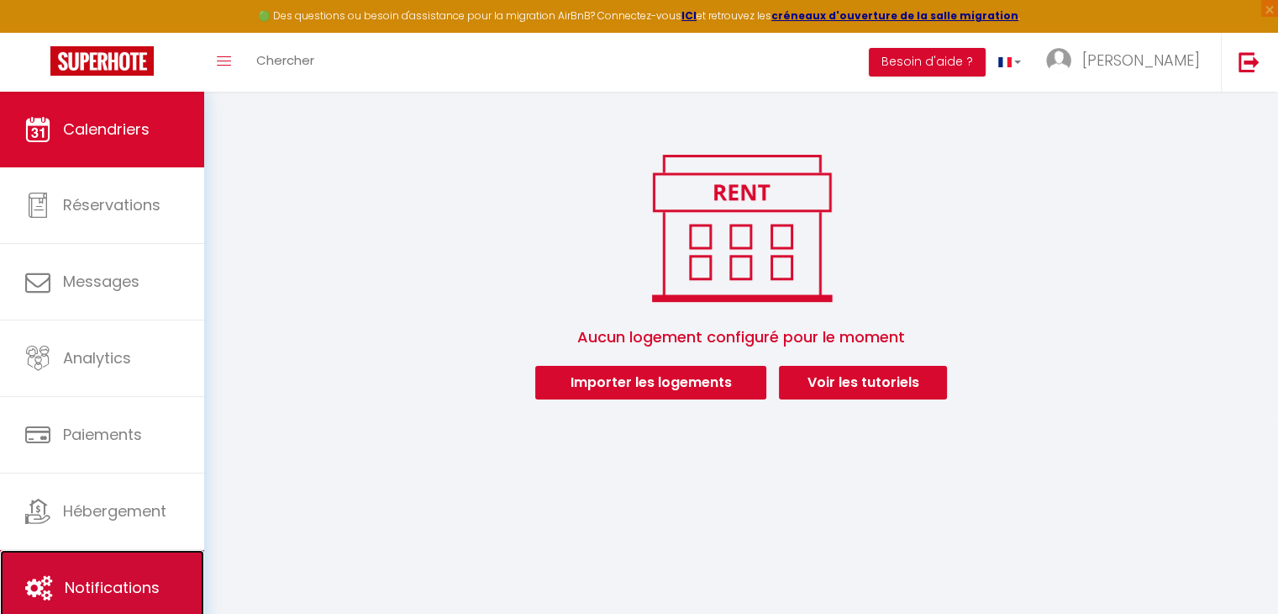
click at [108, 567] on link "Notifications" at bounding box center [102, 588] width 204 height 76
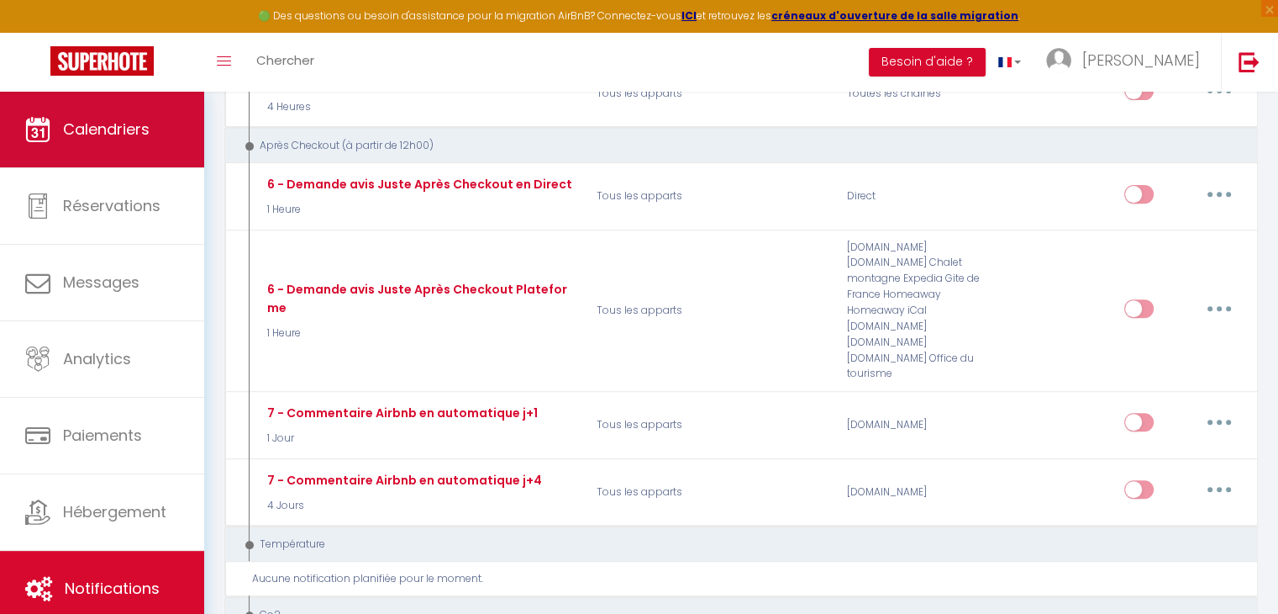
scroll to position [336, 0]
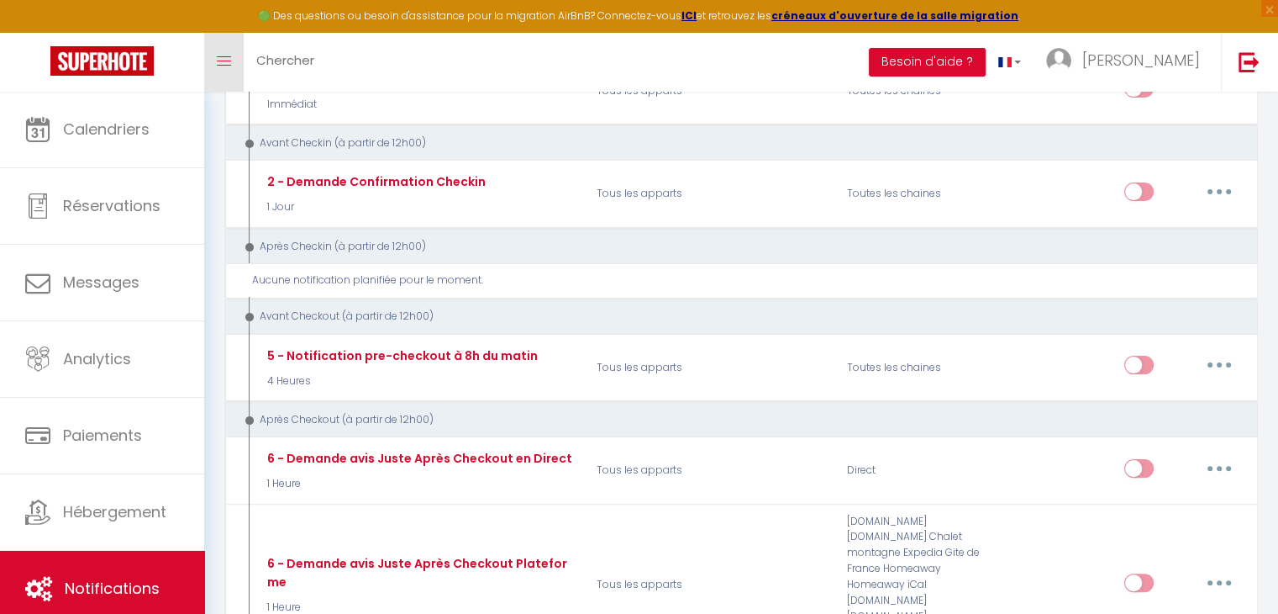
click at [209, 72] on link "Toggle menubar" at bounding box center [224, 62] width 40 height 59
click at [231, 58] on link "Toggle menubar" at bounding box center [224, 62] width 40 height 59
click at [117, 59] on img at bounding box center [101, 60] width 103 height 29
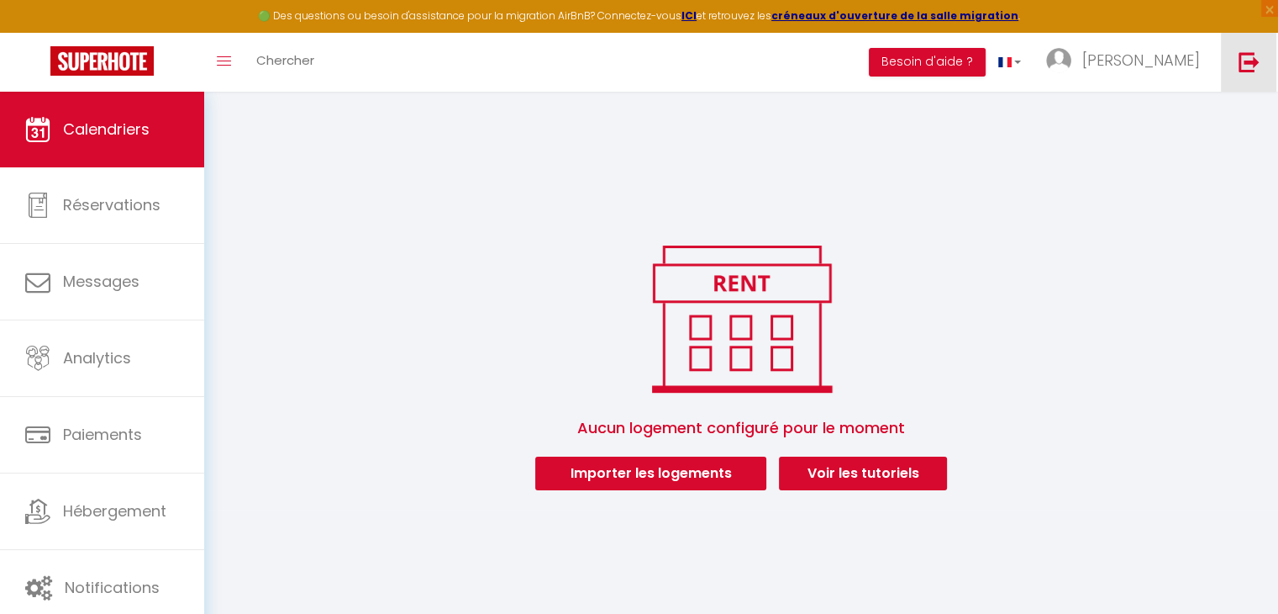
click at [1242, 65] on img at bounding box center [1249, 61] width 21 height 21
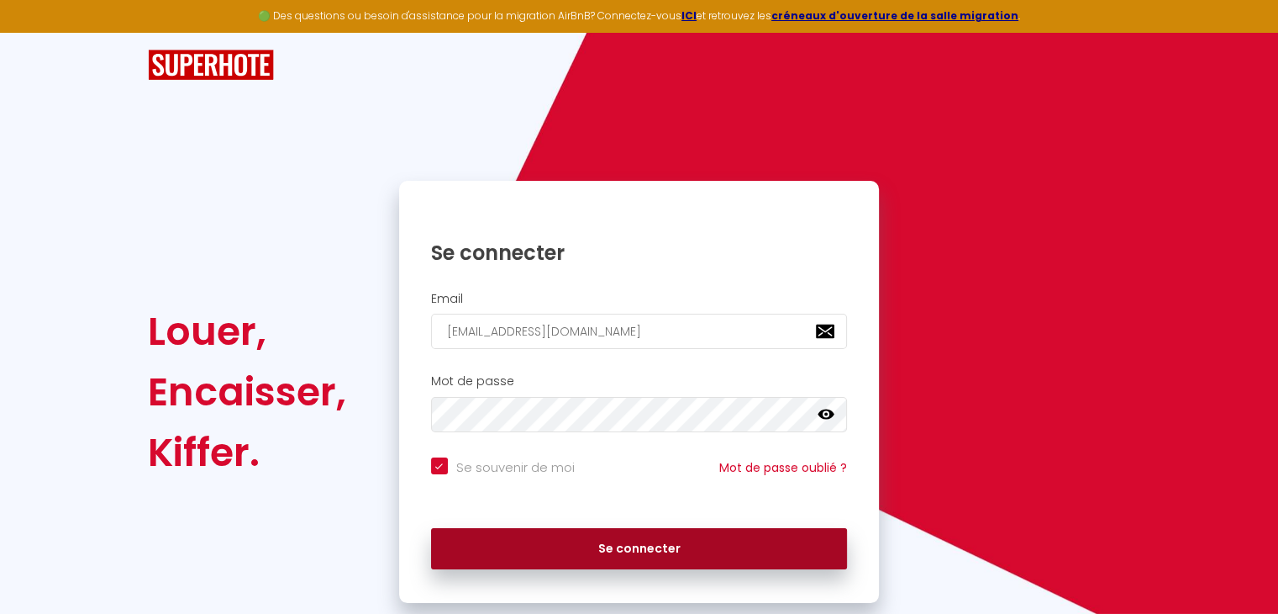
click at [631, 552] on button "Se connecter" at bounding box center [639, 549] width 417 height 42
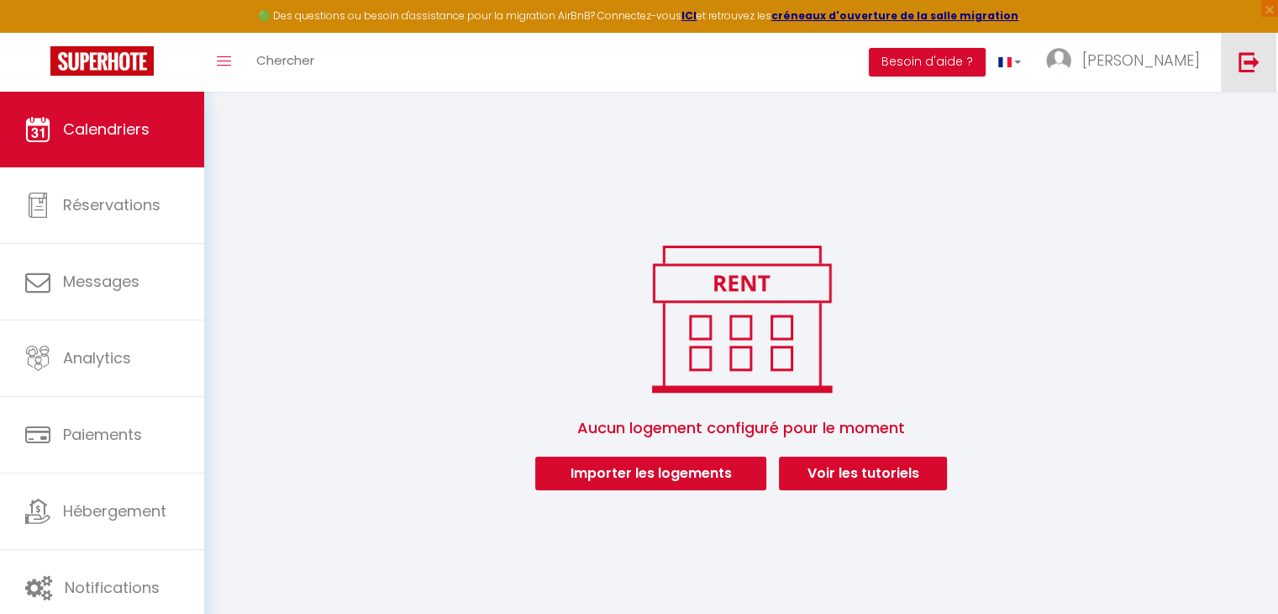
click at [1242, 55] on img at bounding box center [1249, 61] width 21 height 21
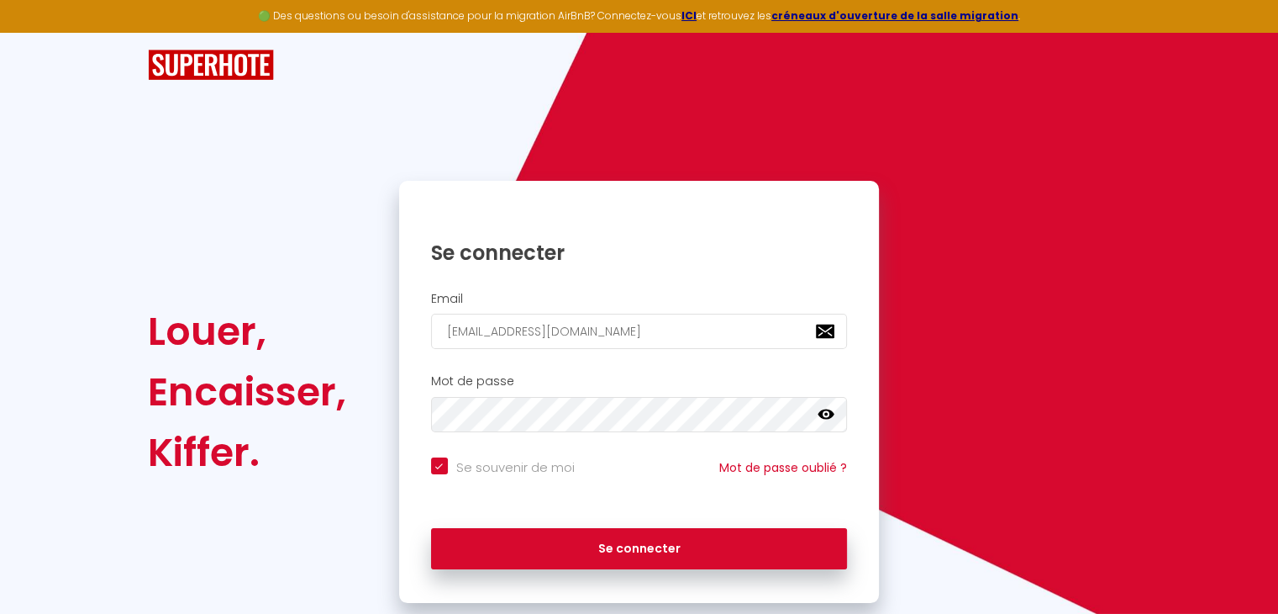
click at [826, 418] on icon at bounding box center [826, 414] width 17 height 10
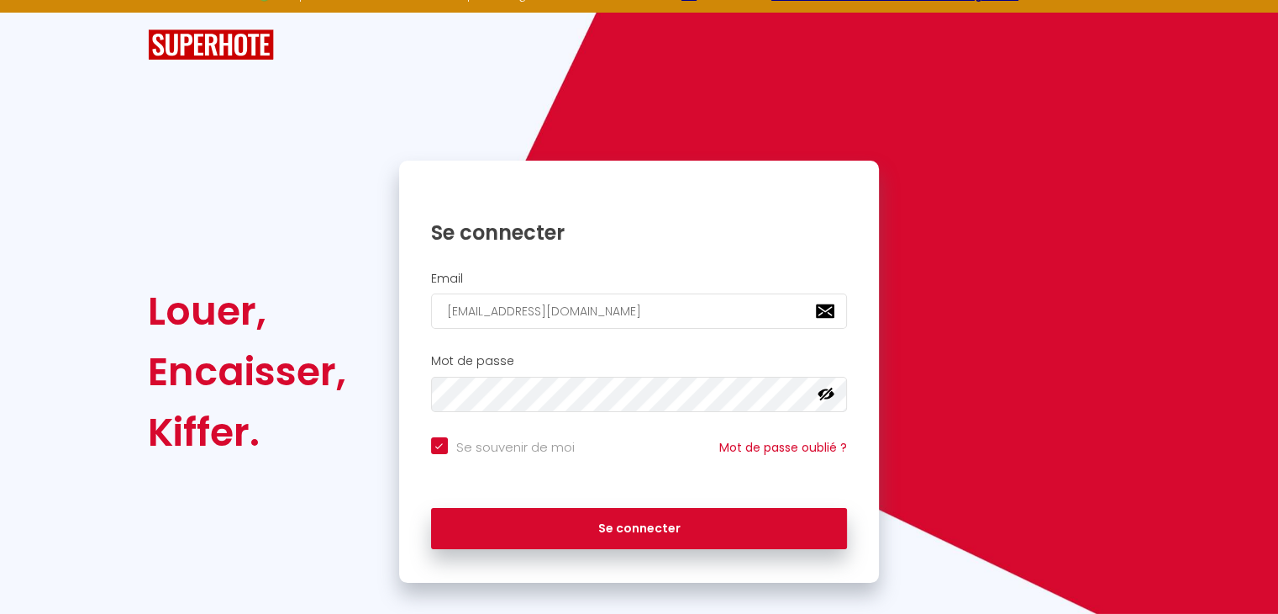
scroll to position [39, 0]
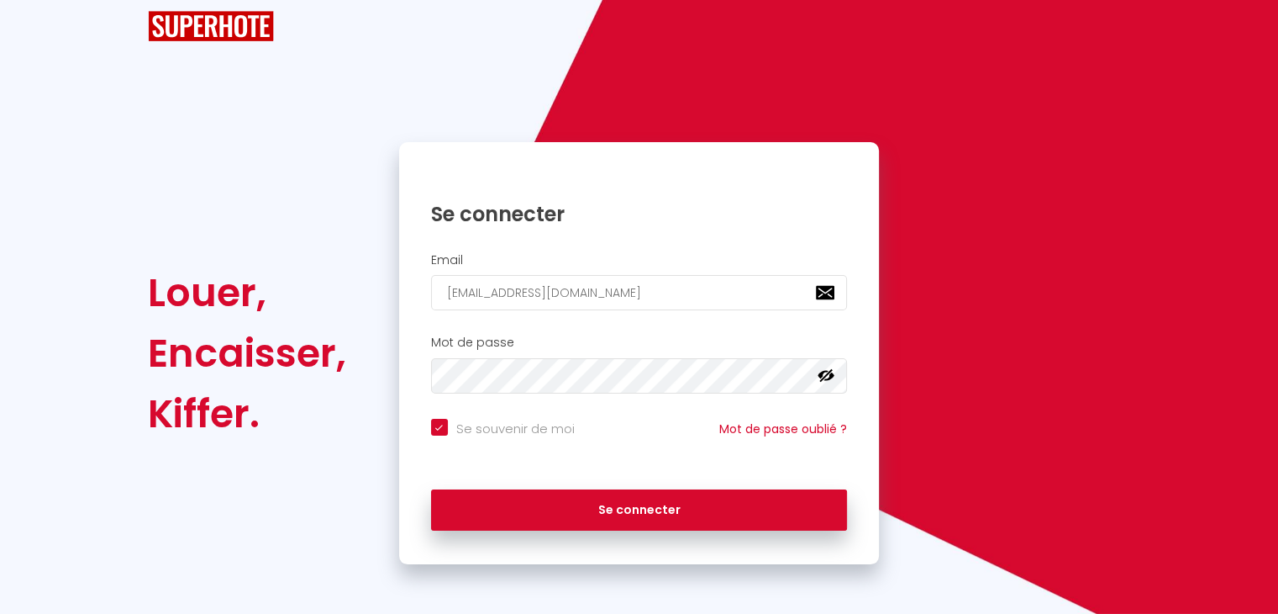
click at [825, 378] on icon at bounding box center [826, 375] width 17 height 13
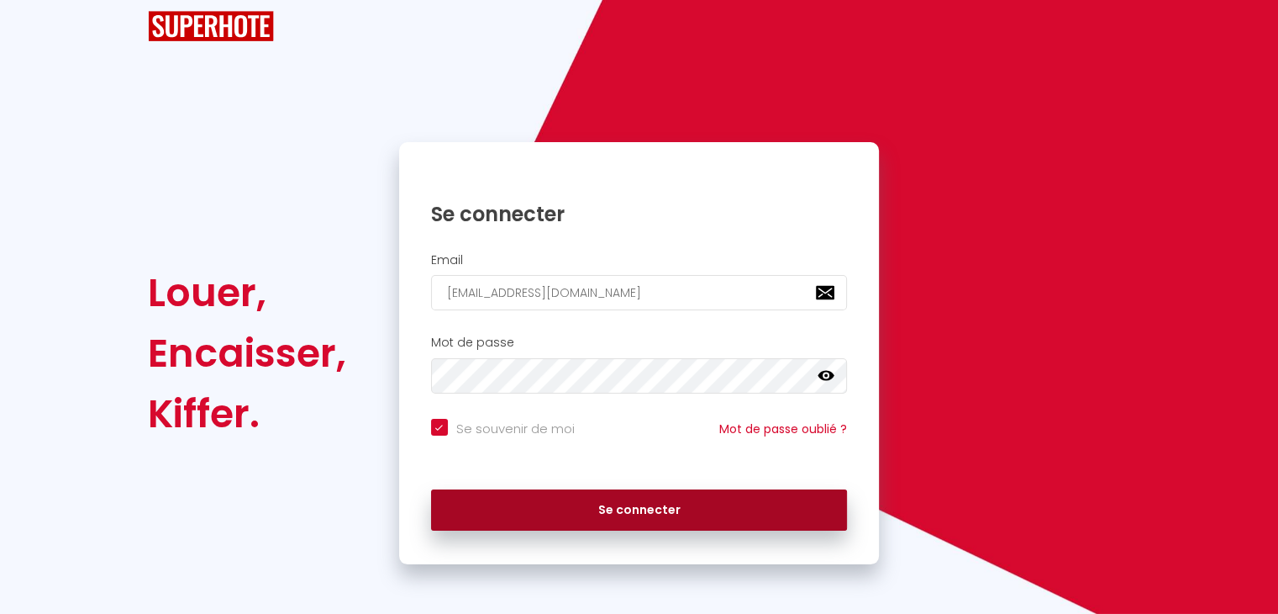
click at [646, 517] on button "Se connecter" at bounding box center [639, 510] width 417 height 42
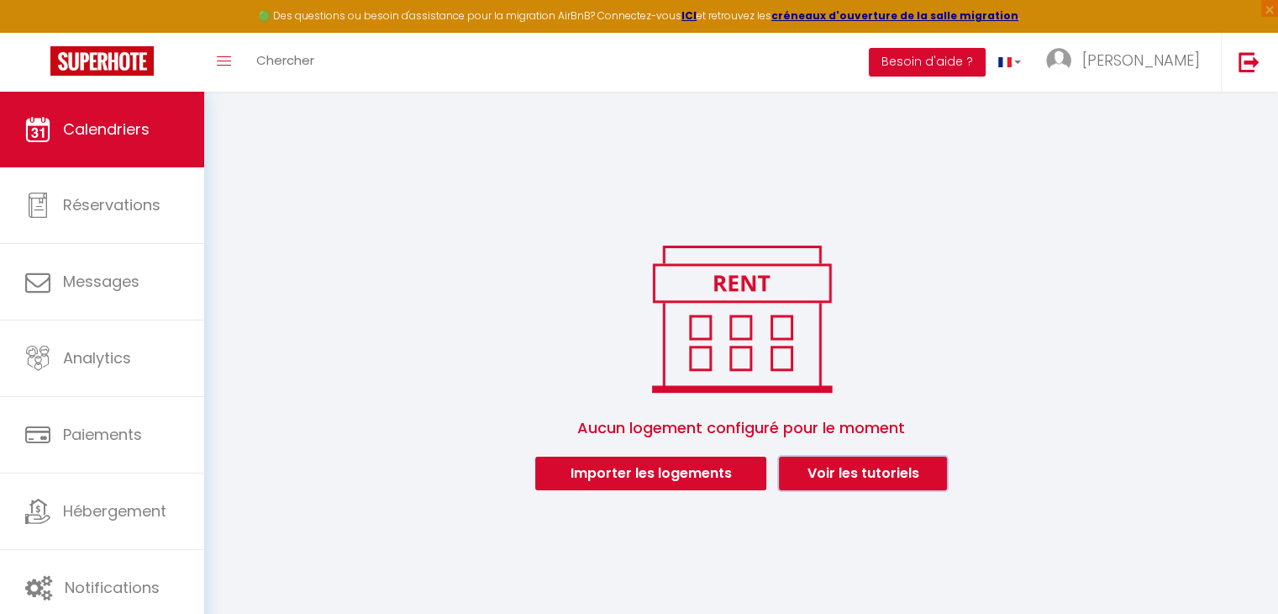
click at [865, 475] on link "Voir les tutoriels" at bounding box center [863, 473] width 168 height 34
click at [1249, 71] on img at bounding box center [1249, 61] width 21 height 21
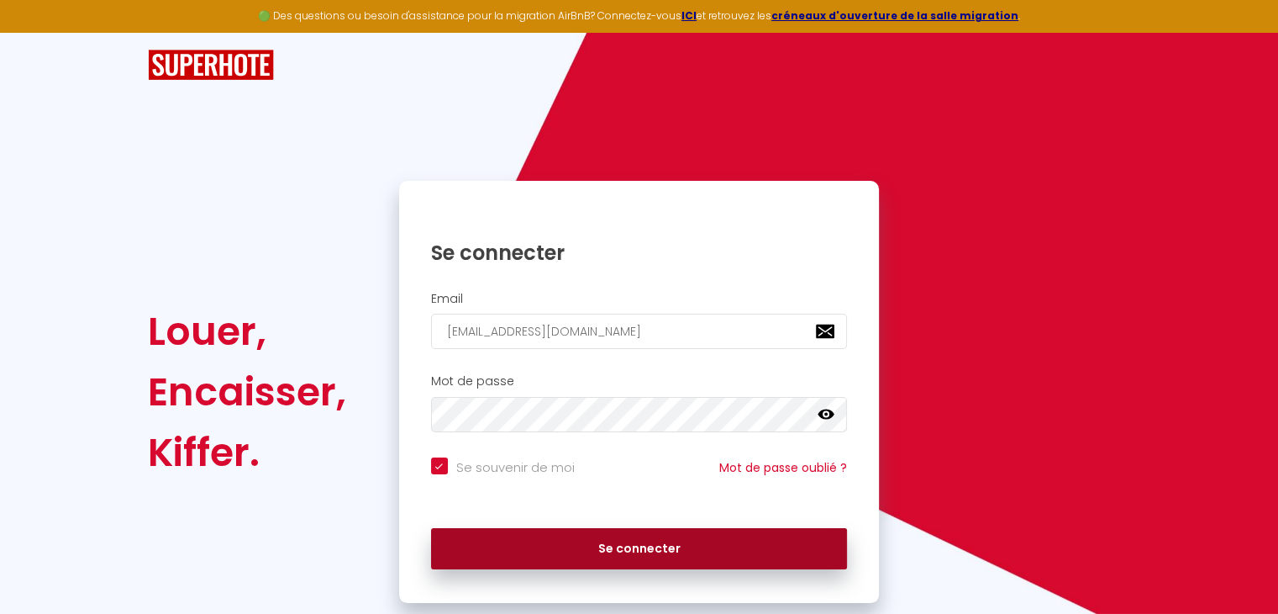
click at [686, 542] on button "Se connecter" at bounding box center [639, 549] width 417 height 42
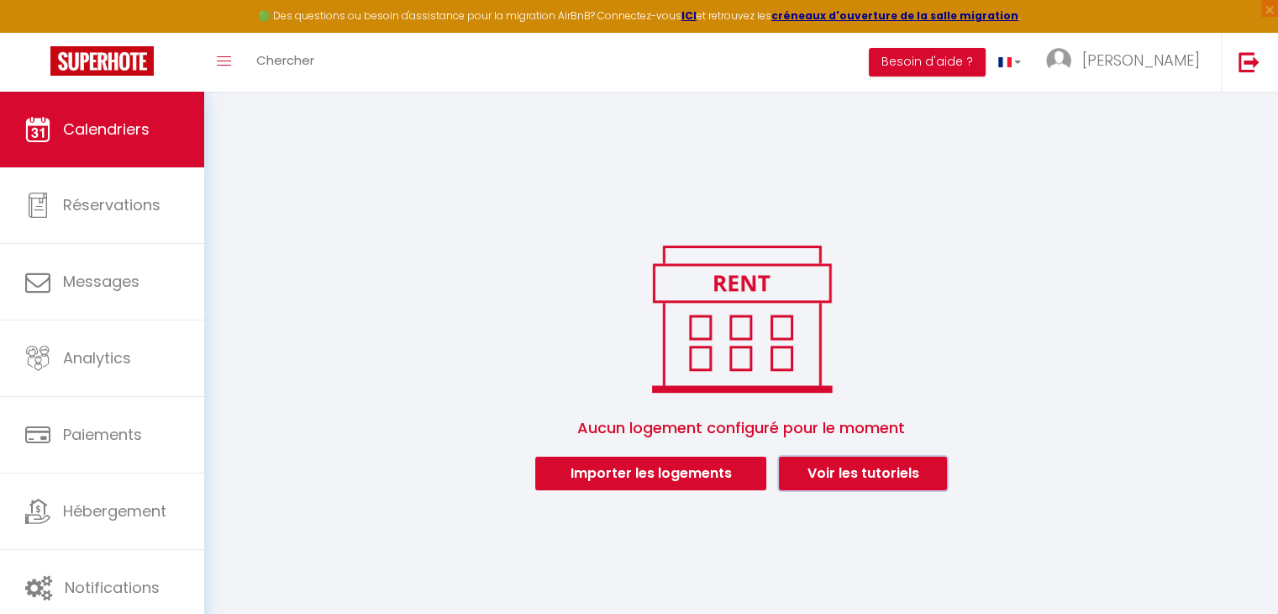
click at [868, 472] on link "Voir les tutoriels" at bounding box center [863, 473] width 168 height 34
click at [847, 476] on link "Voir les tutoriels" at bounding box center [863, 473] width 168 height 34
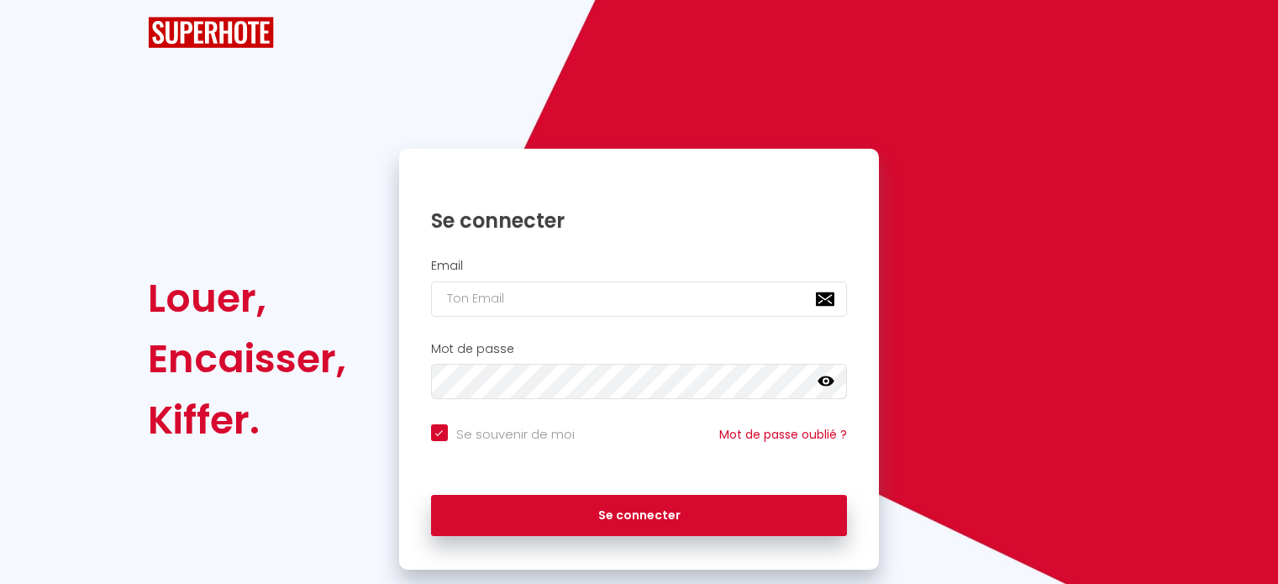
checkbox input "true"
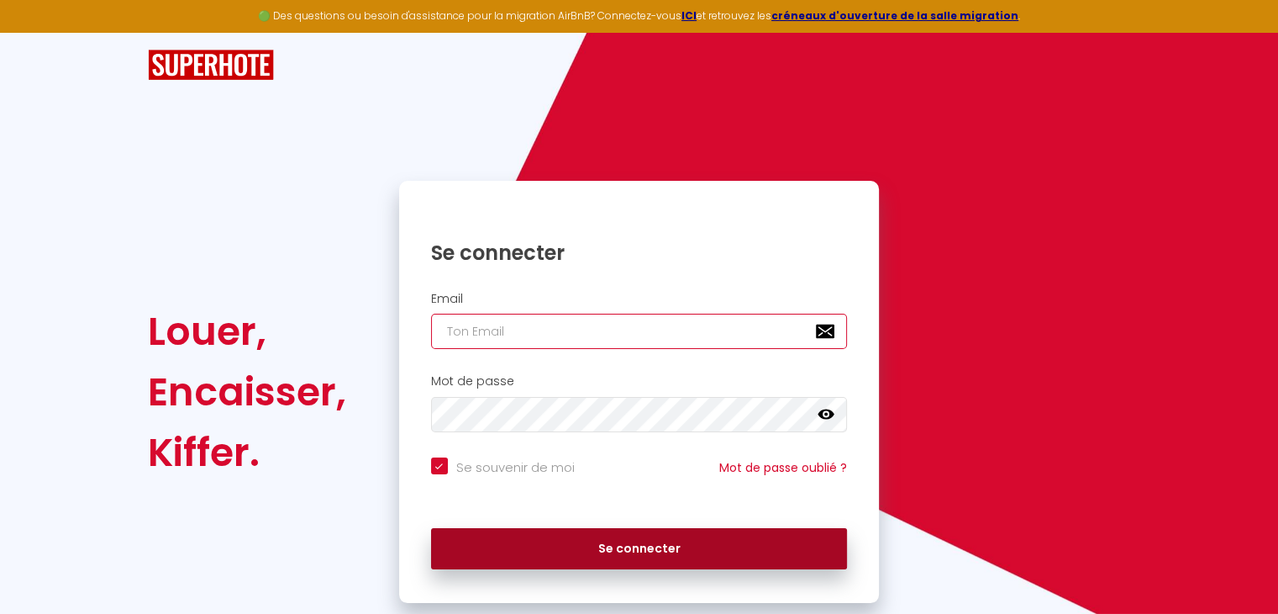
type input "[EMAIL_ADDRESS][DOMAIN_NAME]"
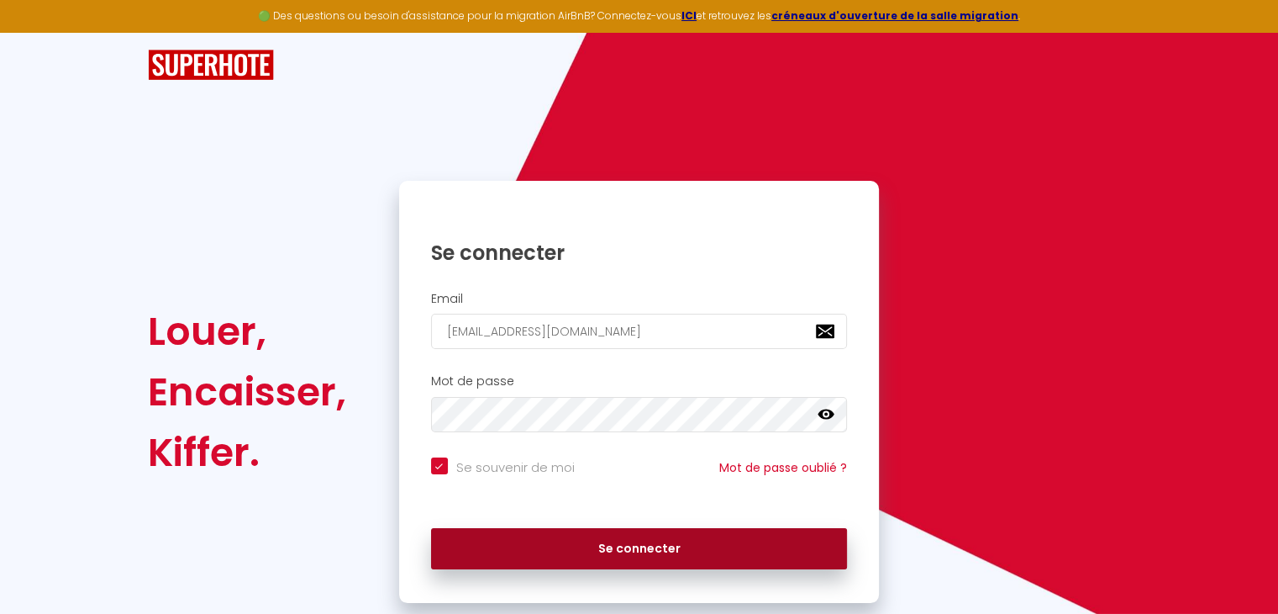
click at [602, 539] on button "Se connecter" at bounding box center [639, 549] width 417 height 42
checkbox input "true"
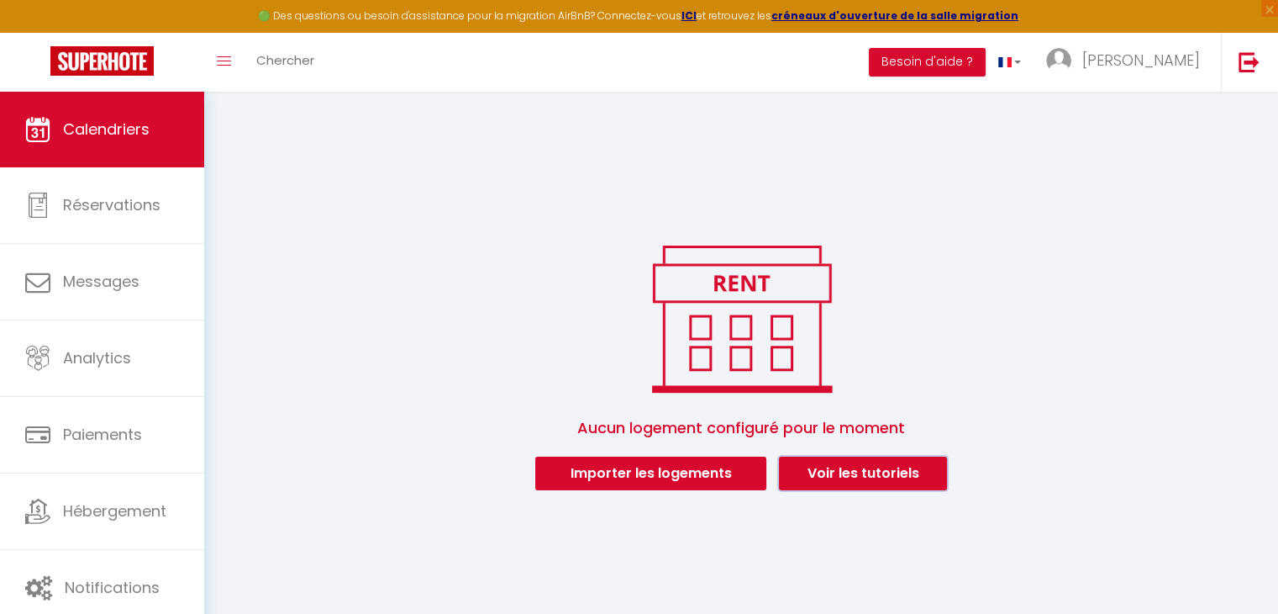
click at [886, 463] on link "Voir les tutoriels" at bounding box center [863, 473] width 168 height 34
